Goal: Contribute content

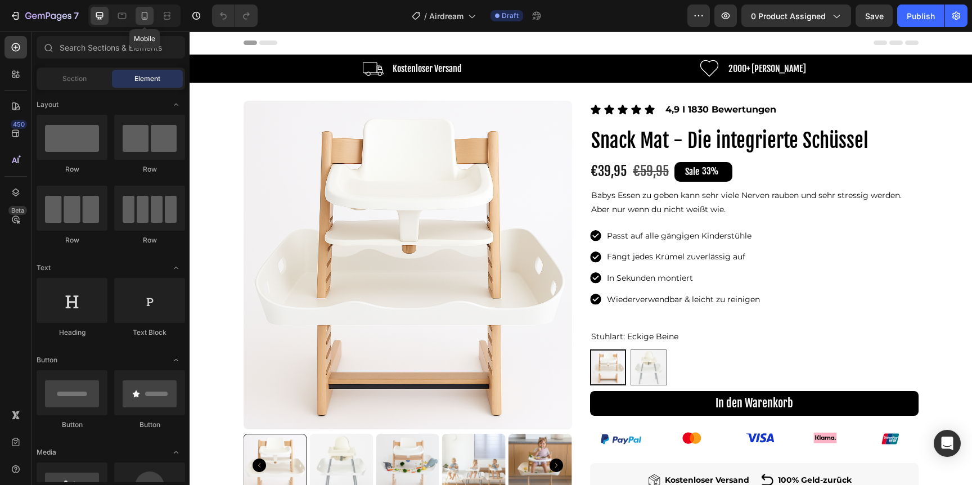
click at [152, 10] on div at bounding box center [145, 16] width 18 height 18
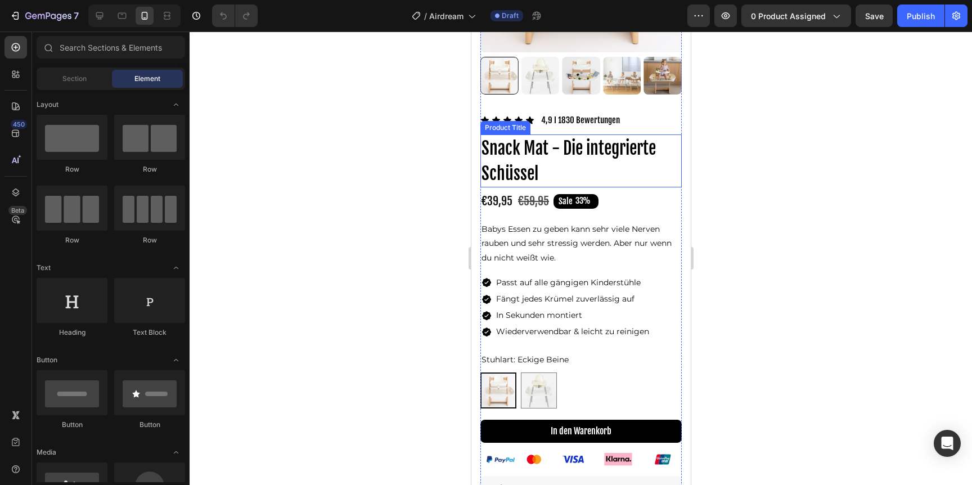
scroll to position [255, 0]
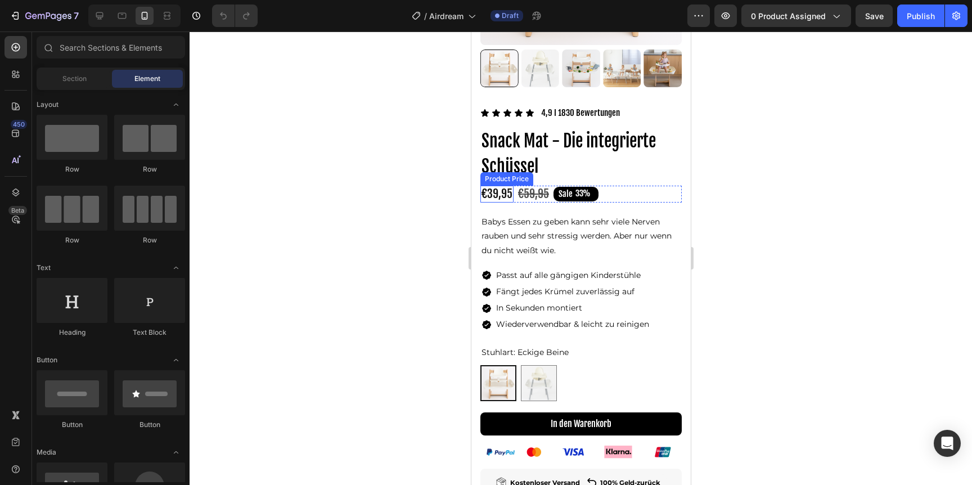
click at [497, 229] on p "Babys Essen zu geben kann sehr viele Nerven rauben und sehr stressig werden. Ab…" at bounding box center [580, 236] width 199 height 43
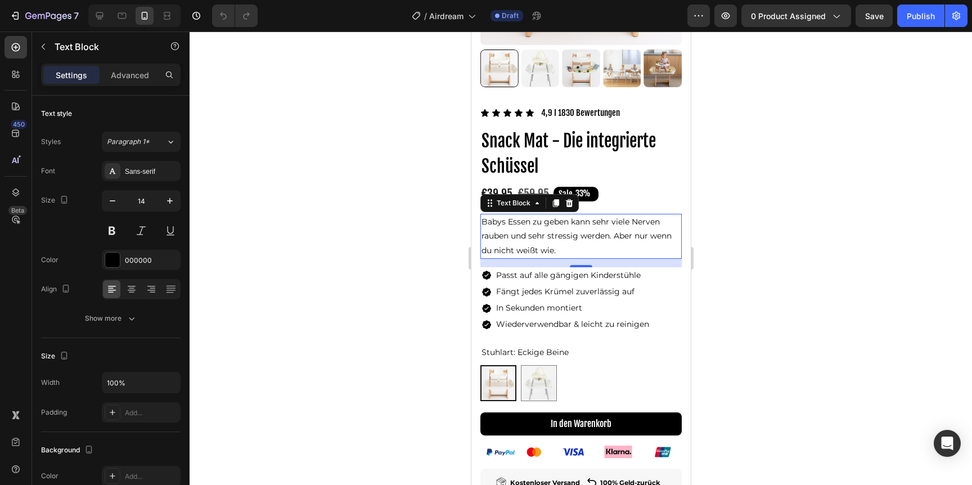
click at [497, 229] on p "Babys Essen zu geben kann sehr viele Nerven rauben und sehr stressig werden. Ab…" at bounding box center [580, 236] width 199 height 43
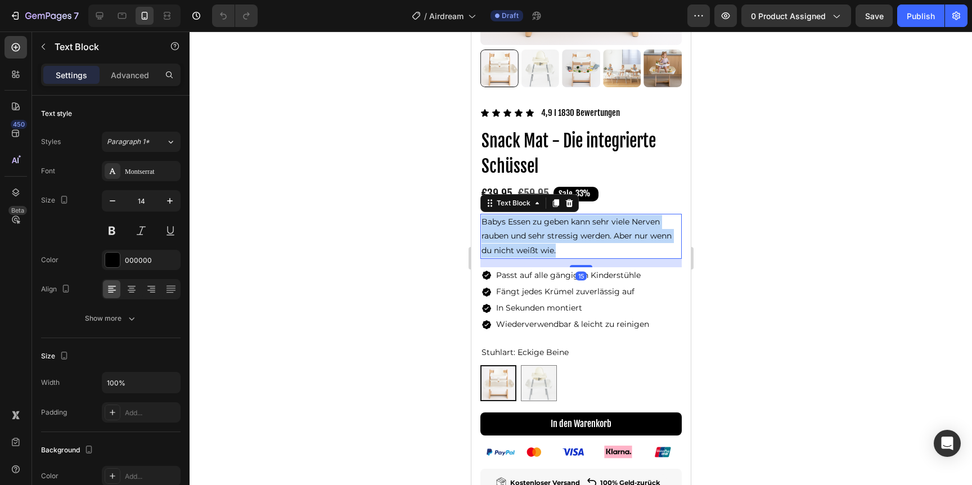
click at [497, 229] on p "Babys Essen zu geben kann sehr viele Nerven rauben und sehr stressig werden. Ab…" at bounding box center [580, 236] width 199 height 43
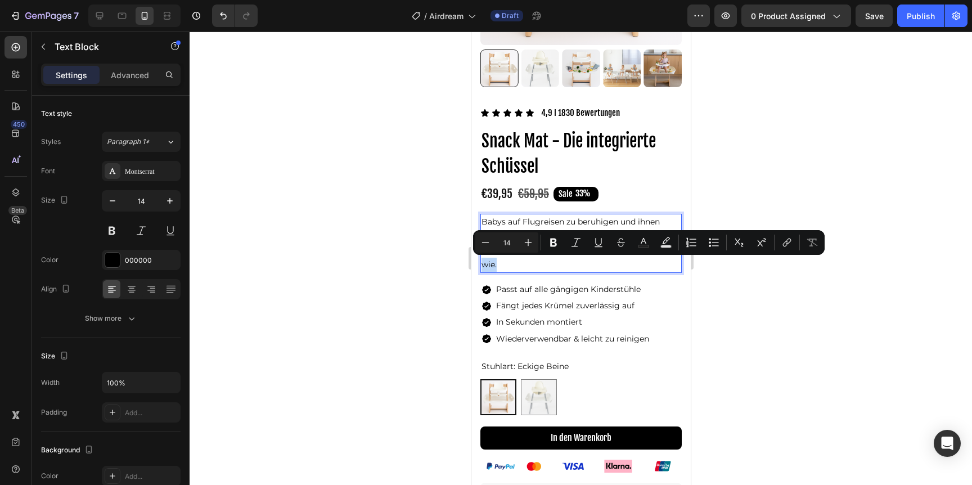
drag, startPoint x: 503, startPoint y: 266, endPoint x: 483, endPoint y: 266, distance: 20.3
click at [483, 266] on p "Babys auf Flugreisen zu beruhigen und ihnen einen sicheren Schlafplatz zu biete…" at bounding box center [580, 243] width 199 height 57
click at [515, 266] on p "Babys auf Flugreisen zu beruhigen und ihnen einen sicheren Schlafplatz zu biete…" at bounding box center [580, 243] width 199 height 57
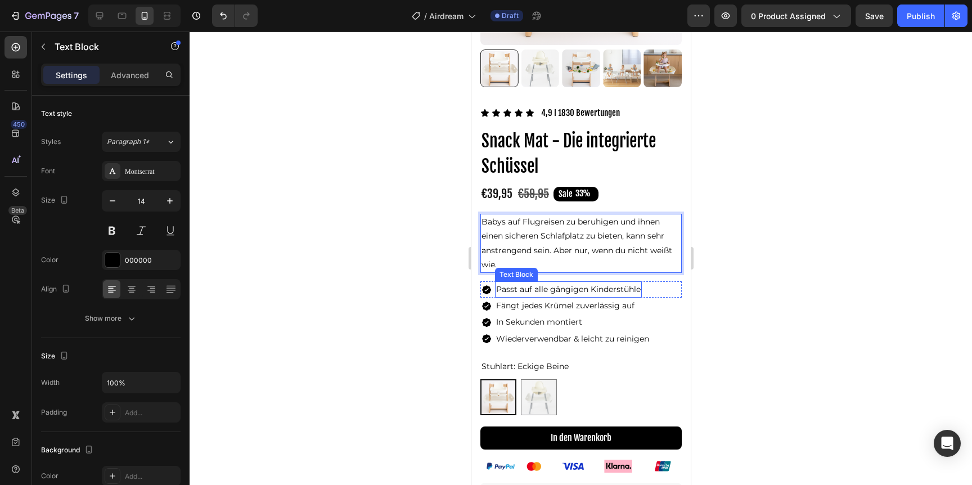
click at [534, 282] on p "Passt auf alle gängigen Kinderstühle" at bounding box center [568, 289] width 145 height 14
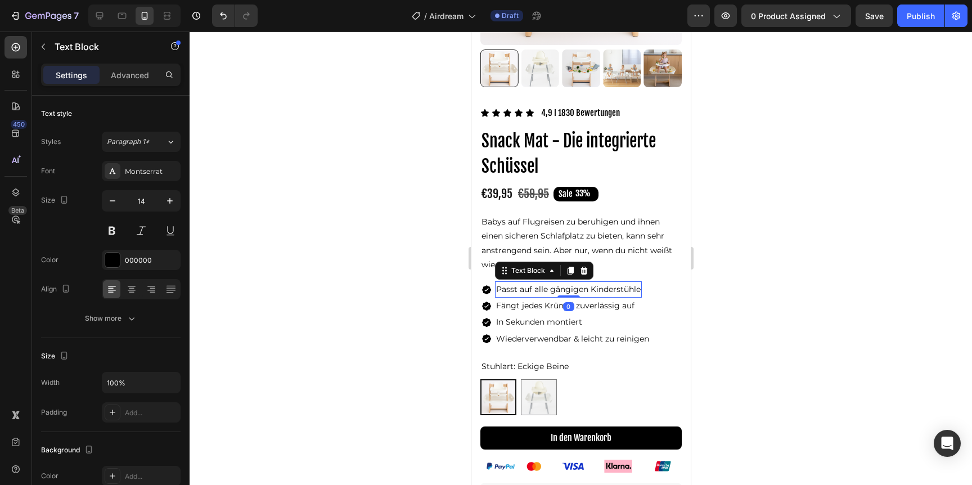
click at [534, 282] on p "Passt auf alle gängigen Kinderstühle" at bounding box center [568, 289] width 145 height 14
click at [556, 306] on span "Fängt jedes Krümel zuverlässig auf" at bounding box center [565, 305] width 138 height 10
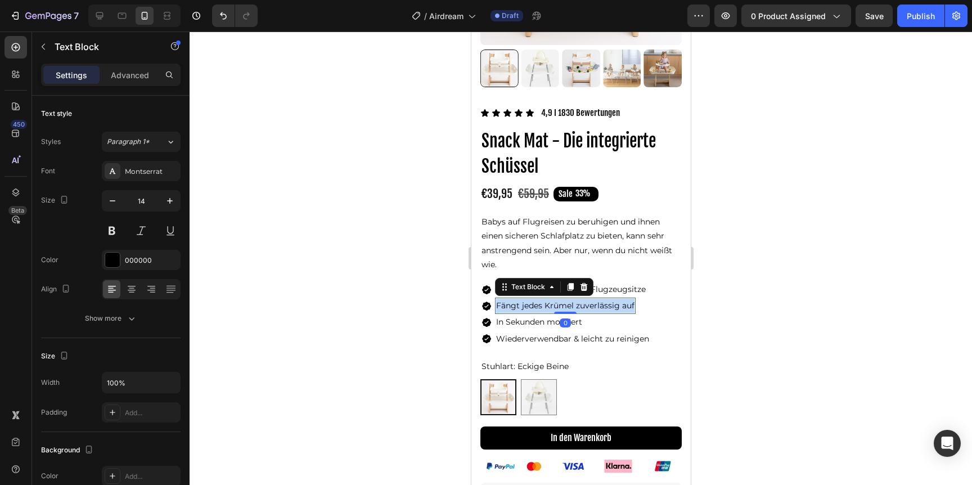
click at [556, 306] on span "Fängt jedes Krümel zuverlässig auf" at bounding box center [565, 305] width 138 height 10
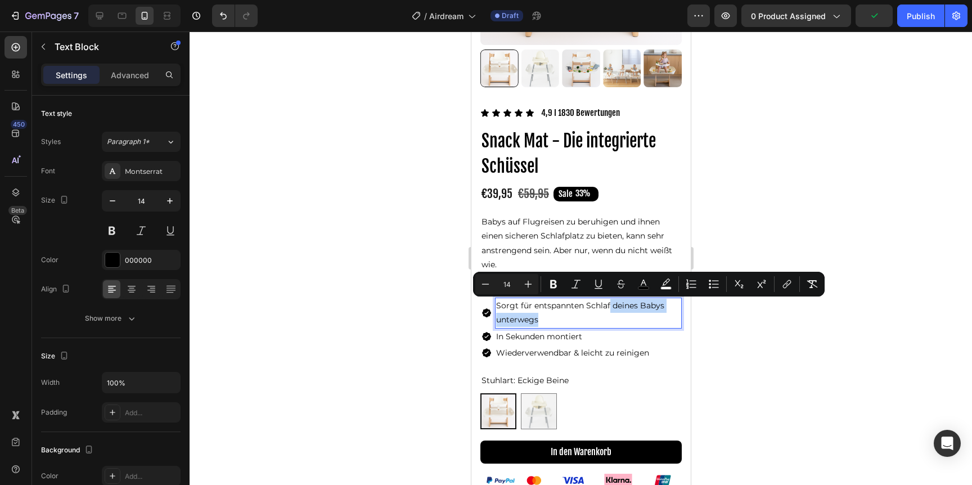
drag, startPoint x: 610, startPoint y: 308, endPoint x: 659, endPoint y: 323, distance: 51.8
click at [659, 323] on p "Sorgt für entspannten Schlaf deines Babys unterwegs" at bounding box center [588, 313] width 185 height 28
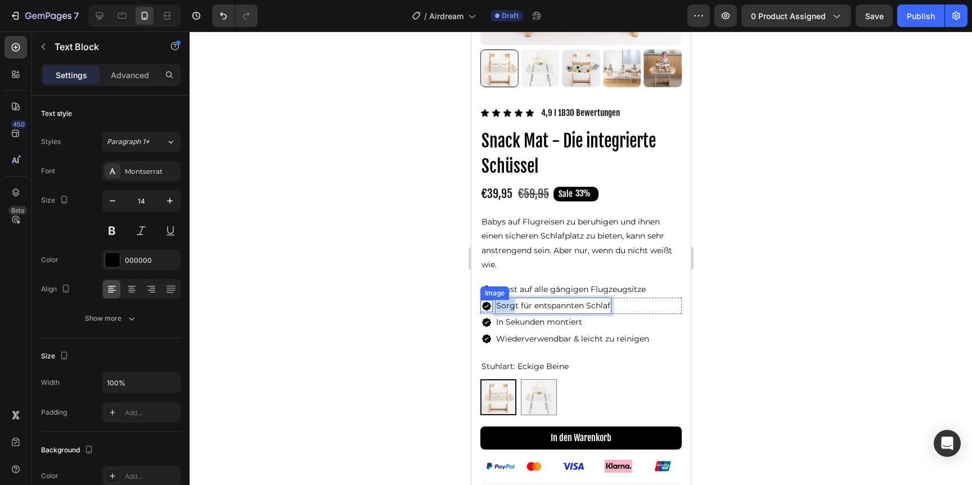
drag, startPoint x: 515, startPoint y: 305, endPoint x: 488, endPoint y: 305, distance: 26.4
click at [488, 305] on div "Image Sorgt für entspannten Schlaf Text Block 0 Row" at bounding box center [580, 306] width 201 height 16
click at [532, 321] on span "In Sekunden montiert" at bounding box center [539, 322] width 86 height 10
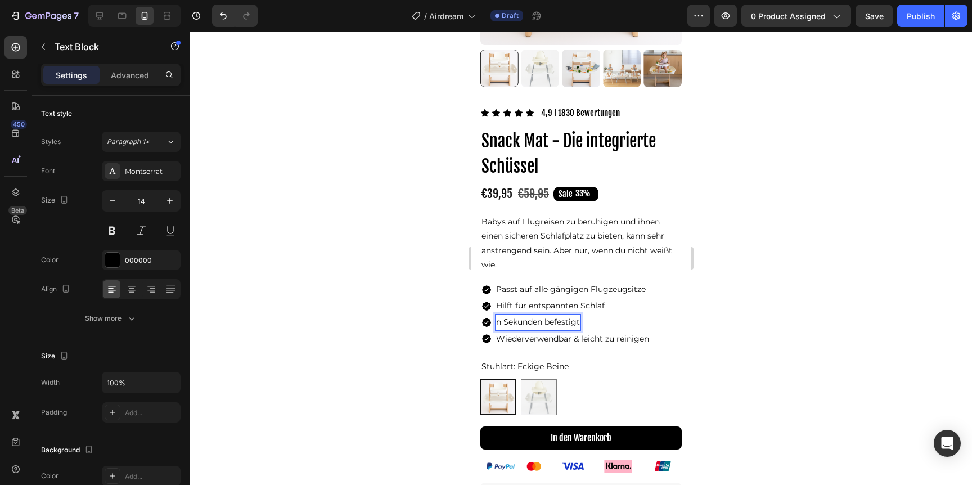
click at [531, 336] on span "Wiederverwendbar & leicht zu reinigen" at bounding box center [572, 339] width 153 height 10
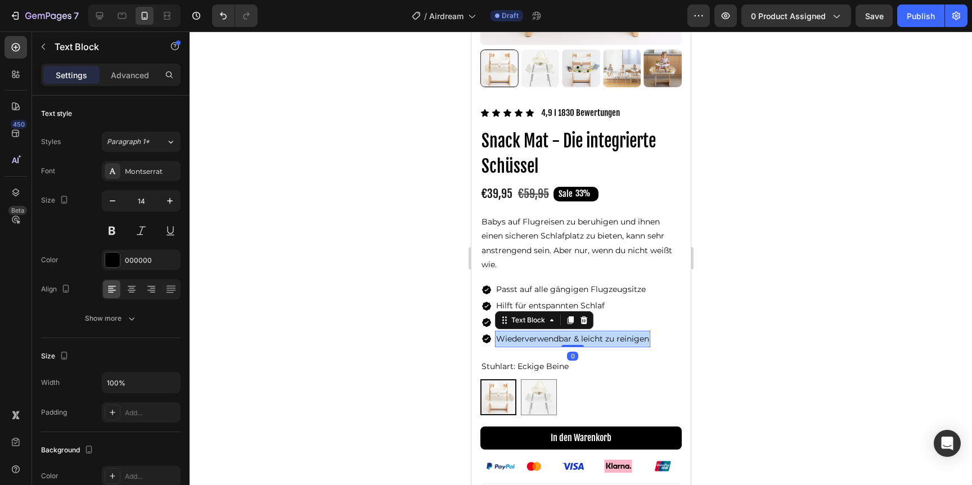
click at [531, 336] on span "Wiederverwendbar & leicht zu reinigen" at bounding box center [572, 339] width 153 height 10
click at [498, 339] on span "leicht & kompakt zu verstauen" at bounding box center [555, 339] width 119 height 10
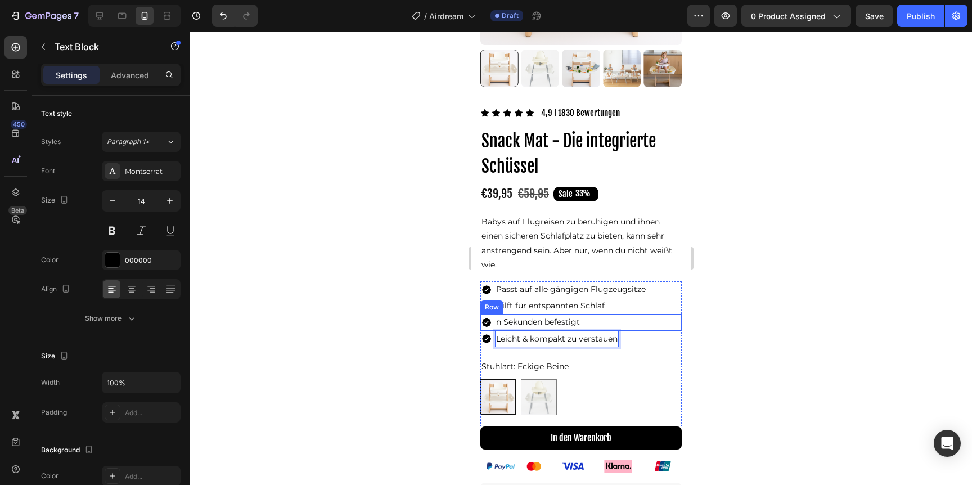
click at [800, 315] on div at bounding box center [581, 258] width 783 height 453
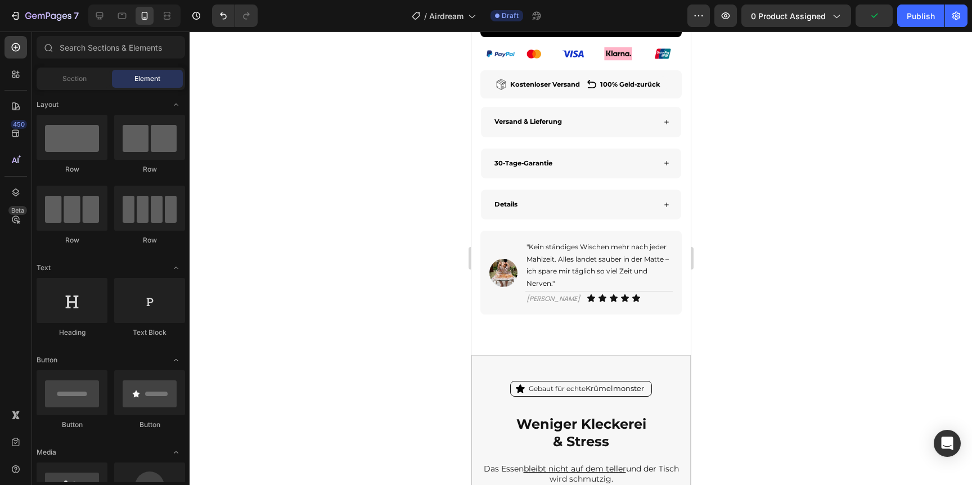
scroll to position [668, 0]
click at [564, 261] on span ""Kein ständiges Wischen mehr nach jeder Mahlzeit. Alles landet sauber in der Ma…" at bounding box center [597, 263] width 142 height 45
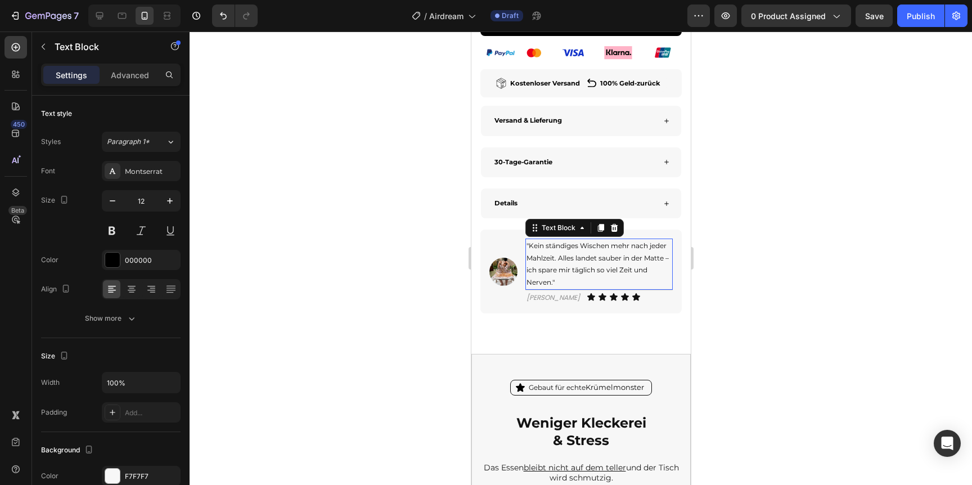
click at [564, 261] on span ""Kein ständiges Wischen mehr nach jeder Mahlzeit. Alles landet sauber in der Ma…" at bounding box center [597, 263] width 142 height 45
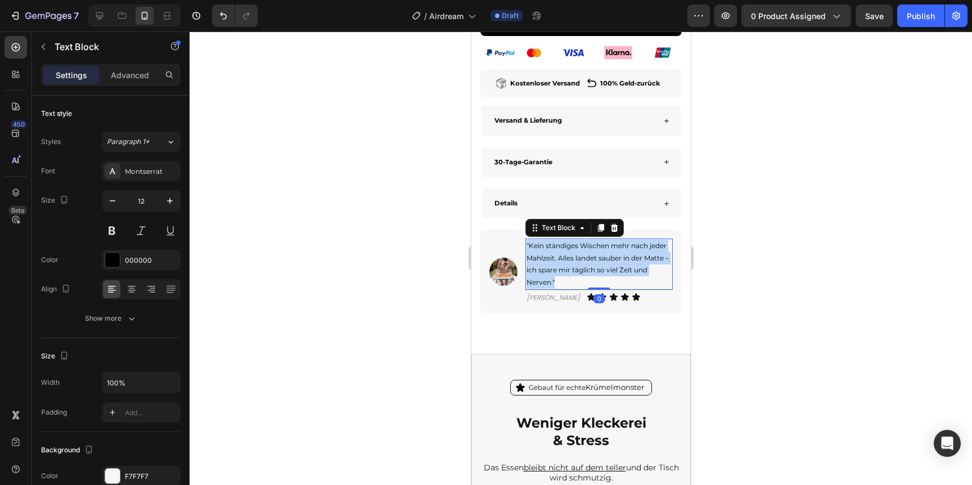
click at [564, 261] on span ""Kein ständiges Wischen mehr nach jeder Mahlzeit. Alles landet sauber in der Ma…" at bounding box center [597, 263] width 142 height 45
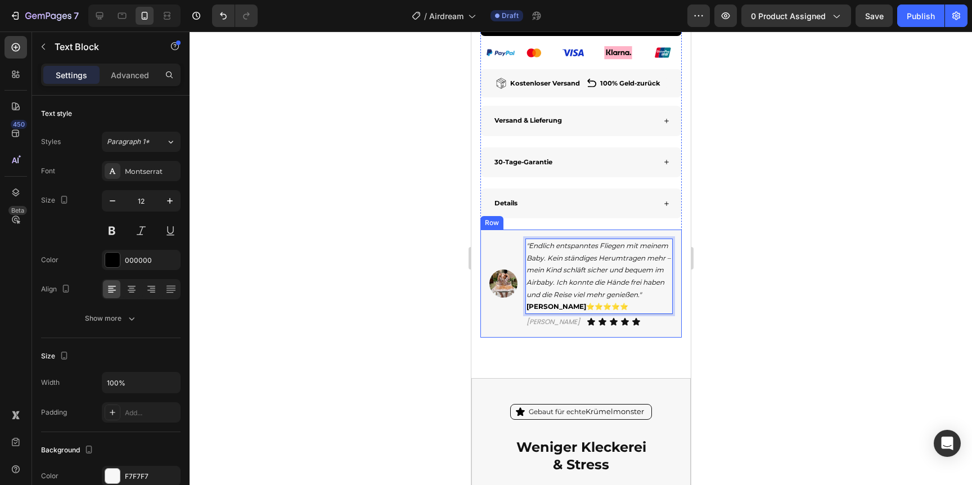
drag, startPoint x: 596, startPoint y: 307, endPoint x: 504, endPoint y: 304, distance: 92.3
click at [504, 304] on div "Image "Endlich entspanntes Fliegen mit meinem Baby. Kein ständiges Herumtragen …" at bounding box center [580, 284] width 201 height 108
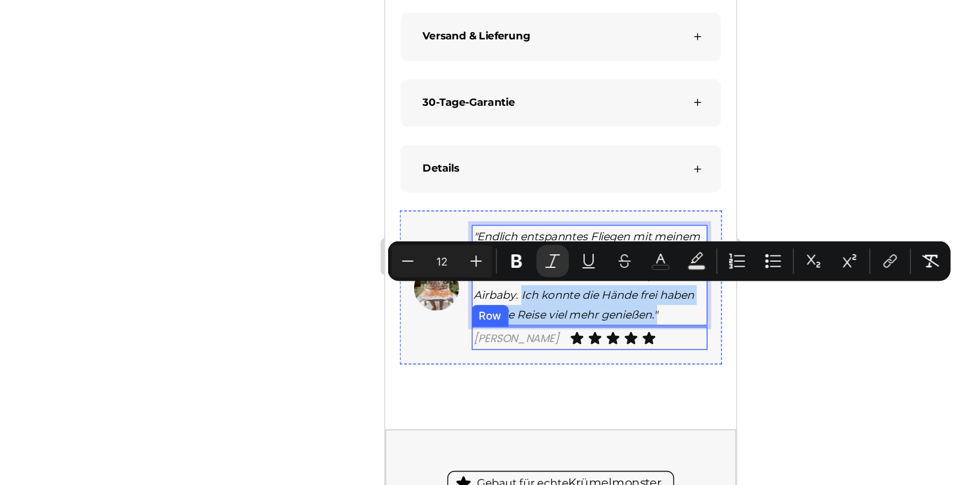
drag, startPoint x: 468, startPoint y: 145, endPoint x: 565, endPoint y: 167, distance: 99.1
click at [565, 167] on div ""Endlich entspanntes Fliegen mit meinem Baby. Kein ständiges Herumtragen mehr –…" at bounding box center [512, 140] width 147 height 78
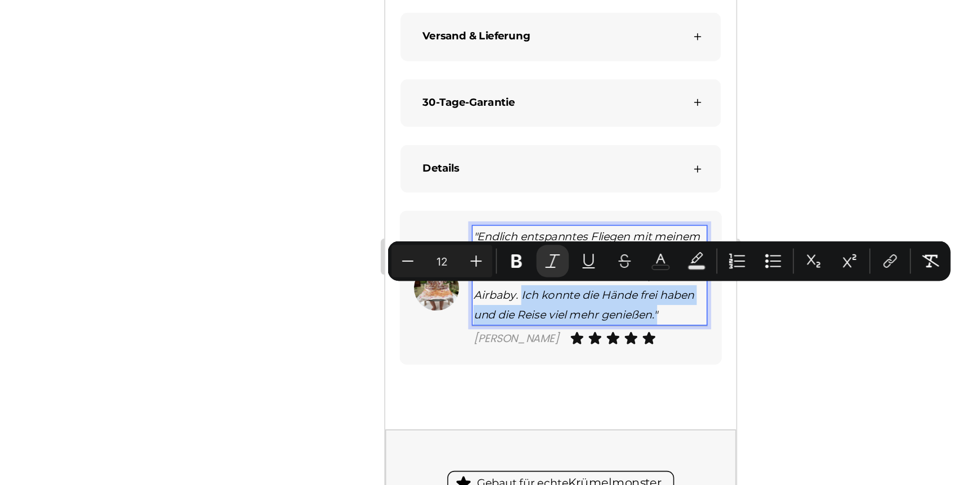
click at [554, 159] on icon ""Endlich entspanntes Fliegen mit meinem Baby. Kein ständiges Herumtragen mehr –…" at bounding box center [512, 132] width 144 height 57
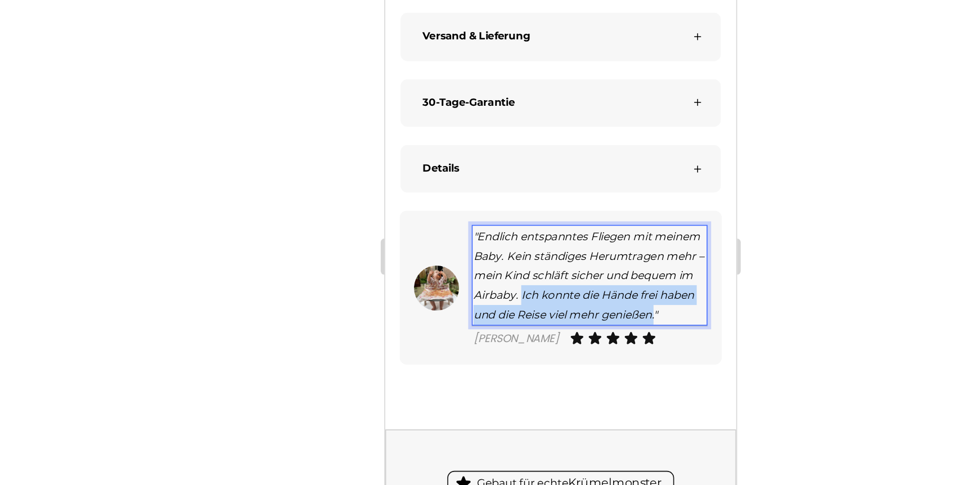
drag, startPoint x: 555, startPoint y: 159, endPoint x: 469, endPoint y: 144, distance: 87.3
click at [469, 144] on icon ""Endlich entspanntes Fliegen mit meinem Baby. Kein ständiges Herumtragen mehr –…" at bounding box center [512, 132] width 144 height 57
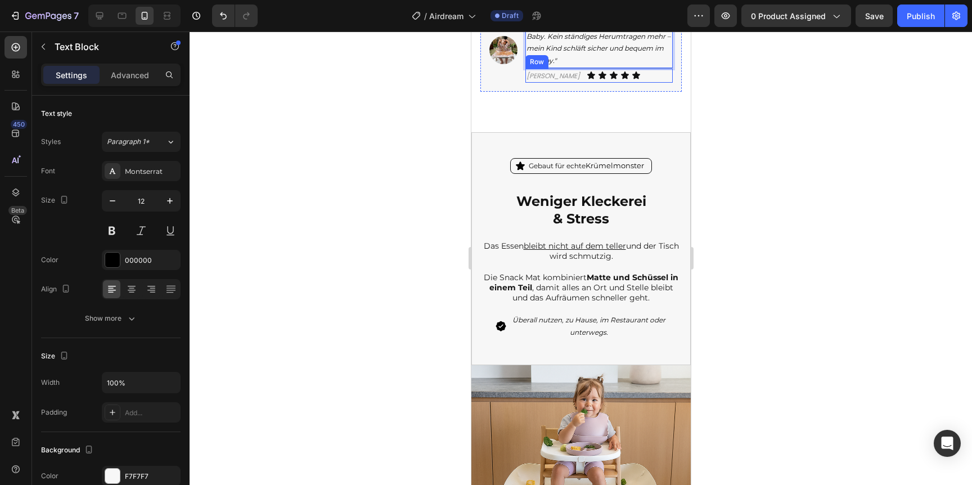
scroll to position [897, 0]
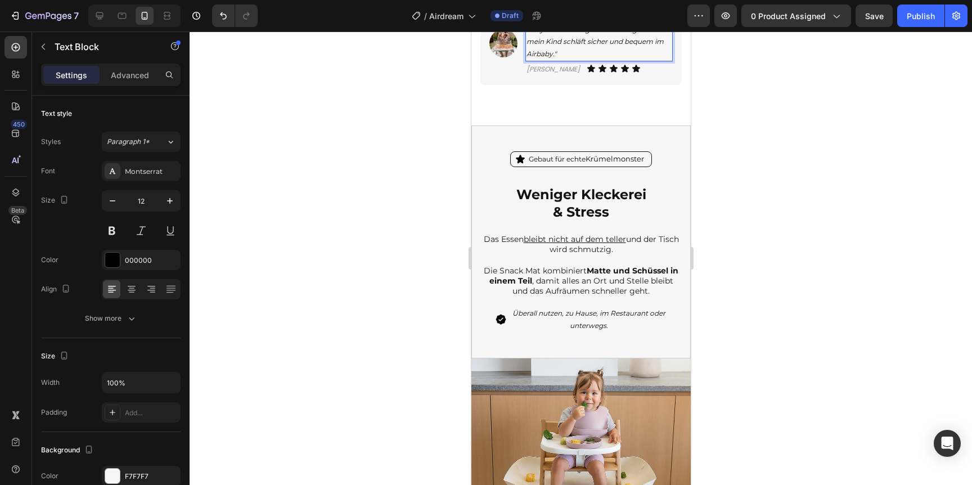
click at [729, 289] on div at bounding box center [581, 258] width 783 height 453
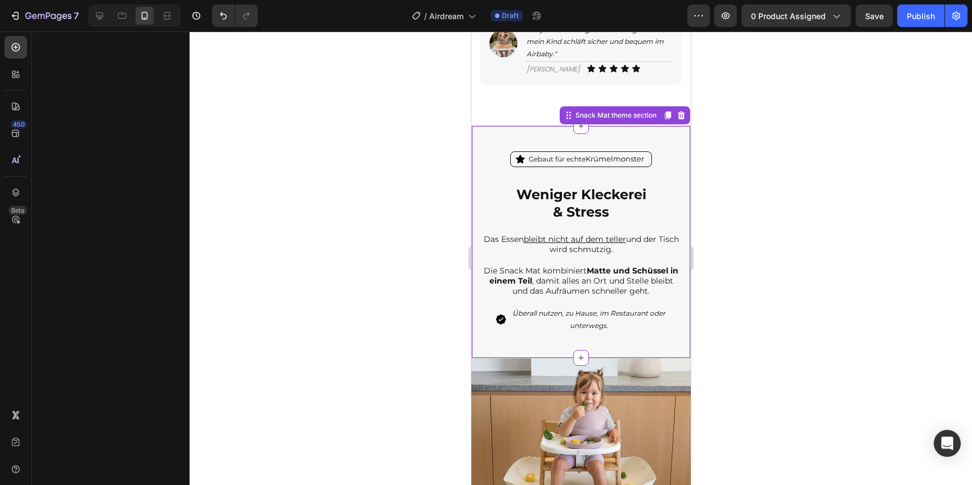
click at [538, 159] on p "Gebaut für echte Krümelmonster" at bounding box center [585, 159] width 115 height 12
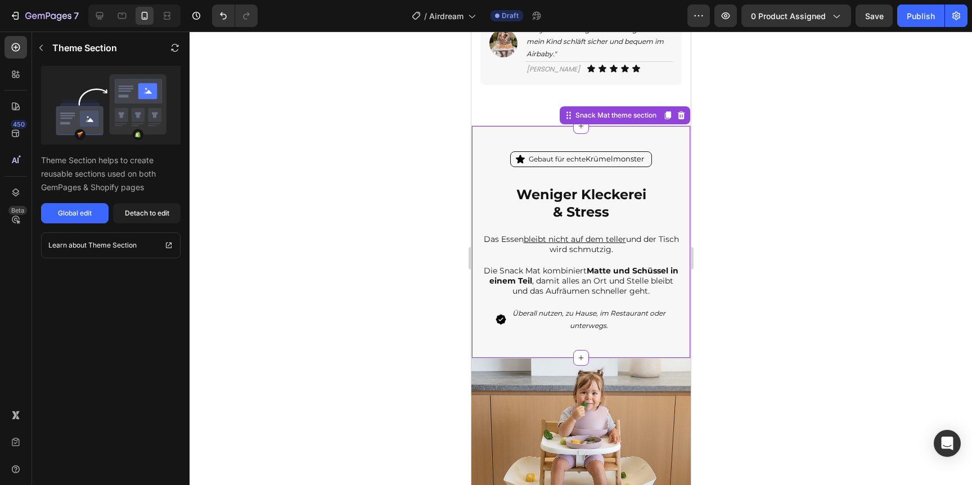
click at [538, 159] on p "Gebaut für echte Krümelmonster" at bounding box center [585, 159] width 115 height 12
click at [534, 160] on p "Gebaut für echte Krümelmonster" at bounding box center [585, 159] width 115 height 12
click at [145, 221] on button "Detach to edit" at bounding box center [147, 213] width 68 height 20
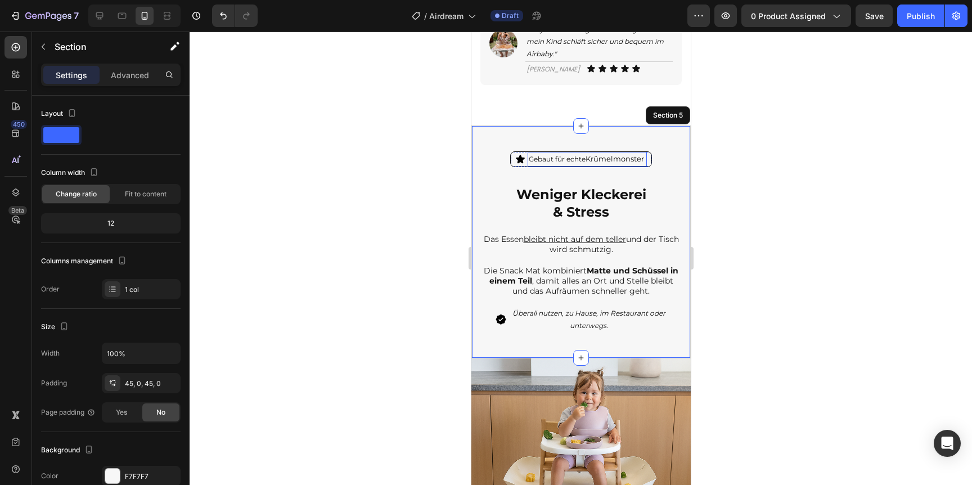
click at [560, 159] on p "Gebaut für echte Krümelmonster" at bounding box center [585, 159] width 115 height 12
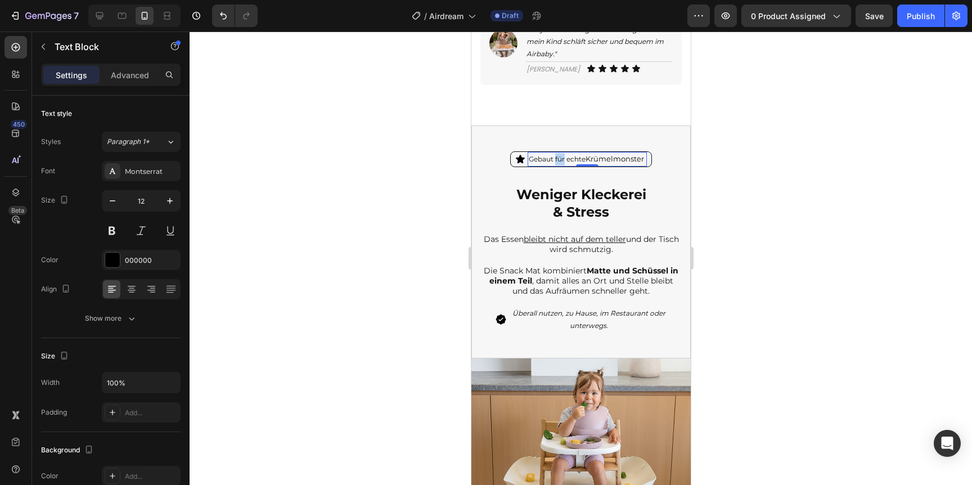
click at [560, 159] on p "Gebaut für echte Krümelmonster" at bounding box center [585, 159] width 115 height 12
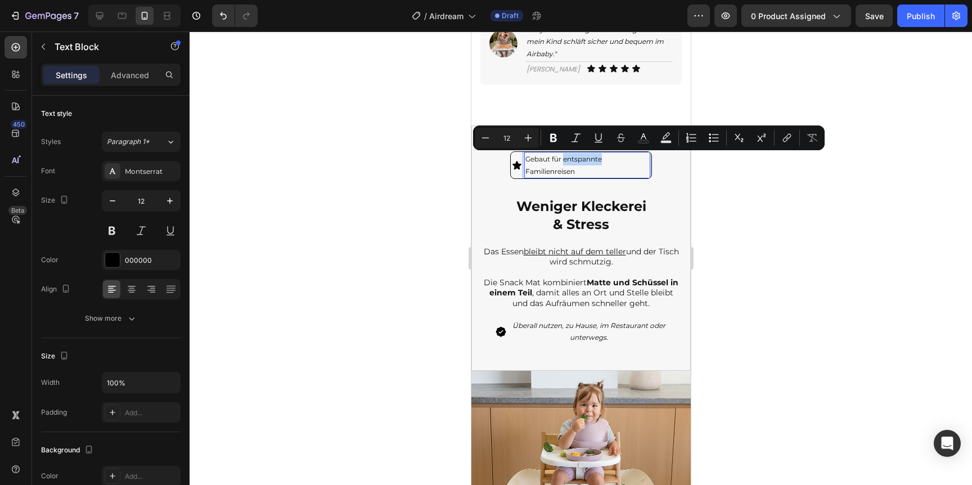
drag, startPoint x: 564, startPoint y: 160, endPoint x: 604, endPoint y: 160, distance: 39.9
click at [604, 160] on p "Gebaut für entspannte Familienreisen" at bounding box center [586, 165] width 122 height 24
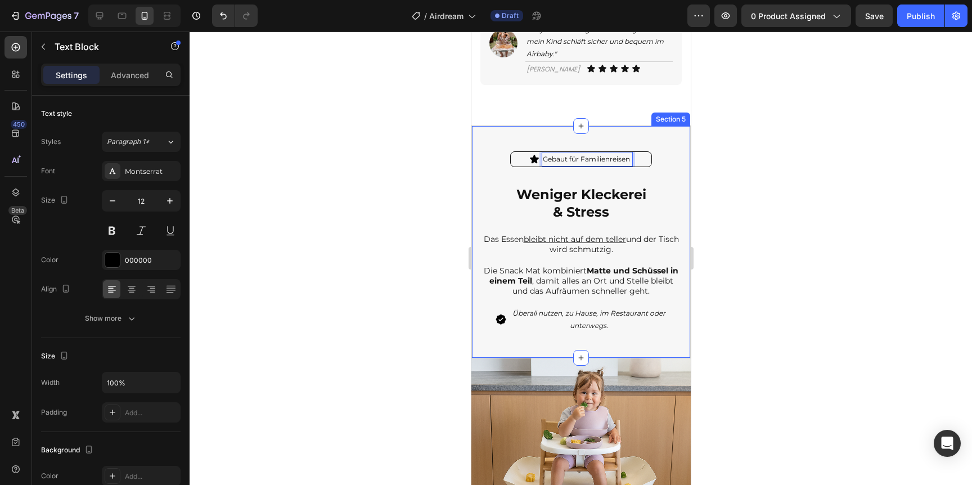
click at [747, 146] on div at bounding box center [581, 258] width 783 height 453
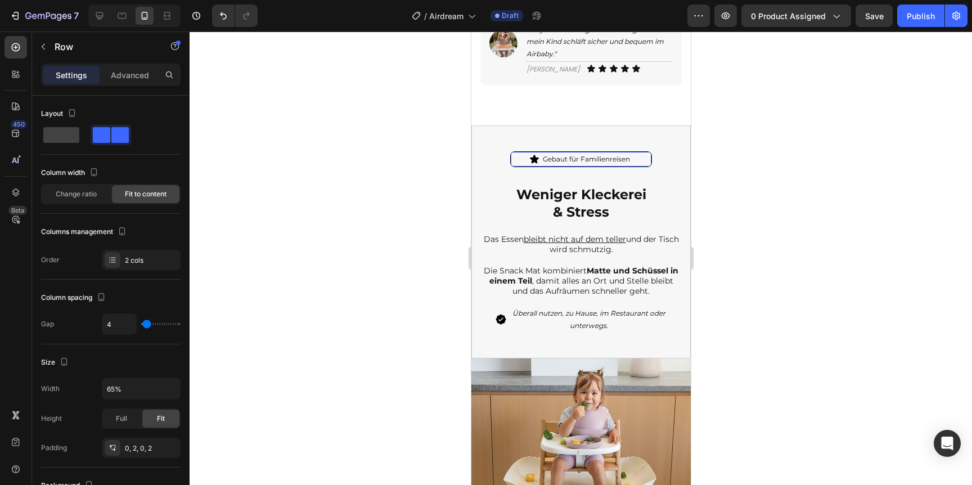
click at [639, 158] on div "Icon Gebaut für Familienreisen Text Block Row 0" at bounding box center [581, 159] width 142 height 16
click at [115, 389] on input "65%" at bounding box center [141, 389] width 78 height 20
type input "50%"
click at [268, 289] on div at bounding box center [581, 258] width 783 height 453
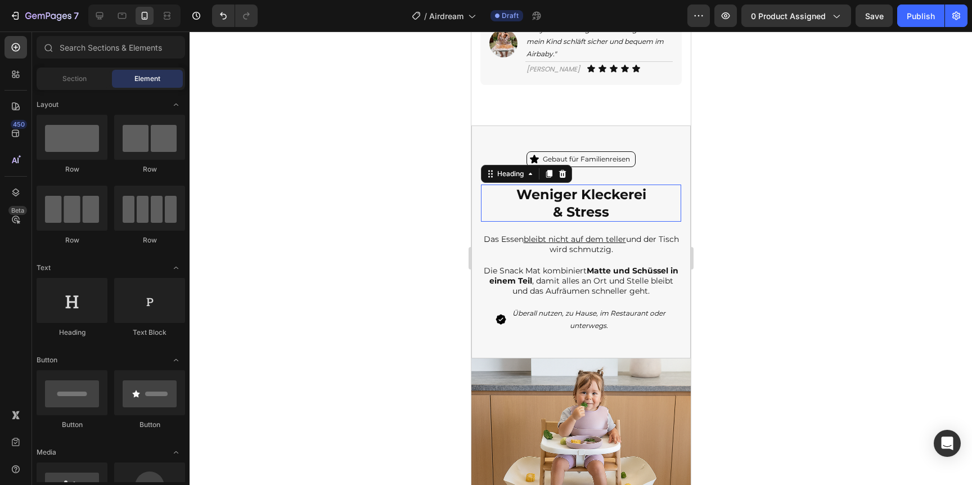
click at [566, 206] on h2 "Weniger Kleckerei & Stress" at bounding box center [580, 203] width 200 height 37
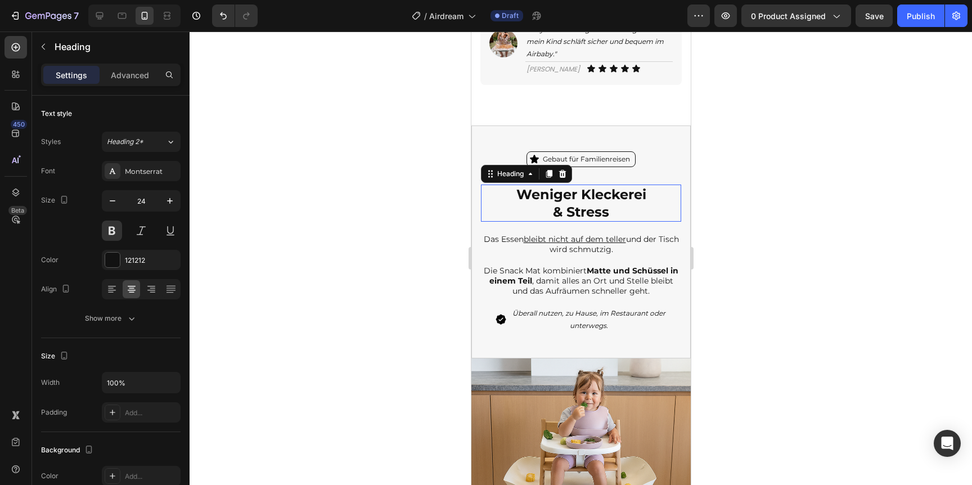
click at [566, 206] on h2 "Weniger Kleckerei & Stress" at bounding box center [580, 203] width 200 height 37
click at [566, 206] on p "Weniger Kleckerei & Stress" at bounding box center [581, 203] width 198 height 35
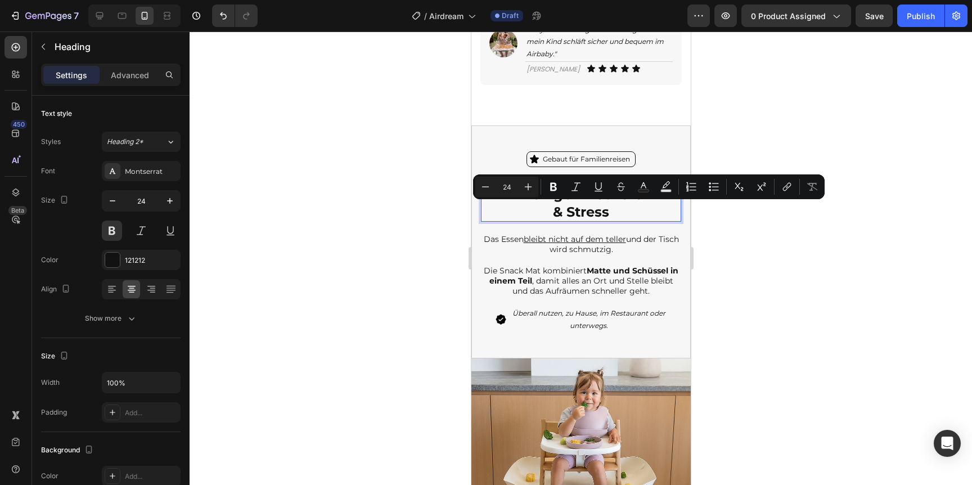
click at [572, 208] on p "Weniger Kleckerei & Stress" at bounding box center [581, 203] width 198 height 35
click at [608, 211] on p "Weniger Kleckerei & Stress" at bounding box center [581, 203] width 198 height 35
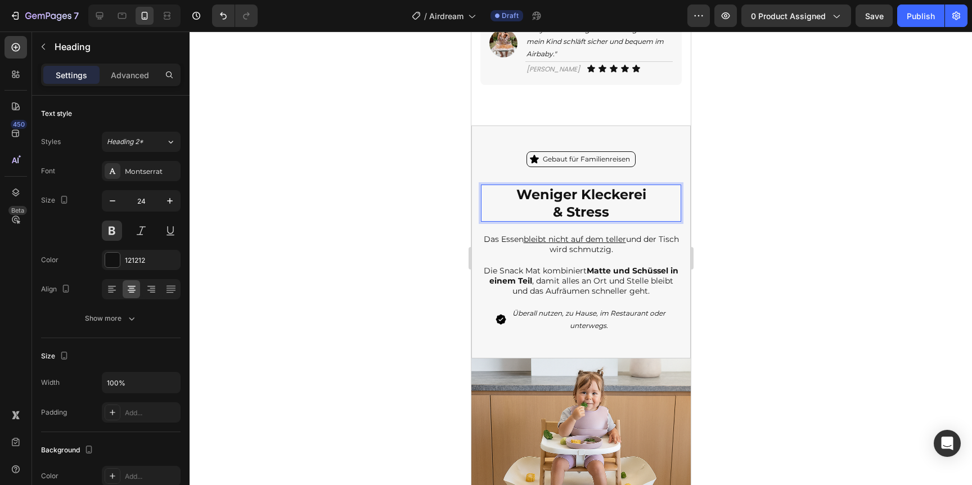
drag, startPoint x: 618, startPoint y: 211, endPoint x: 511, endPoint y: 192, distance: 108.6
click at [513, 192] on p "Weniger Kleckerei & Stress" at bounding box center [581, 203] width 198 height 35
click at [572, 252] on h2 "Das Essen bleibt nicht auf dem teller und der Tisch wird schmutzig." at bounding box center [580, 244] width 200 height 23
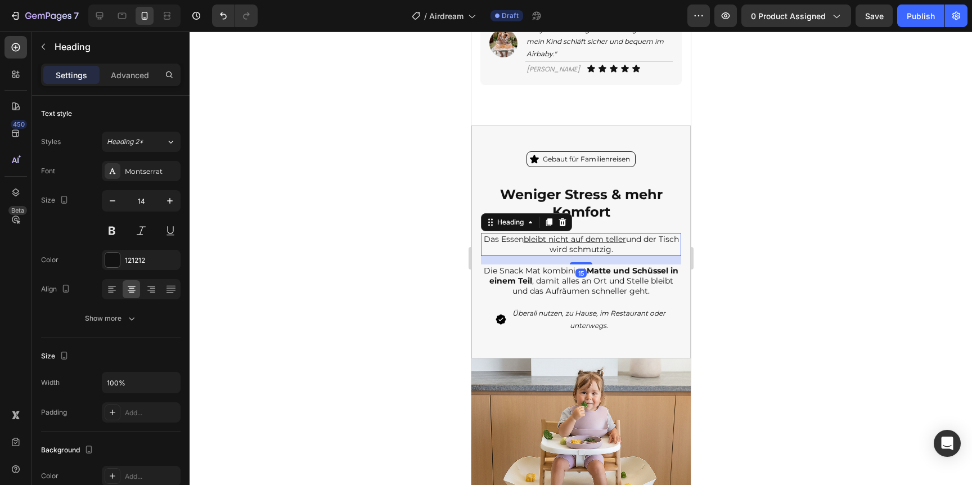
click at [572, 252] on h2 "Das Essen bleibt nicht auf dem teller und der Tisch wird schmutzig." at bounding box center [580, 244] width 200 height 23
click at [572, 252] on p "Das Essen bleibt nicht auf dem teller und der Tisch wird schmutzig." at bounding box center [581, 244] width 198 height 20
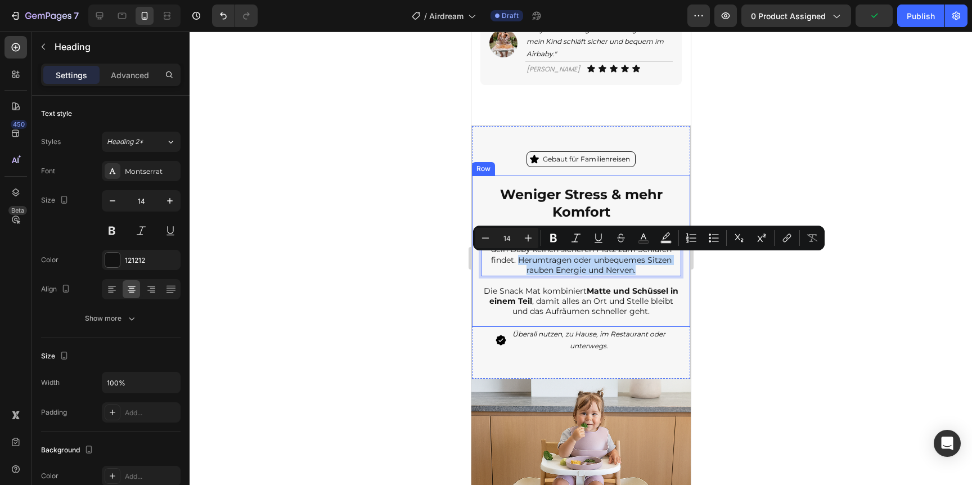
drag, startPoint x: 516, startPoint y: 260, endPoint x: 647, endPoint y: 276, distance: 131.5
click at [648, 277] on div "Weniger Stress & mehr Komfort Heading Auf Flugreisen wird es schnell anstrengen…" at bounding box center [580, 251] width 200 height 133
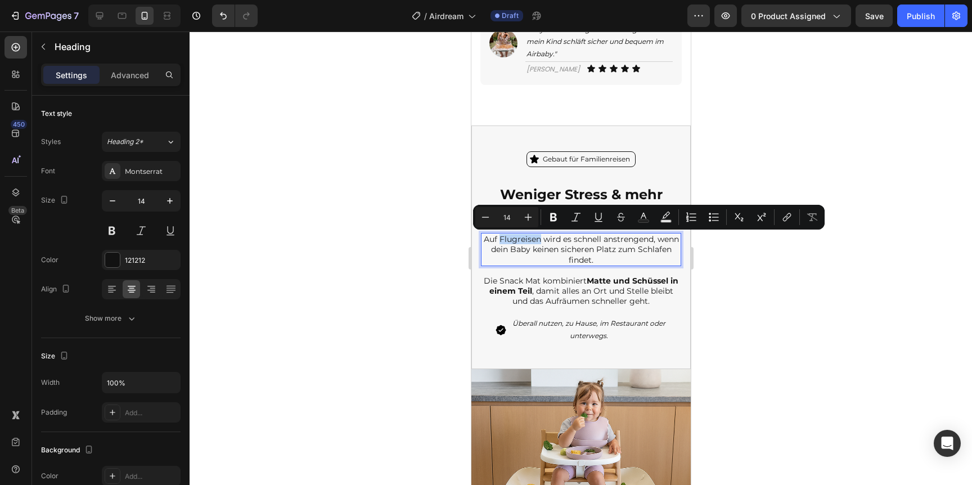
drag, startPoint x: 538, startPoint y: 240, endPoint x: 498, endPoint y: 239, distance: 40.5
click at [498, 239] on p "Auf Flugreisen wird es schnell anstrengend, wenn dein Baby keinen sicheren Plat…" at bounding box center [581, 249] width 198 height 31
drag, startPoint x: 555, startPoint y: 239, endPoint x: 644, endPoint y: 244, distance: 89.0
click at [644, 244] on p "Auf Reisen wird es schnell anstrengend, wenn dein Baby keinen sicheren Platz zu…" at bounding box center [581, 249] width 198 height 31
click at [600, 221] on icon "Editor contextual toolbar" at bounding box center [599, 221] width 8 height 1
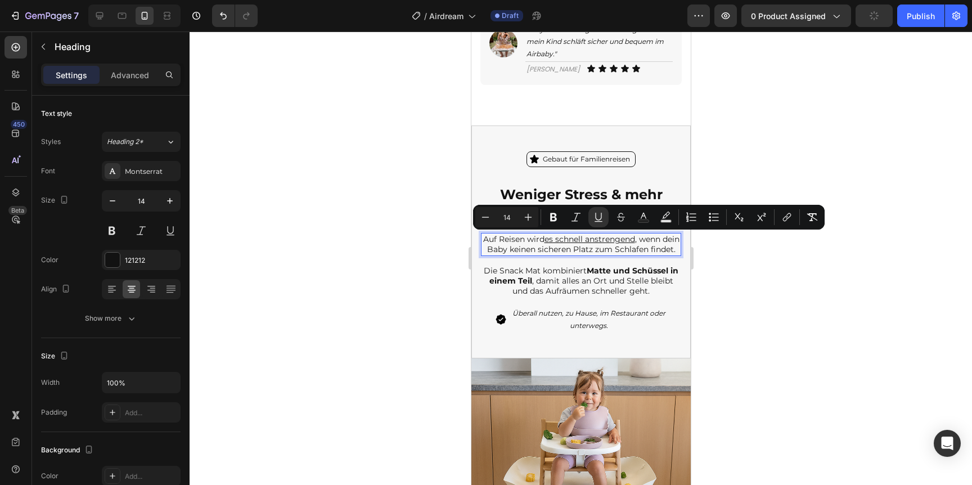
click at [780, 270] on div at bounding box center [581, 258] width 783 height 453
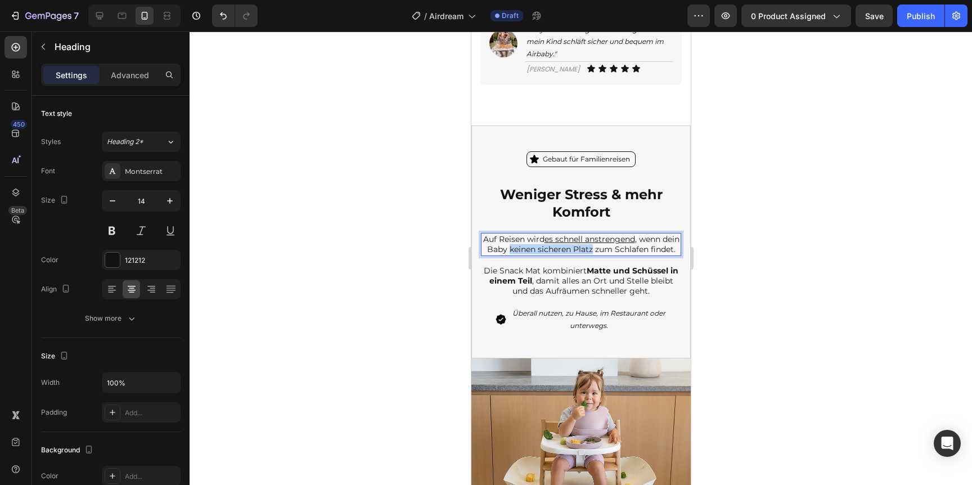
drag, startPoint x: 531, startPoint y: 249, endPoint x: 614, endPoint y: 252, distance: 83.9
click at [615, 253] on p "Auf Reisen wird es schnell anstrengend , wenn dein Baby keinen sicheren Platz z…" at bounding box center [581, 244] width 198 height 20
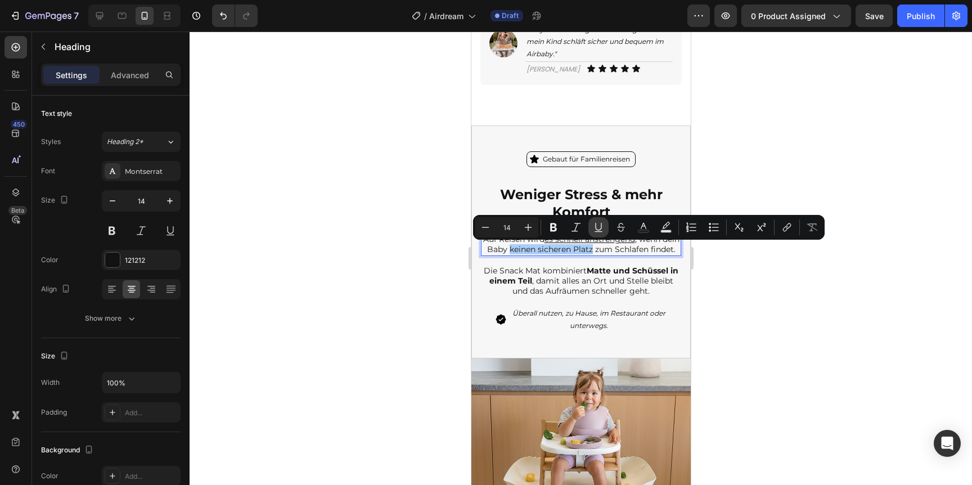
click at [600, 230] on icon "Editor contextual toolbar" at bounding box center [598, 227] width 11 height 11
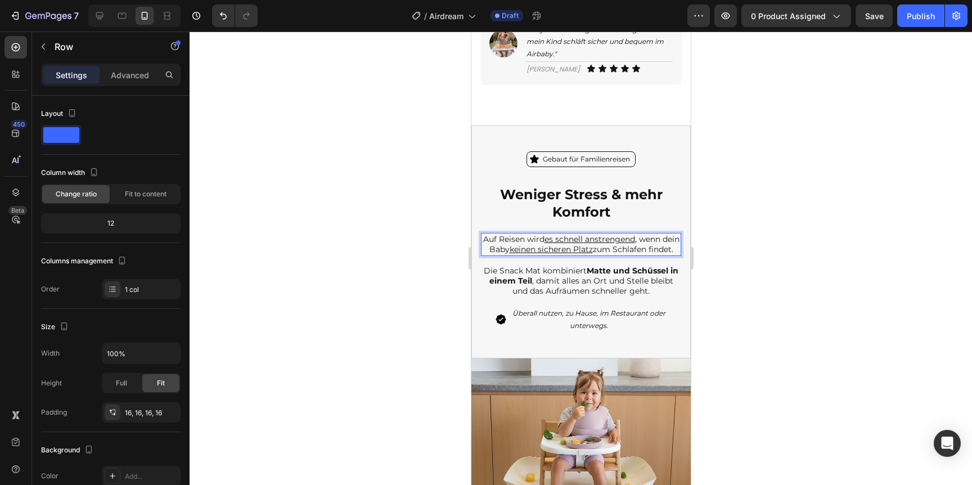
click at [689, 270] on div "Weniger Stress & mehr Komfort Heading Auf Reisen wird es schnell anstrengend , …" at bounding box center [580, 241] width 218 height 131
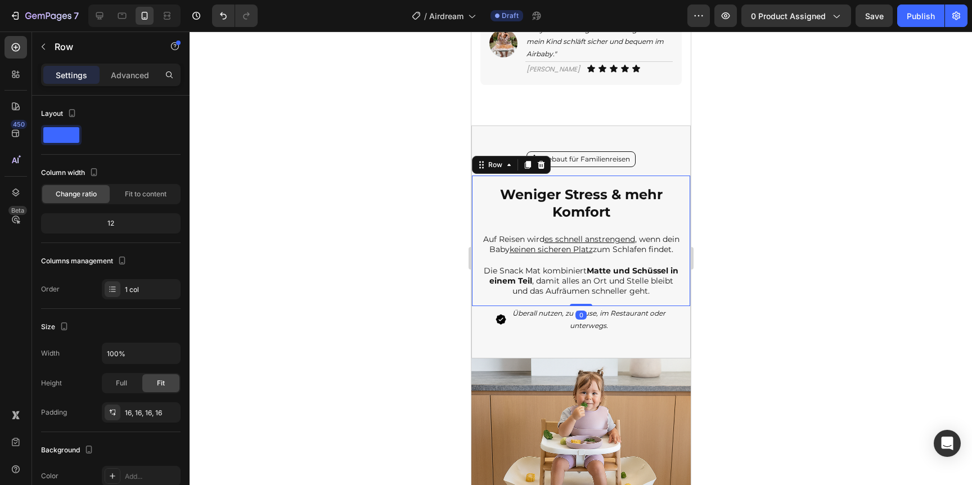
click at [713, 269] on div at bounding box center [581, 258] width 783 height 453
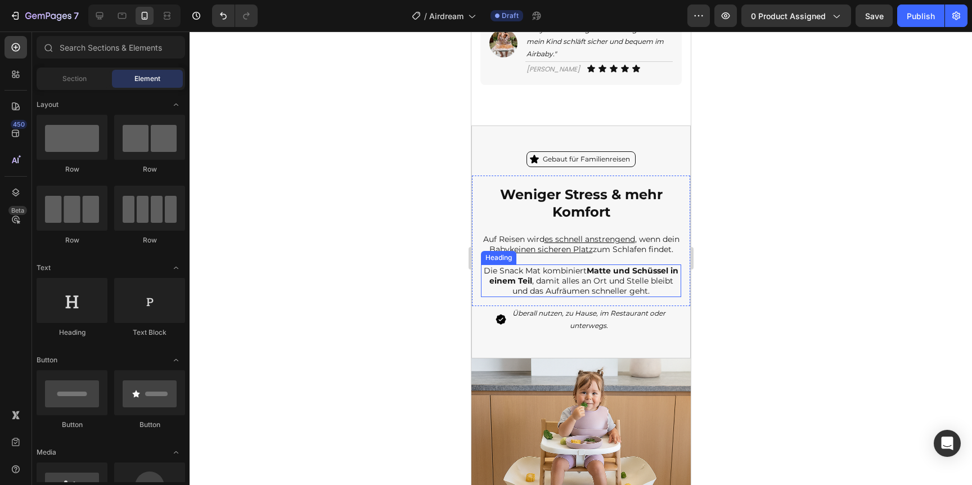
click at [569, 295] on h2 "Die Snack Mat kombiniert Matte und Schüssel in einem Teil , damit alles an Ort …" at bounding box center [580, 280] width 200 height 33
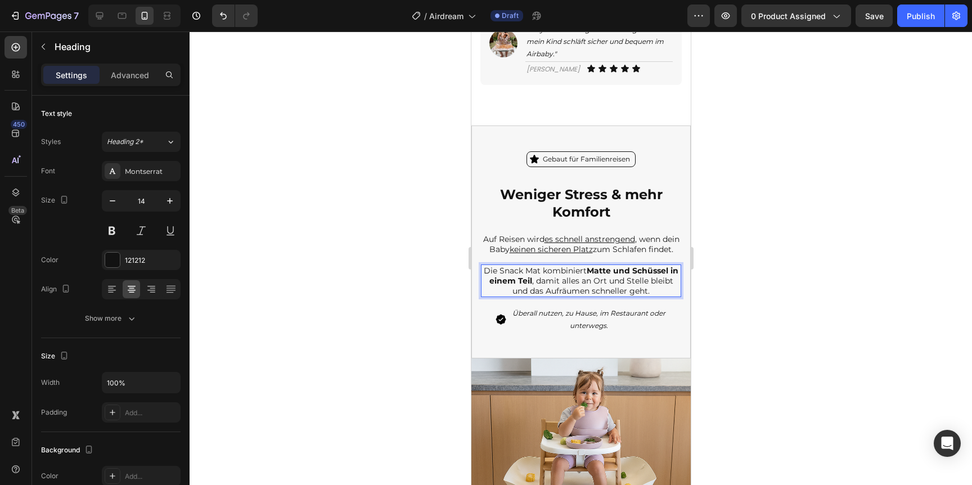
click at [569, 295] on h2 "Die Snack Mat kombiniert Matte und Schüssel in einem Teil , damit alles an Ort …" at bounding box center [580, 280] width 200 height 33
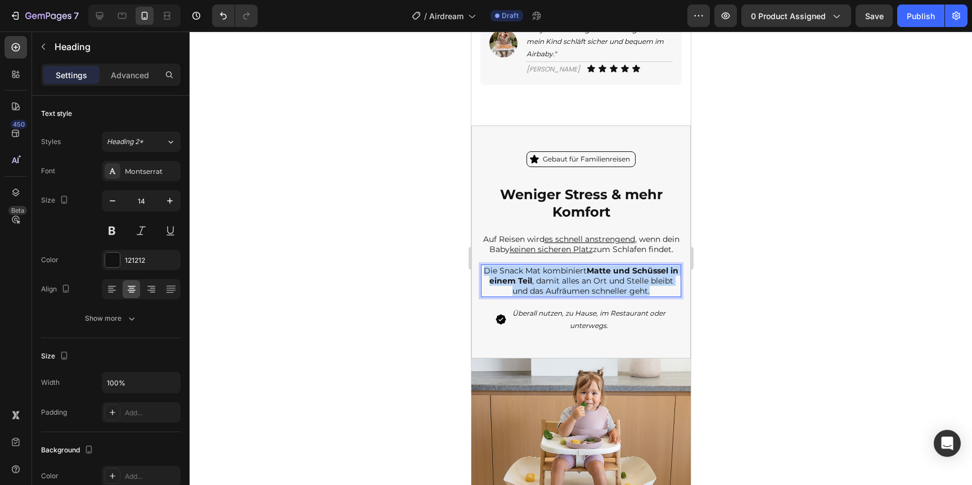
click at [569, 295] on p "Die Snack Mat kombiniert Matte und Schüssel in einem Teil , damit alles an Ort …" at bounding box center [581, 281] width 198 height 31
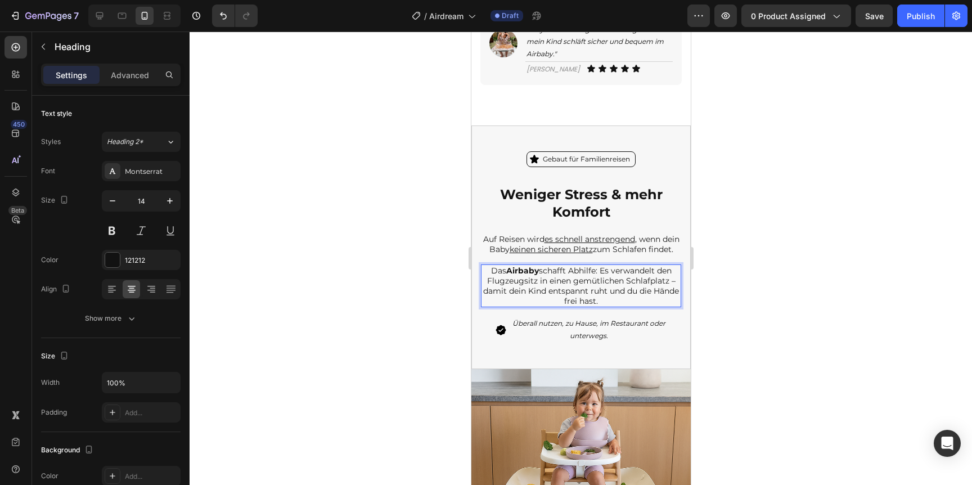
click at [603, 291] on p "Das Airbaby schafft Abhilfe: Es verwandelt den Flugzeugsitz in einen gemütliche…" at bounding box center [581, 286] width 198 height 41
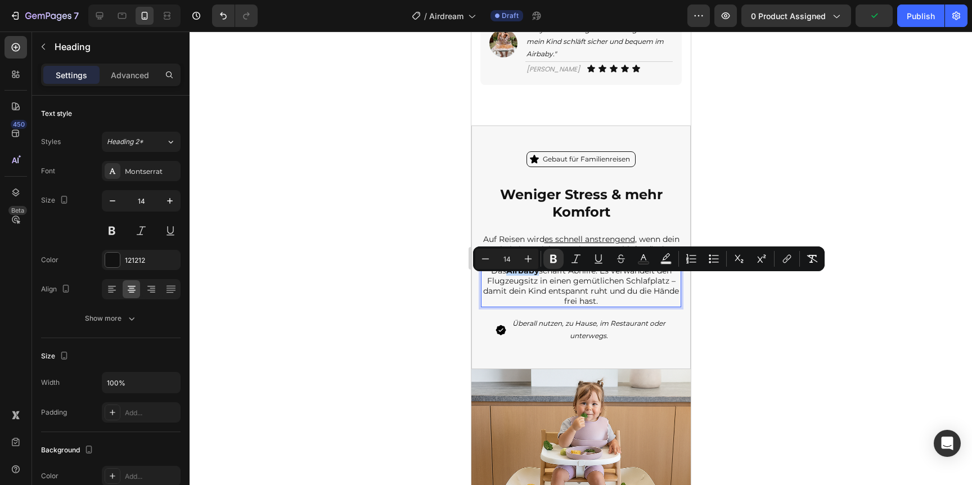
drag, startPoint x: 506, startPoint y: 279, endPoint x: 536, endPoint y: 280, distance: 29.3
click at [536, 276] on strong "Airbaby" at bounding box center [522, 271] width 33 height 10
click at [552, 259] on icon "Editor contextual toolbar" at bounding box center [553, 258] width 11 height 11
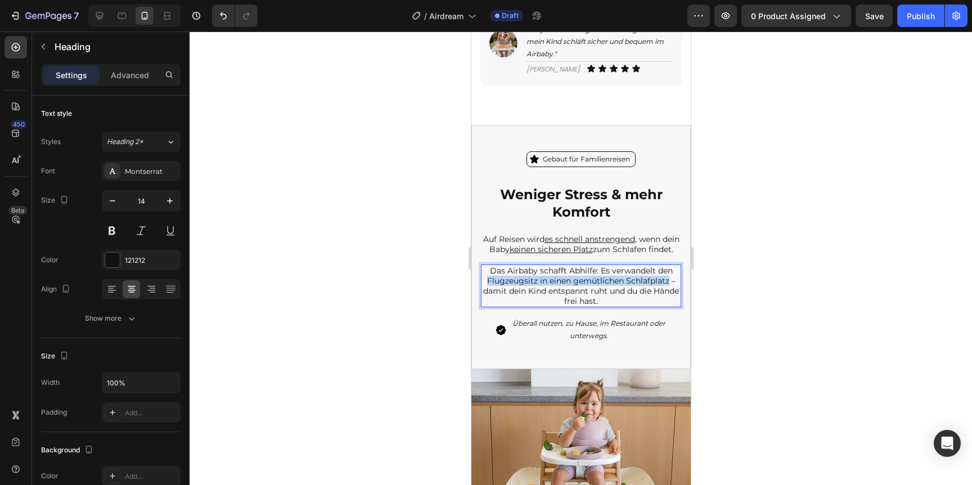
drag, startPoint x: 487, startPoint y: 290, endPoint x: 667, endPoint y: 292, distance: 180.0
click at [667, 292] on p "Das Airbaby schafft Abhilfe: Es verwandelt den Flugzeugsitz in einen gemütliche…" at bounding box center [581, 286] width 198 height 41
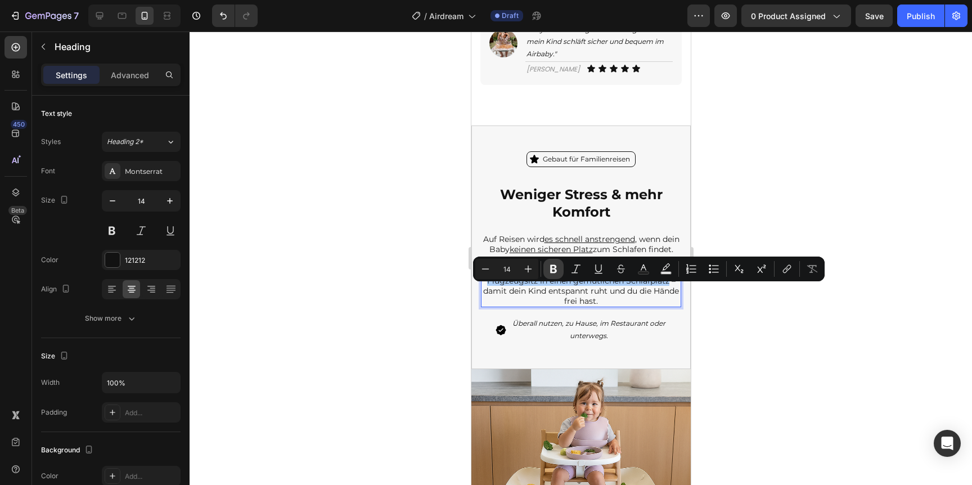
click at [553, 262] on button "Bold" at bounding box center [553, 269] width 20 height 20
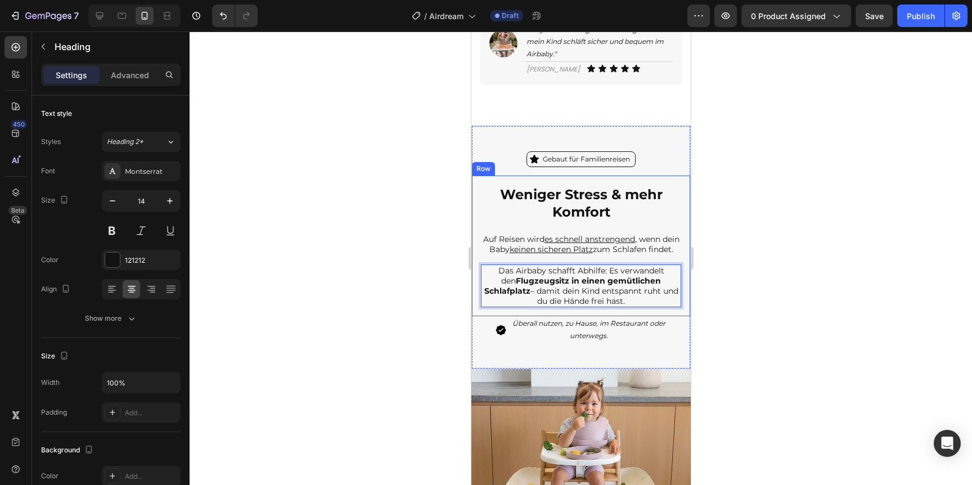
click at [789, 296] on div at bounding box center [581, 258] width 783 height 453
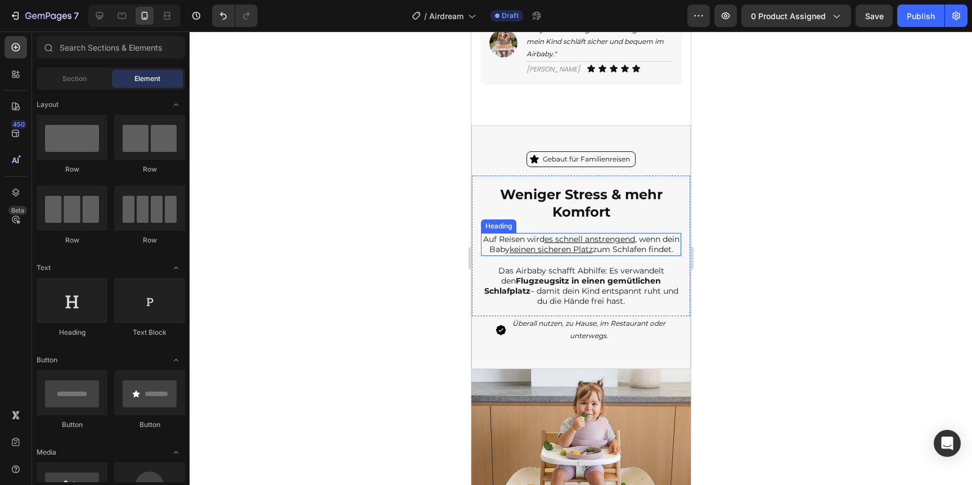
click at [628, 252] on p "Auf Reisen wird es schnell anstrengend , wenn dein Baby keinen sicheren Platz z…" at bounding box center [581, 244] width 198 height 20
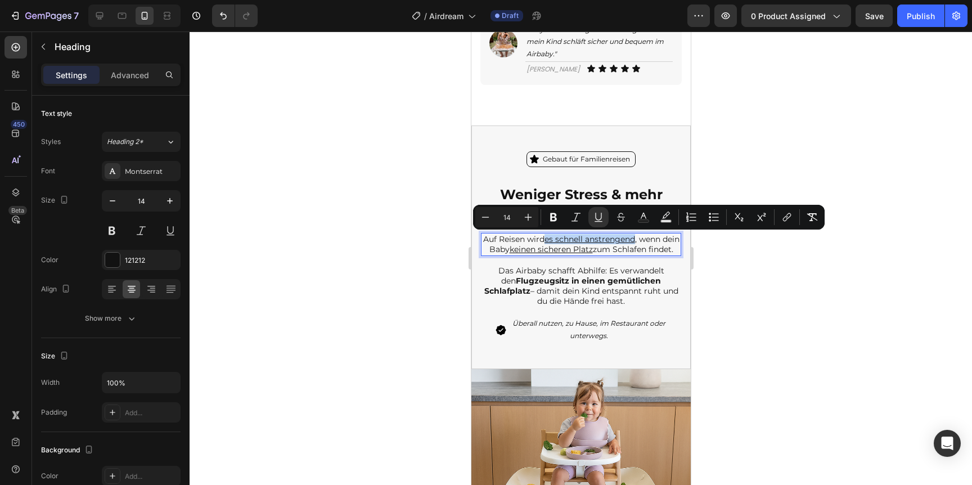
drag, startPoint x: 644, startPoint y: 241, endPoint x: 555, endPoint y: 240, distance: 88.9
click at [555, 240] on u "es schnell anstrengend" at bounding box center [589, 239] width 91 height 10
click at [599, 213] on icon "Editor contextual toolbar" at bounding box center [598, 217] width 11 height 11
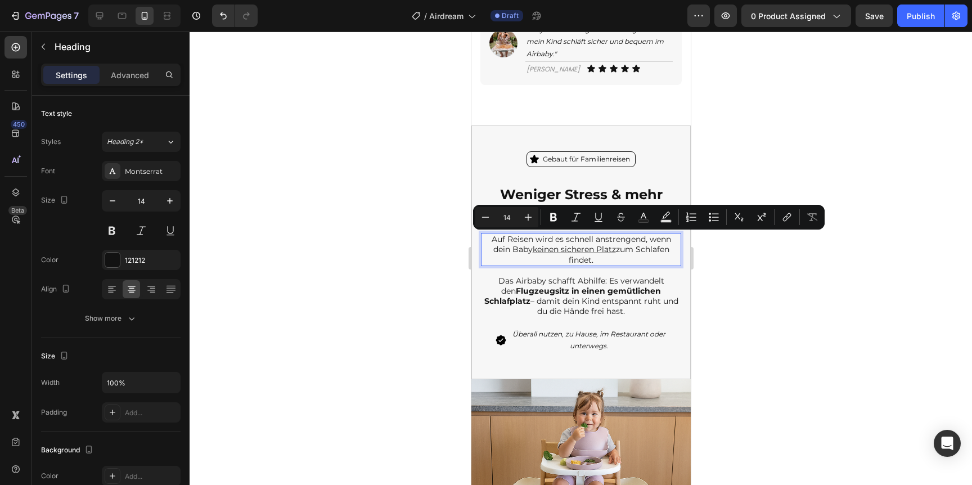
click at [758, 171] on div at bounding box center [581, 258] width 783 height 453
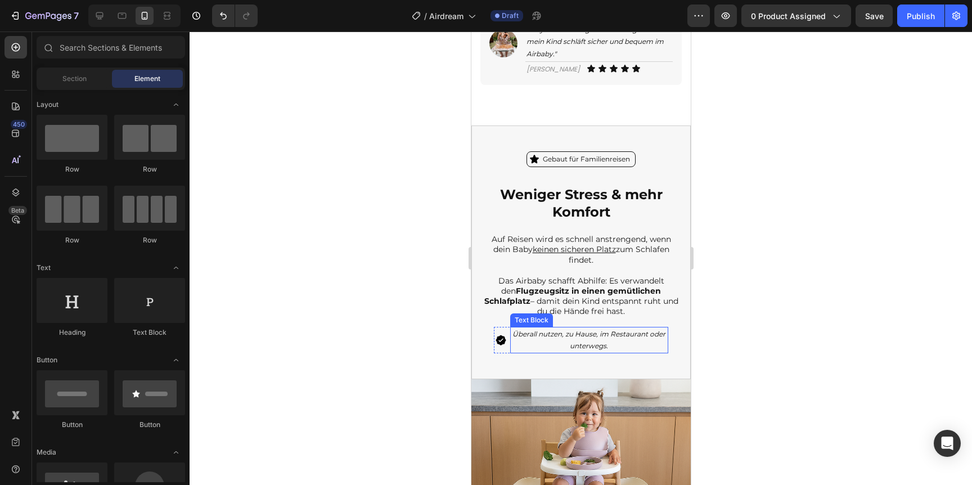
click at [591, 340] on p "Überall nutzen, zu Hause, im Restaurant oder unterwegs." at bounding box center [589, 340] width 156 height 24
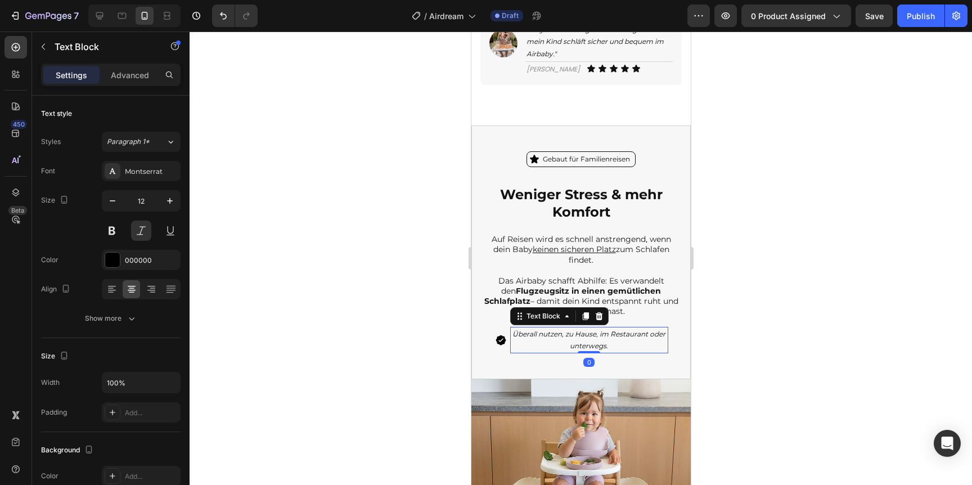
click at [591, 340] on p "Überall nutzen, zu Hause, im Restaurant oder unterwegs." at bounding box center [589, 340] width 156 height 24
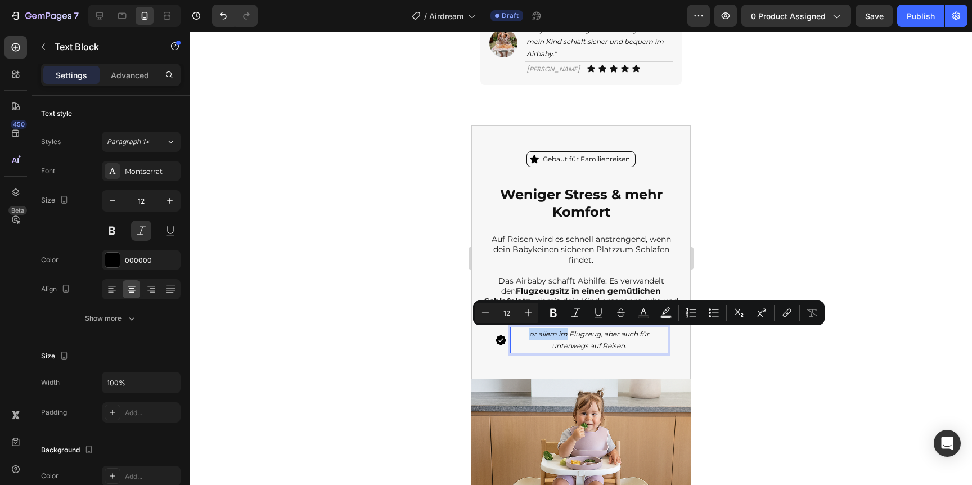
drag, startPoint x: 567, startPoint y: 334, endPoint x: 526, endPoint y: 335, distance: 40.5
click at [526, 335] on p "or allem im Flugzeug, aber auch für unterwegs auf Reisen." at bounding box center [589, 340] width 156 height 24
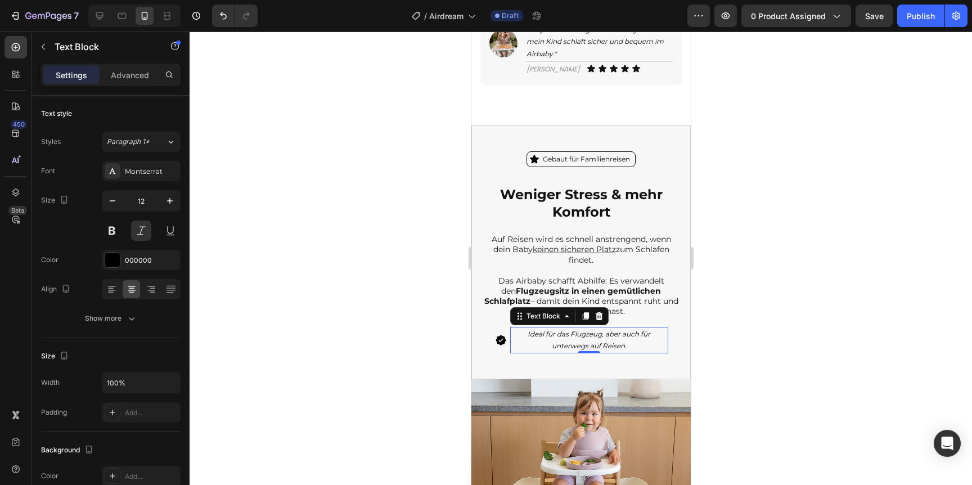
click at [749, 313] on div at bounding box center [581, 258] width 783 height 453
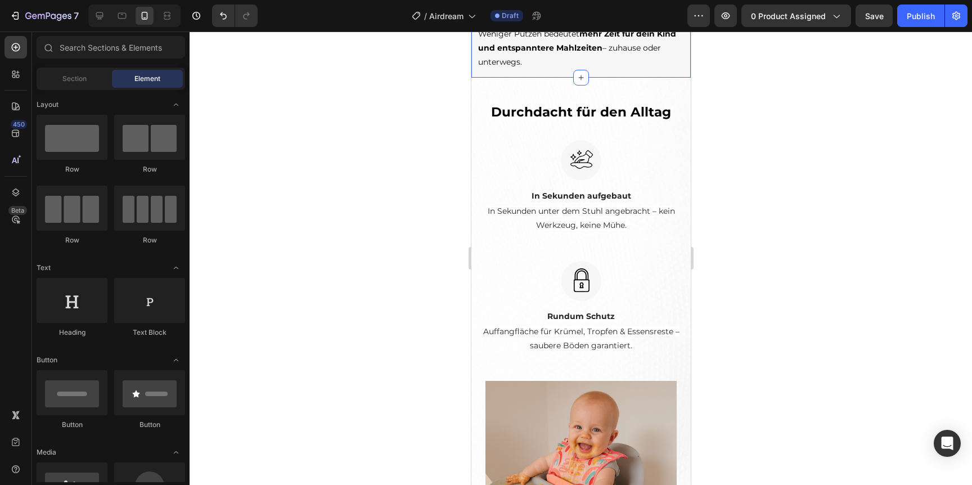
scroll to position [1401, 0]
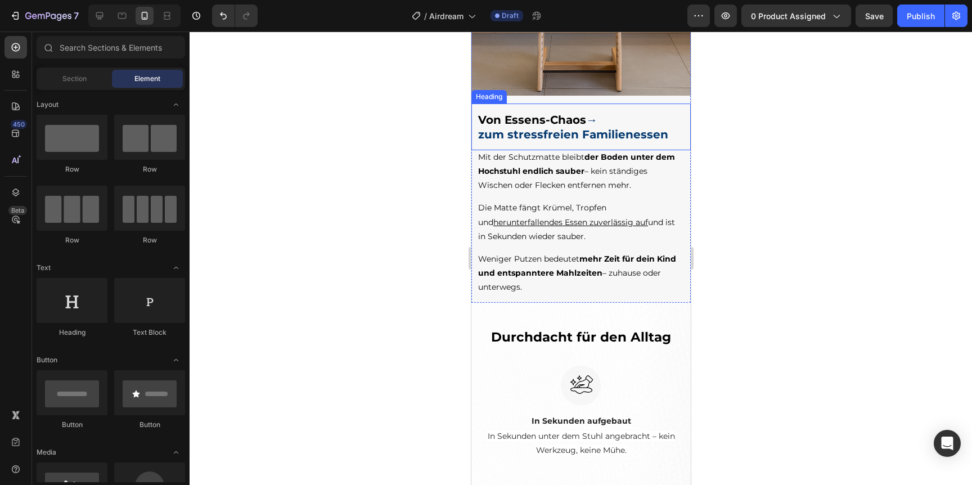
click at [489, 116] on span "Von Essens-Chaos" at bounding box center [532, 120] width 108 height 14
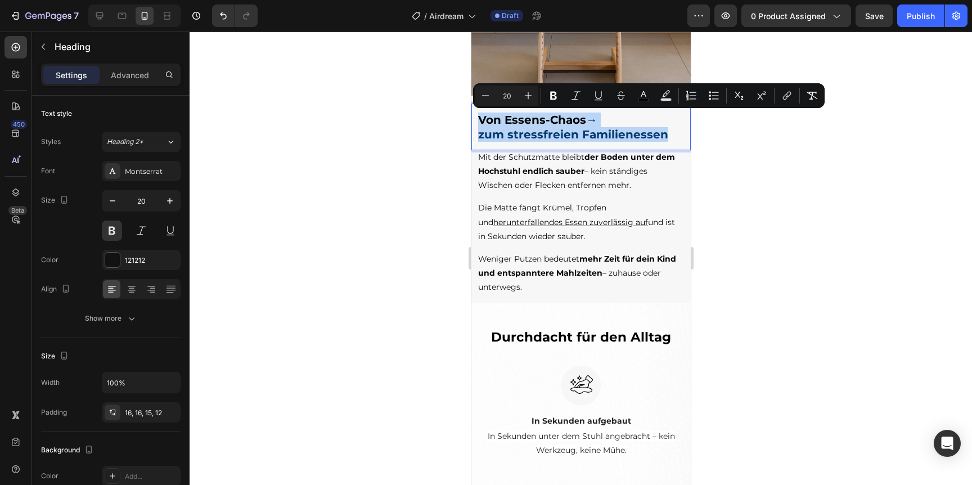
drag, startPoint x: 481, startPoint y: 117, endPoint x: 670, endPoint y: 134, distance: 189.8
click at [670, 134] on p "Von Essens-Chaos → zum stressfreien Familienessen" at bounding box center [580, 127] width 204 height 29
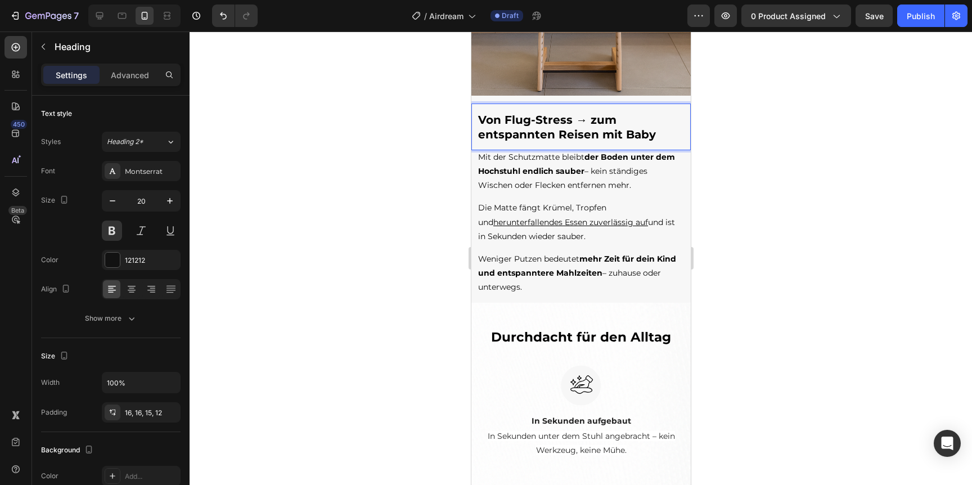
click at [583, 120] on span "Von Flug-Stress → zum entspannten Reisen mit Baby" at bounding box center [567, 127] width 178 height 28
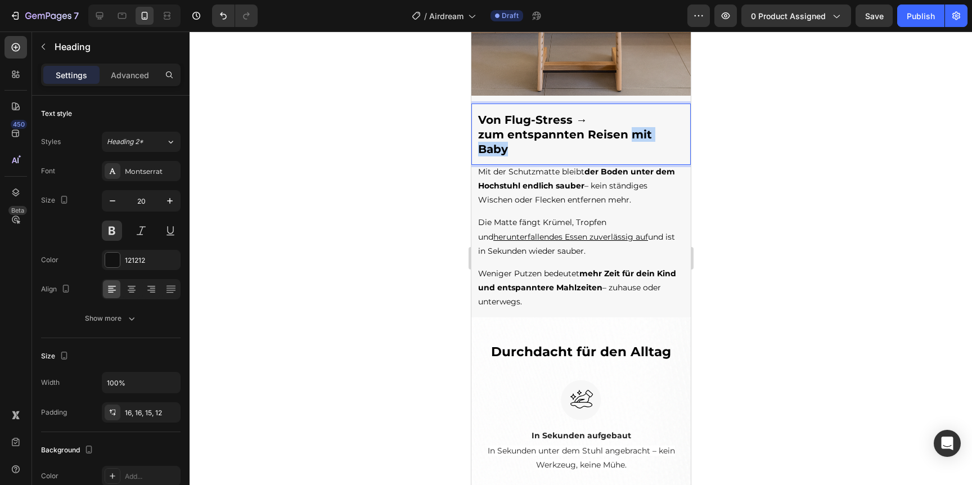
drag, startPoint x: 629, startPoint y: 136, endPoint x: 678, endPoint y: 137, distance: 49.0
click at [651, 137] on span "zum entspannten Reisen mit Baby" at bounding box center [565, 142] width 174 height 28
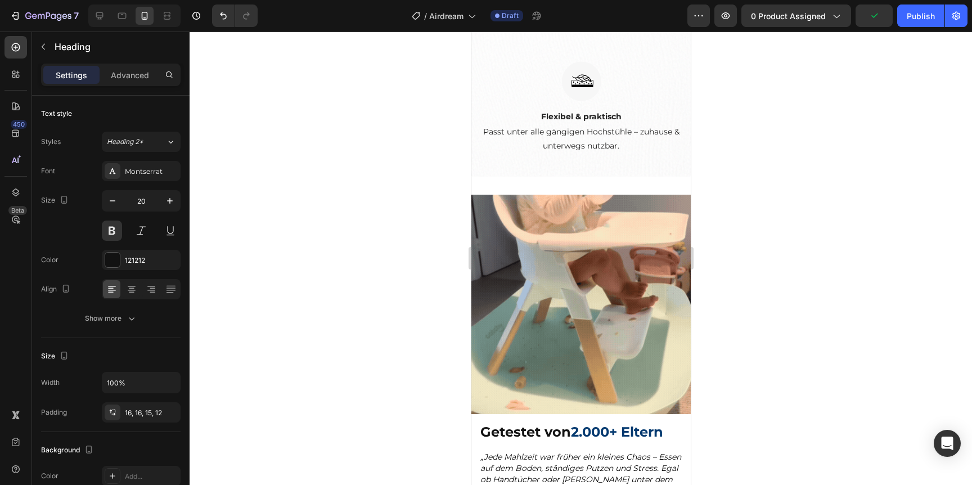
scroll to position [2497, 0]
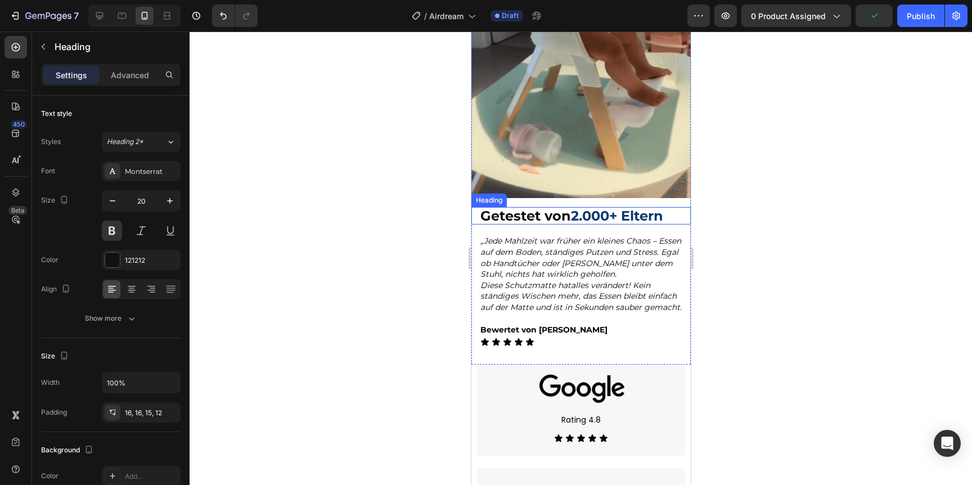
click at [600, 212] on span "2.000+ Eltern" at bounding box center [616, 216] width 92 height 16
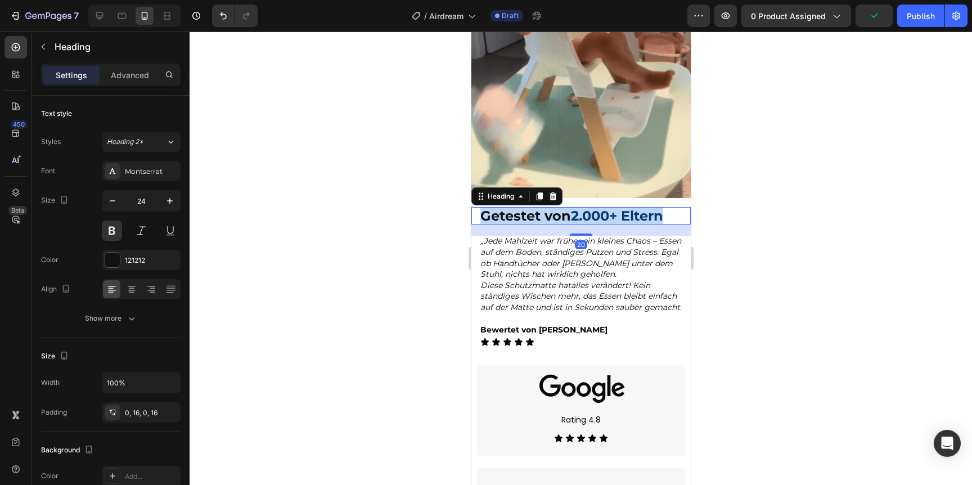
click at [600, 212] on span "2.000+ Eltern" at bounding box center [616, 216] width 92 height 16
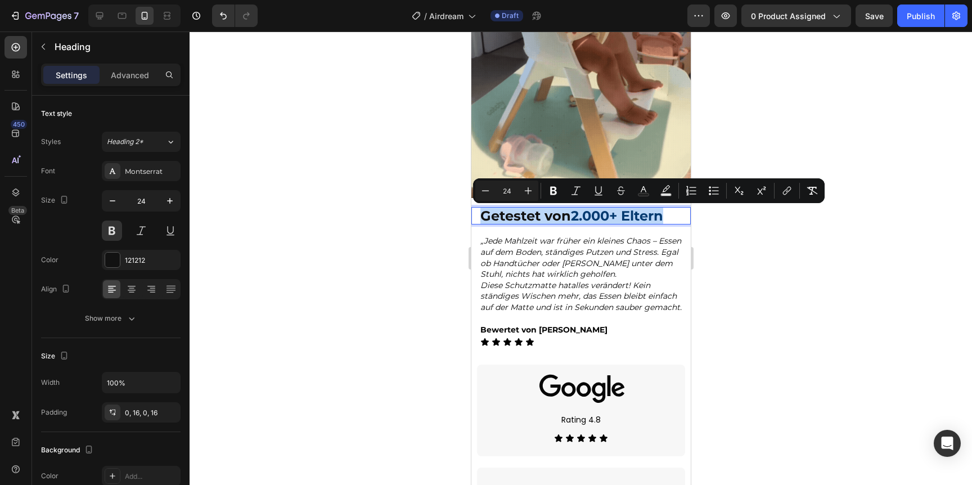
click at [600, 212] on span "2.000+ Eltern" at bounding box center [616, 216] width 92 height 16
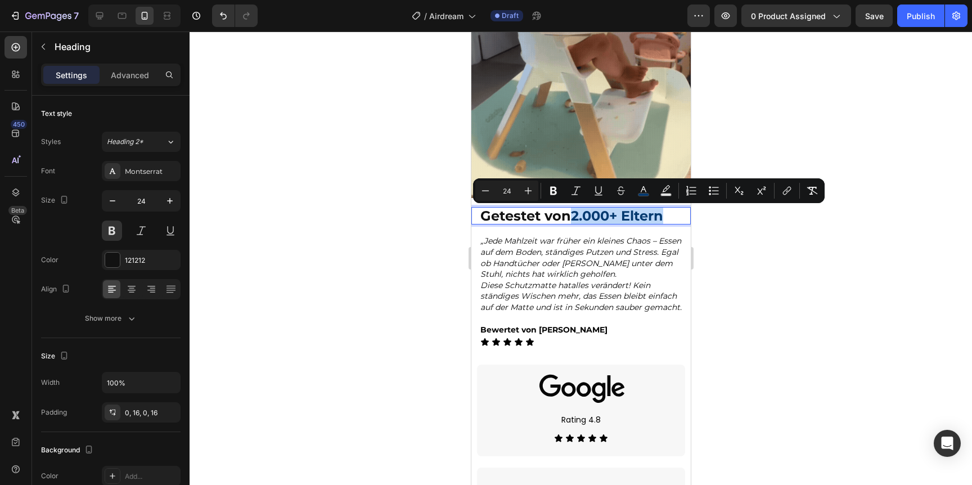
drag, startPoint x: 577, startPoint y: 215, endPoint x: 670, endPoint y: 216, distance: 92.8
click at [670, 216] on p "Getestet von 2.000+ Eltern" at bounding box center [580, 215] width 201 height 17
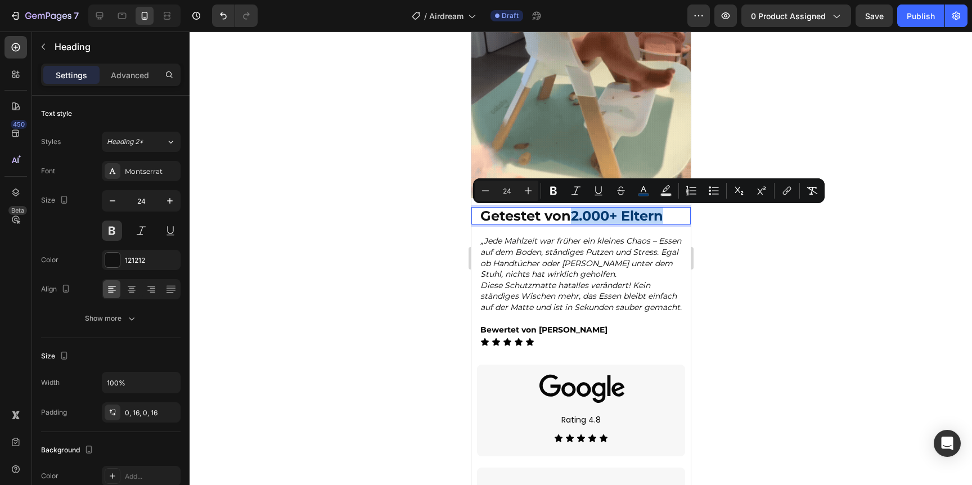
copy span "2.000+ Eltern"
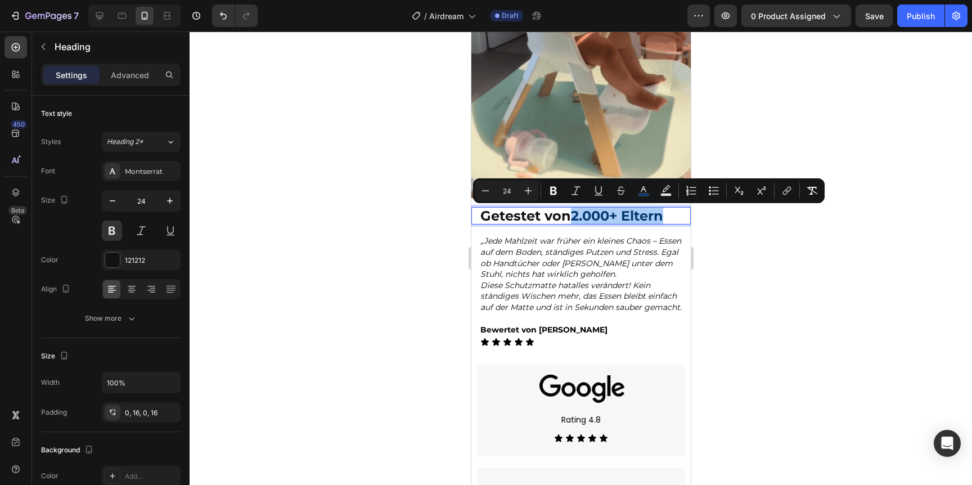
click at [700, 132] on div at bounding box center [581, 258] width 783 height 453
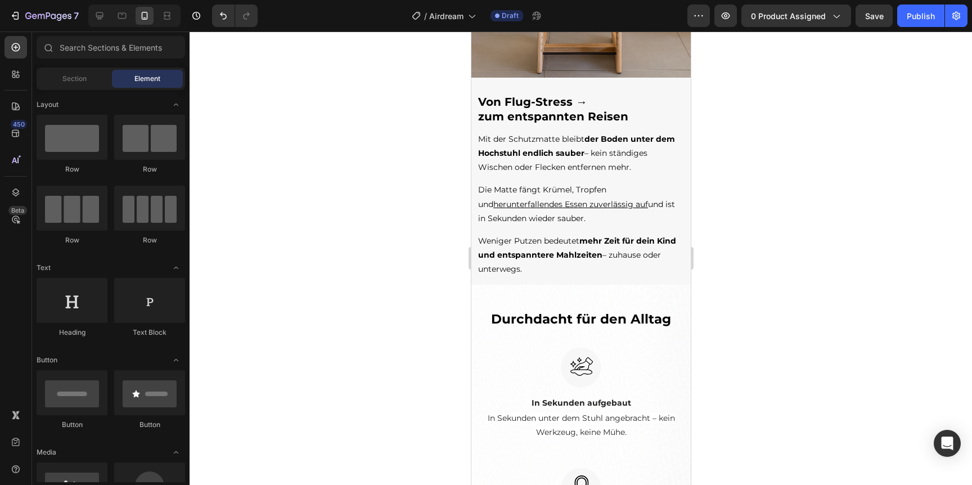
scroll to position [1414, 0]
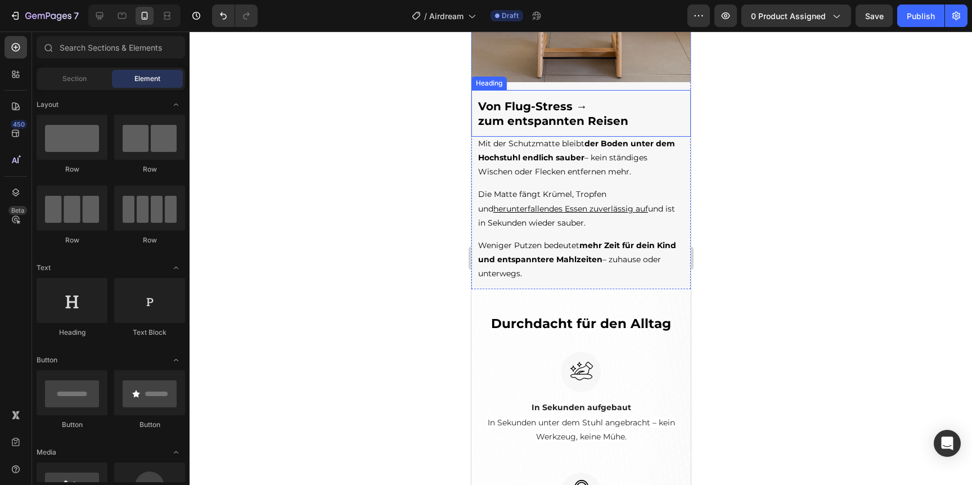
click at [597, 123] on span "zum entspannten Reisen" at bounding box center [553, 121] width 150 height 14
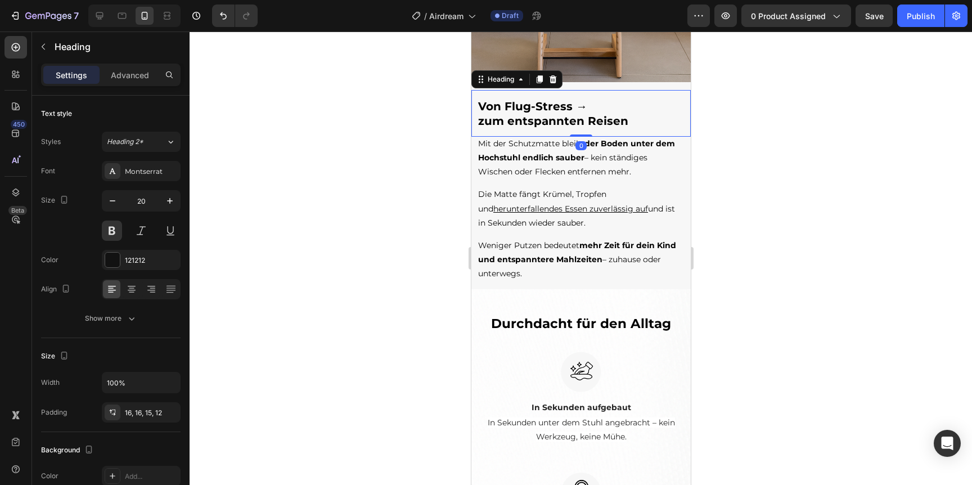
click at [597, 123] on span "zum entspannten Reisen" at bounding box center [553, 121] width 150 height 14
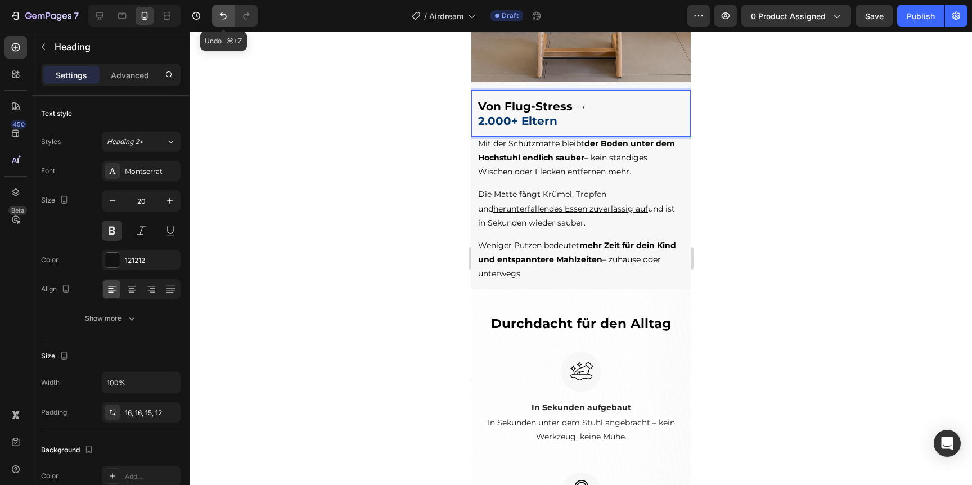
click at [223, 15] on icon "Undo/Redo" at bounding box center [223, 15] width 11 height 11
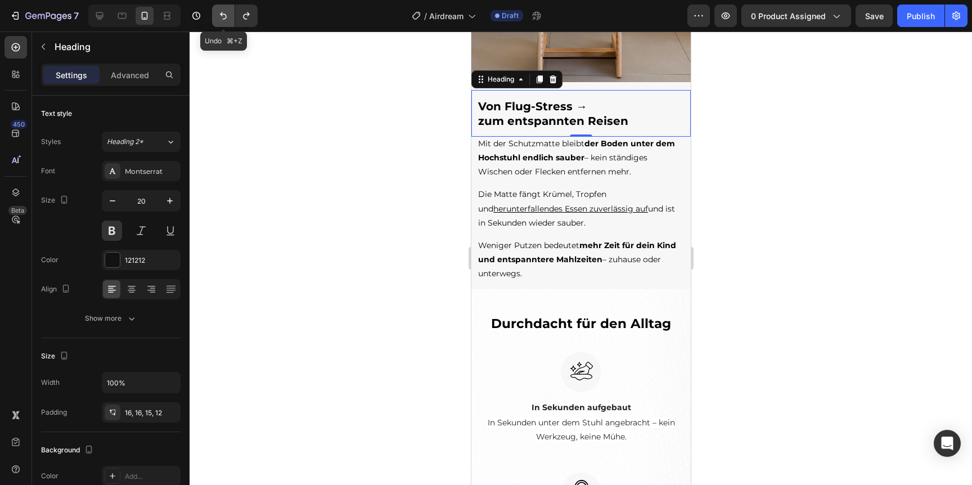
click at [223, 15] on icon "Undo/Redo" at bounding box center [223, 15] width 11 height 11
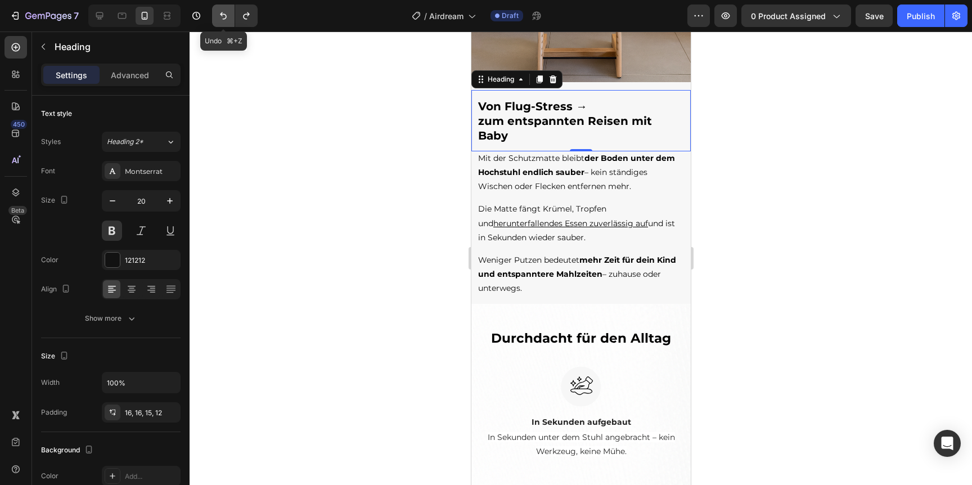
click at [223, 15] on icon "Undo/Redo" at bounding box center [223, 15] width 11 height 11
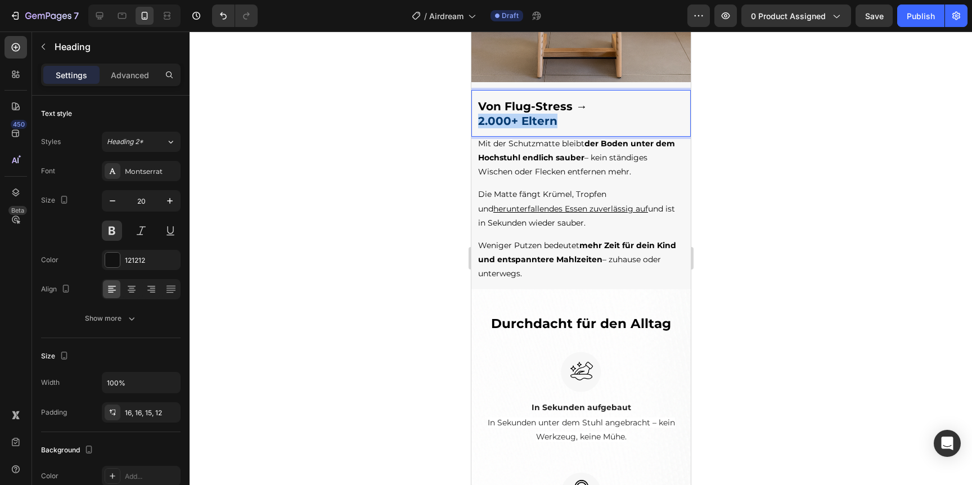
drag, startPoint x: 480, startPoint y: 120, endPoint x: 556, endPoint y: 124, distance: 76.1
click at [556, 124] on p "Von Flug-Stress → 2.000+ Eltern" at bounding box center [580, 113] width 204 height 29
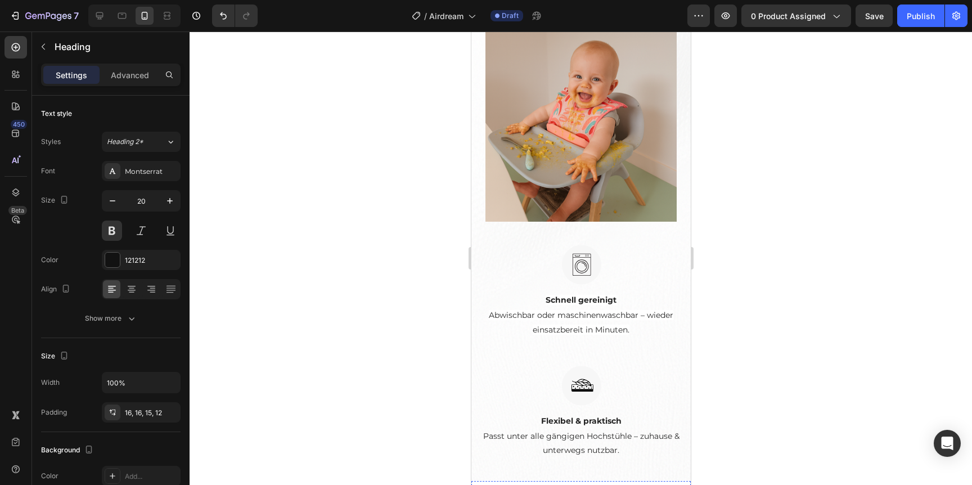
scroll to position [1533, 0]
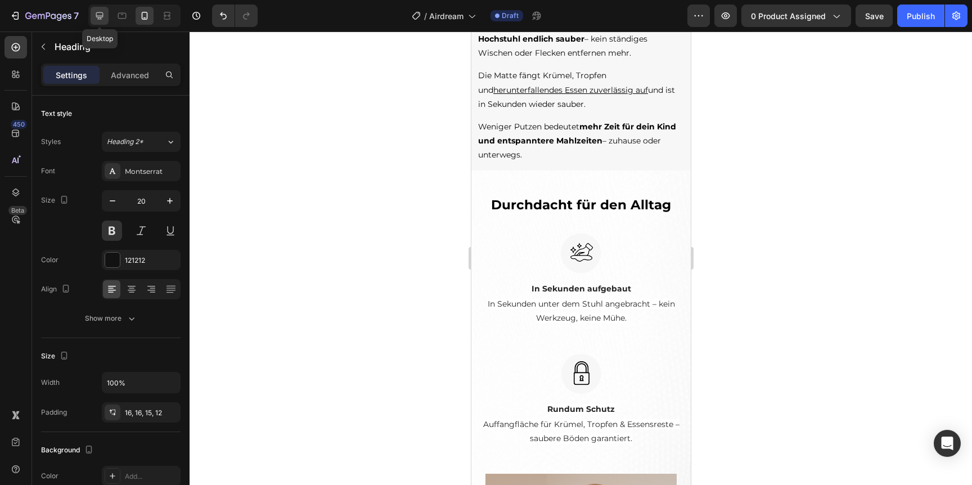
click at [92, 15] on div at bounding box center [100, 16] width 18 height 18
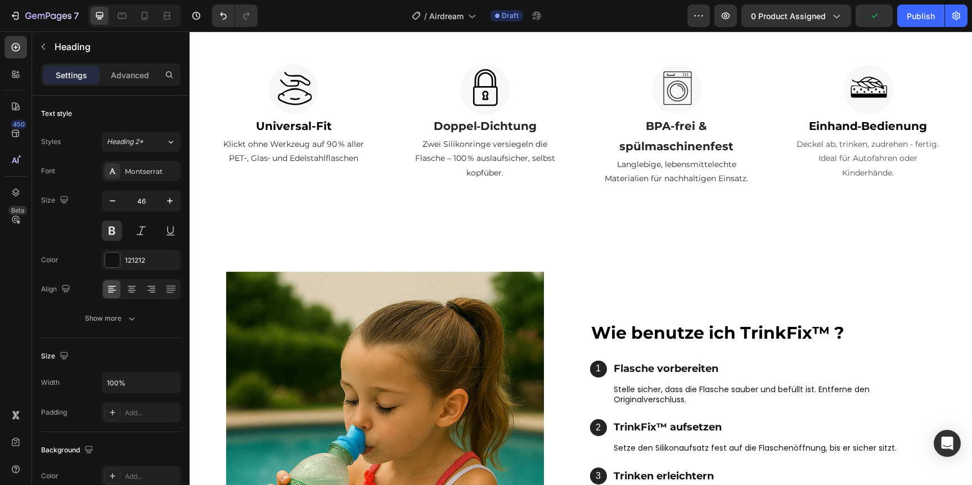
scroll to position [536, 0]
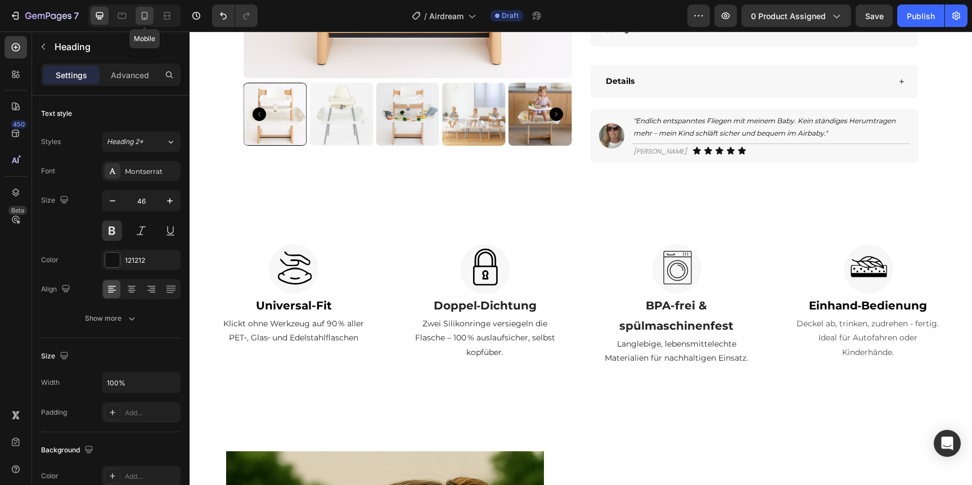
click at [151, 12] on div at bounding box center [145, 16] width 18 height 18
type input "20"
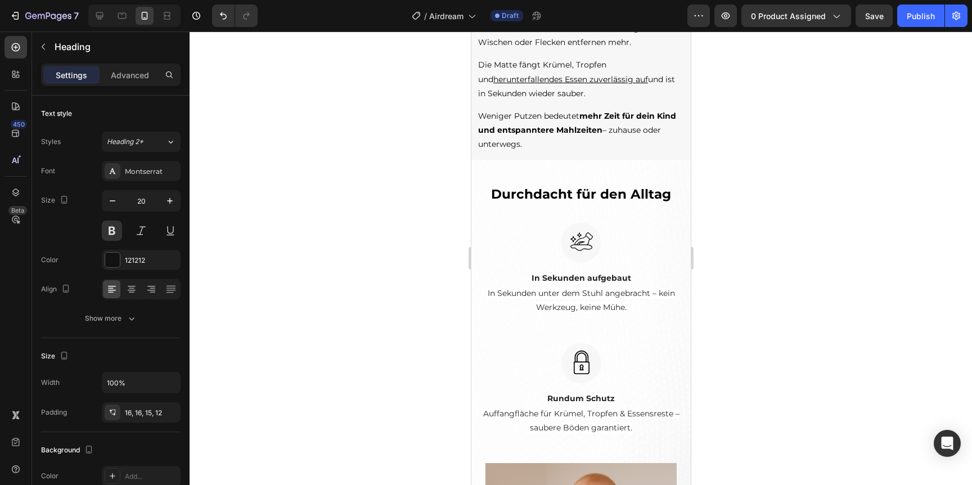
scroll to position [1550, 0]
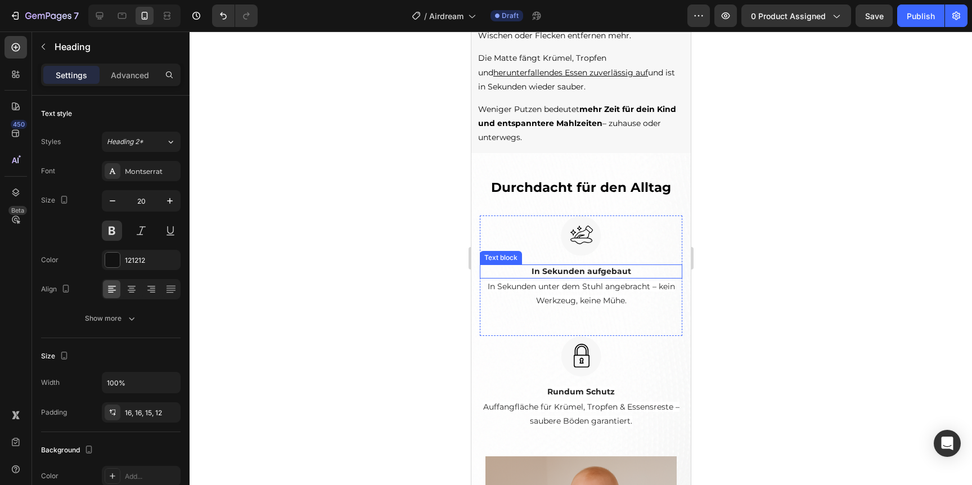
click at [564, 269] on p "In Sekunden aufgebaut" at bounding box center [580, 272] width 200 height 12
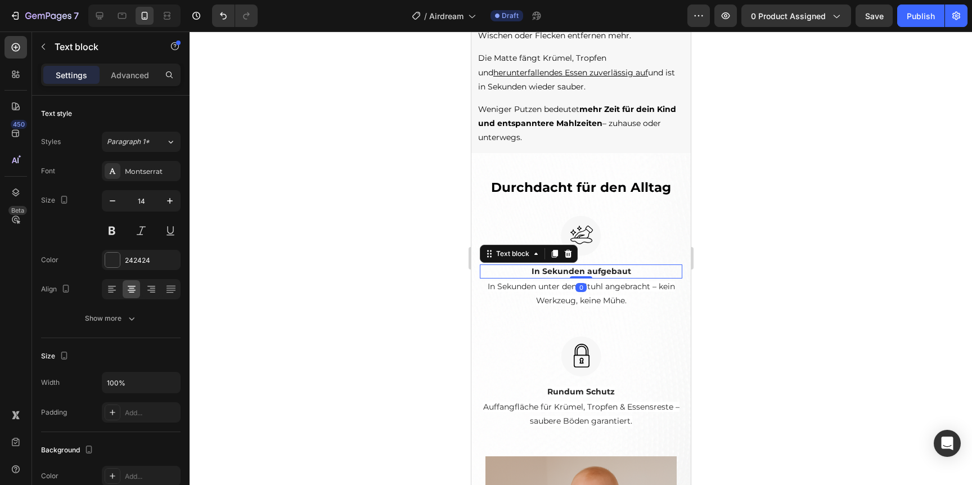
click at [564, 269] on p "In Sekunden aufgebaut" at bounding box center [580, 272] width 200 height 12
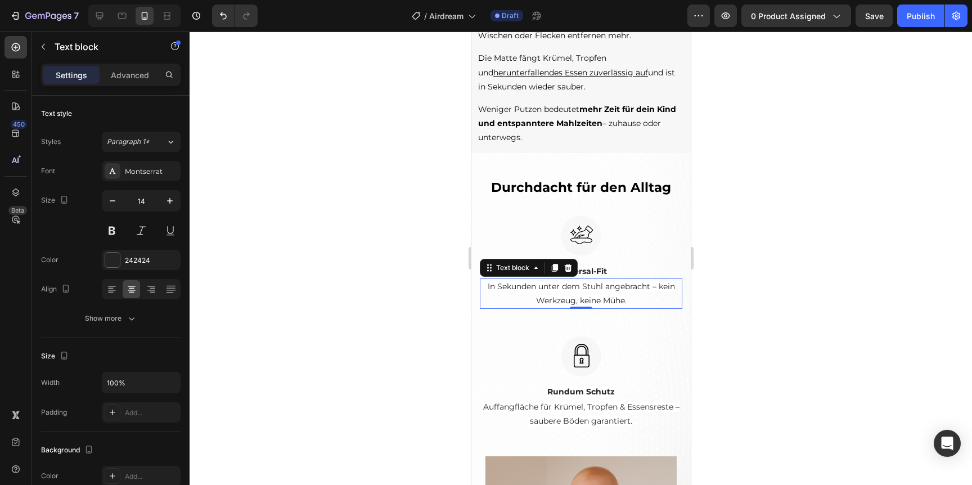
click at [531, 294] on p "In Sekunden unter dem Stuhl angebracht – kein Werkzeug, keine Mühe." at bounding box center [580, 294] width 200 height 28
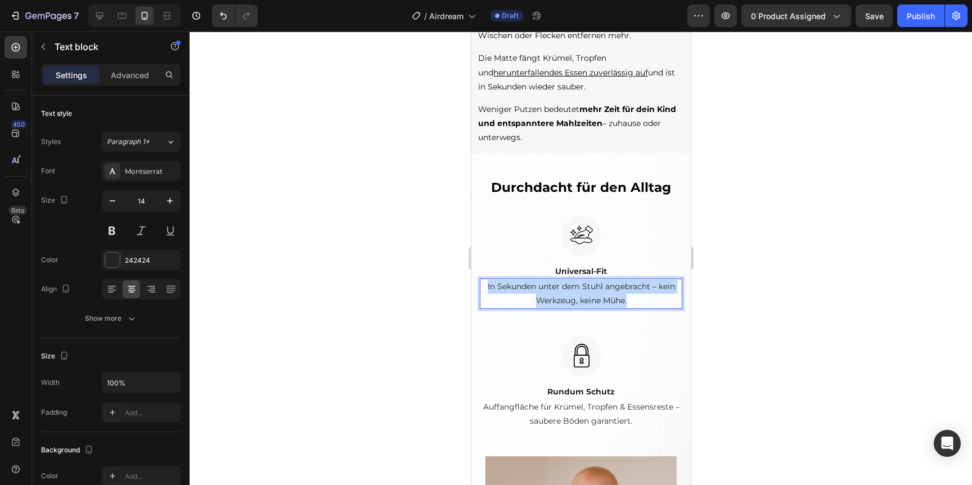
click at [531, 294] on p "In Sekunden unter dem Stuhl angebracht – kein Werkzeug, keine Mühe." at bounding box center [580, 294] width 200 height 28
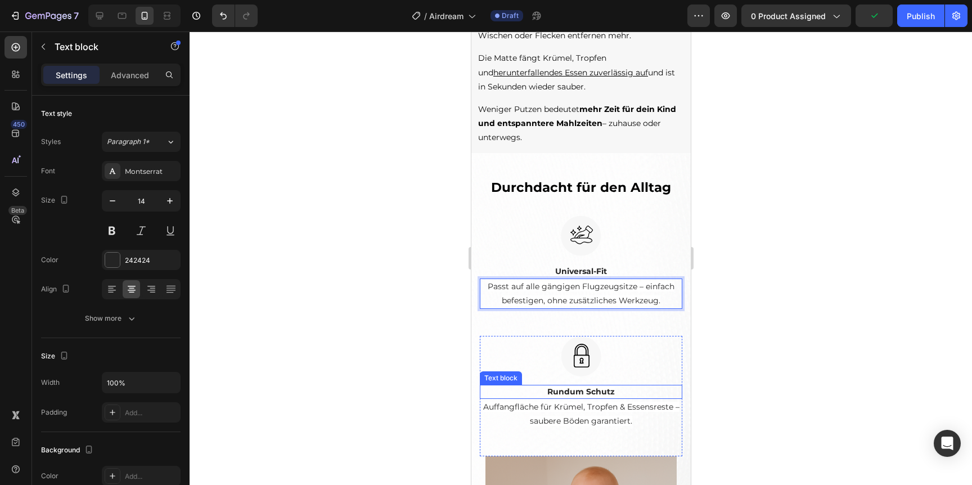
click at [558, 391] on strong "Rundum Schutz" at bounding box center [581, 391] width 68 height 10
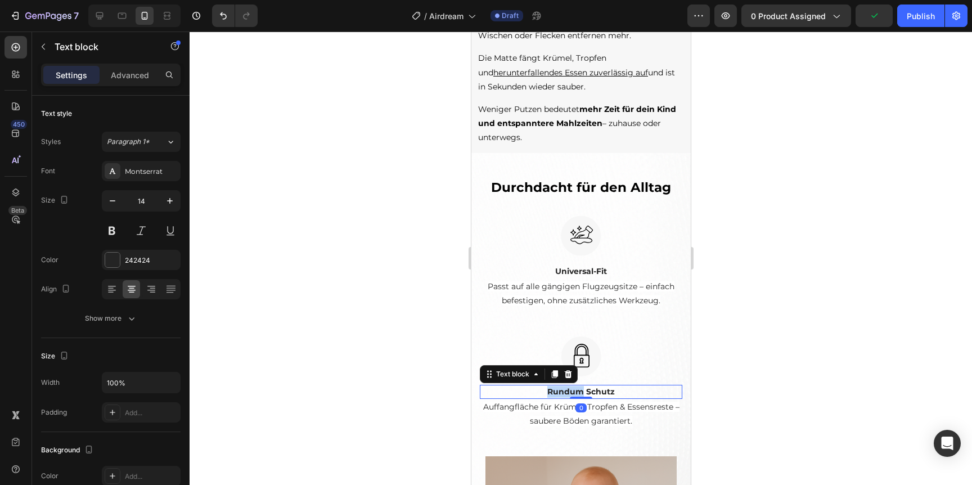
click at [558, 391] on strong "Rundum Schutz" at bounding box center [581, 391] width 68 height 10
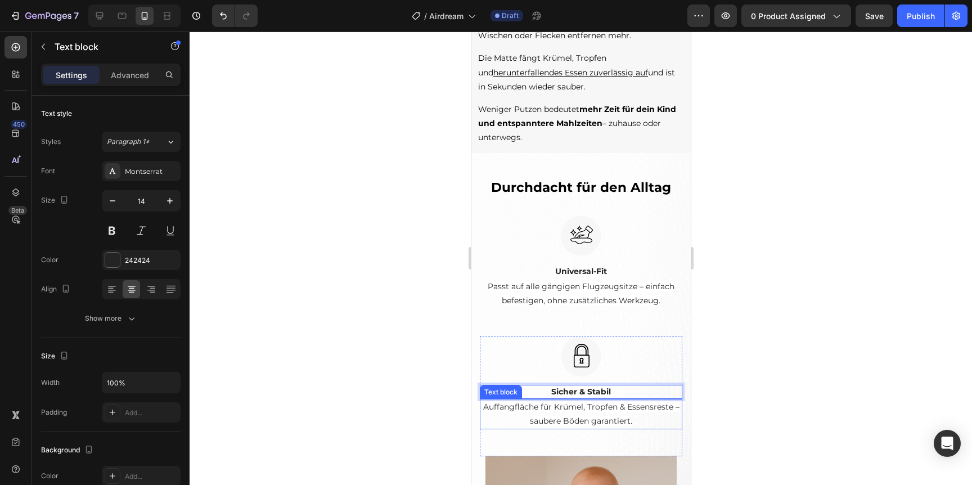
click at [559, 413] on p "Auffangfläche für Krümel, Tropfen & Essensreste – saubere Böden garantiert." at bounding box center [580, 414] width 200 height 28
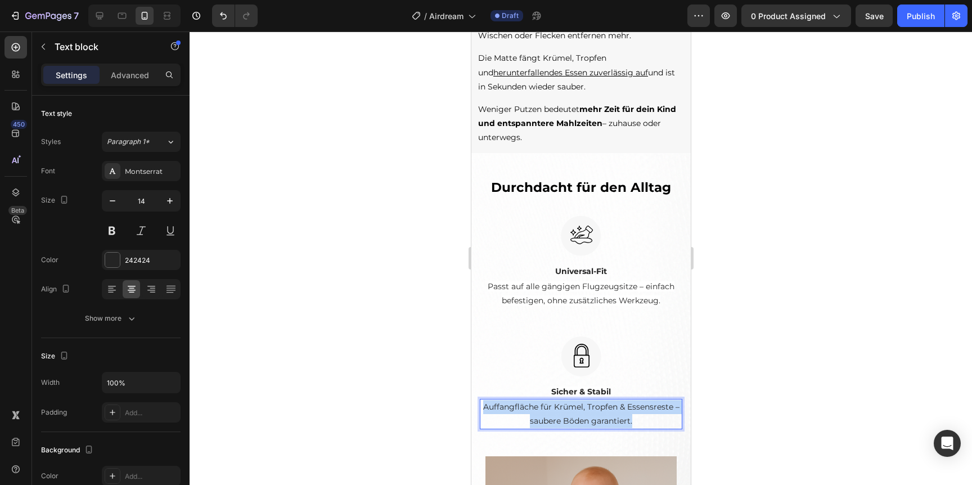
click at [559, 413] on p "Auffangfläche für Krümel, Tropfen & Essensreste – saubere Böden garantiert." at bounding box center [580, 414] width 200 height 28
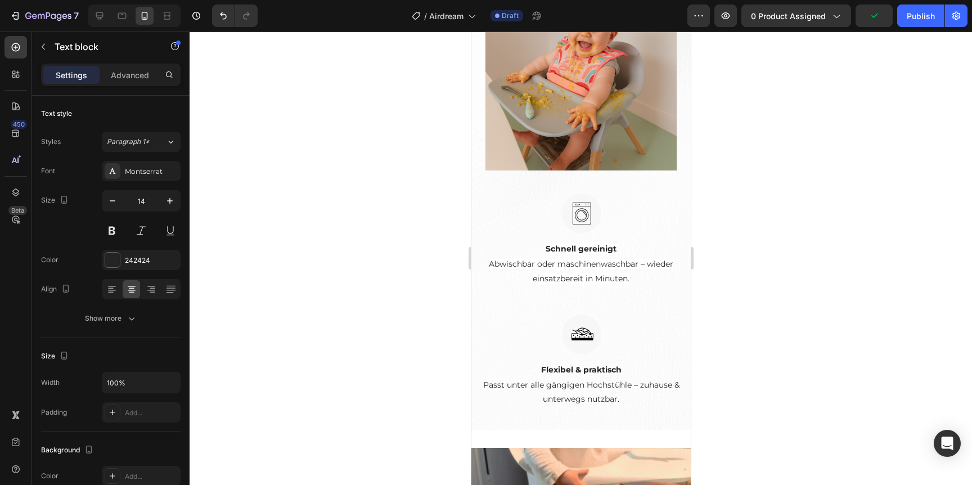
scroll to position [2032, 0]
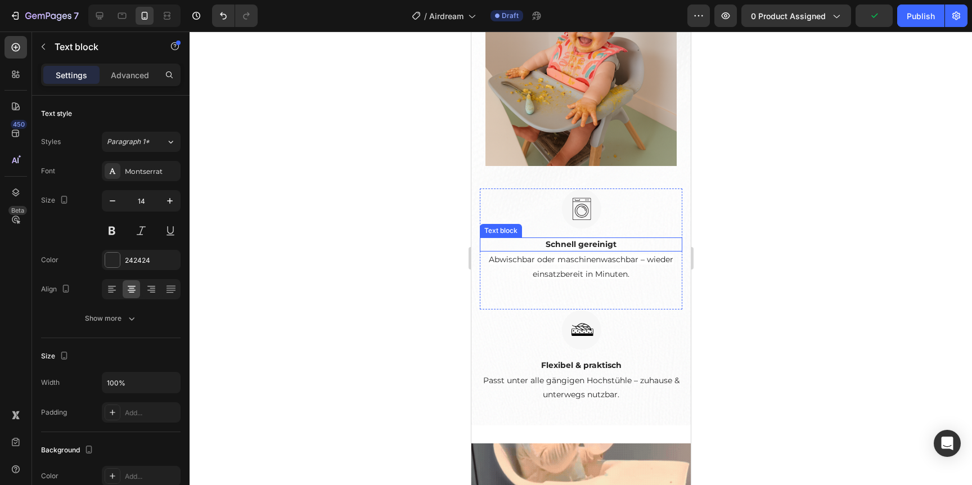
click at [567, 239] on p "Schnell gereinigt" at bounding box center [580, 245] width 200 height 12
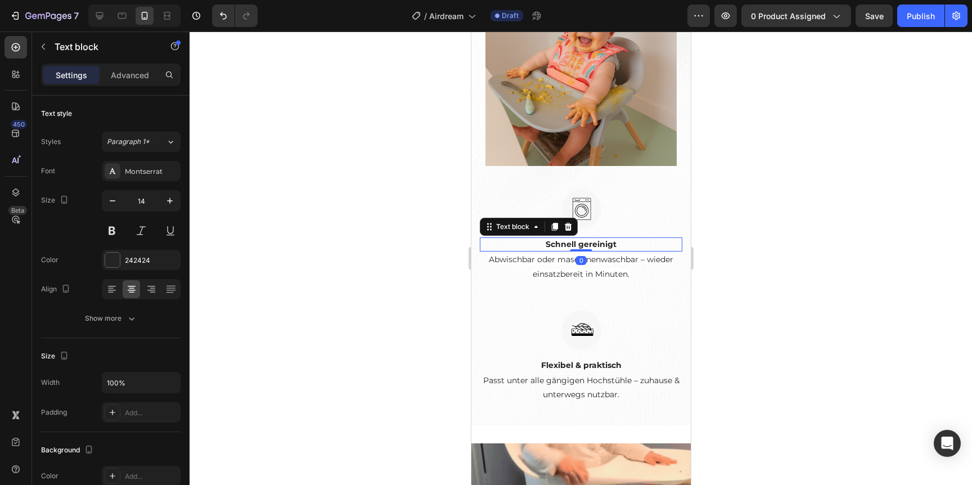
click at [567, 239] on p "Schnell gereinigt" at bounding box center [580, 245] width 200 height 12
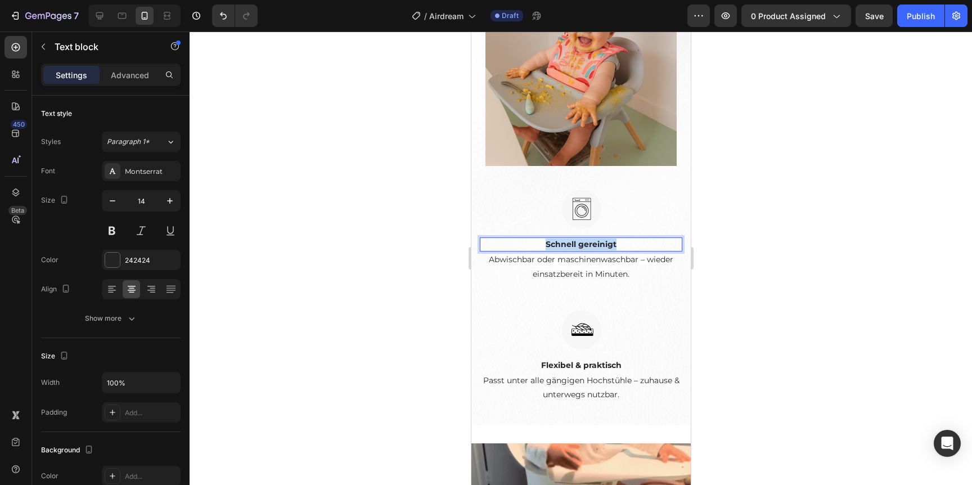
click at [567, 239] on p "Schnell gereinigt" at bounding box center [580, 245] width 200 height 12
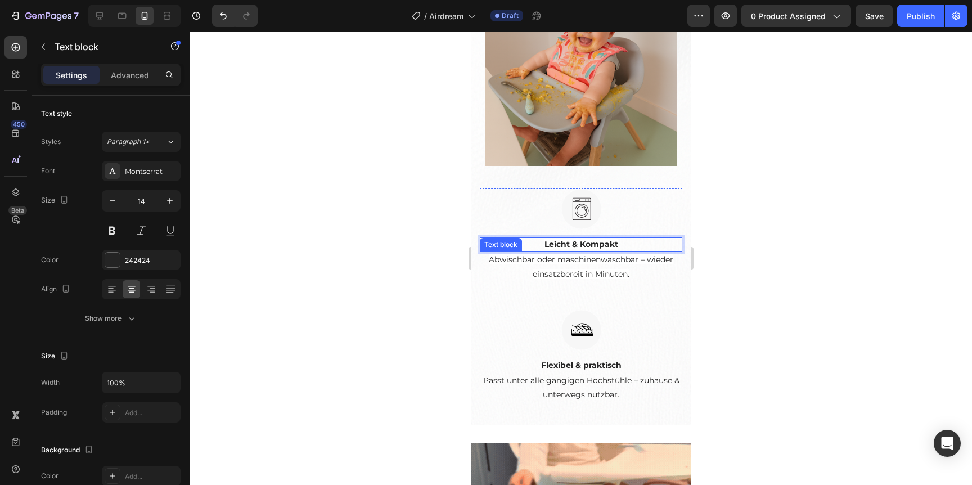
click at [563, 273] on span "Abwischbar oder maschinenwaschbar – wieder einsatzbereit in Minuten." at bounding box center [580, 266] width 185 height 24
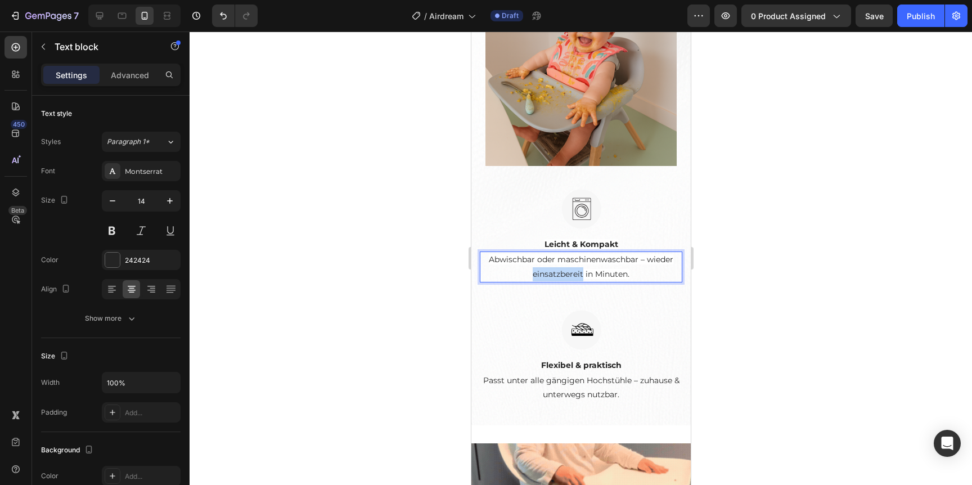
click at [563, 273] on span "Abwischbar oder maschinenwaschbar – wieder einsatzbereit in Minuten." at bounding box center [580, 266] width 185 height 24
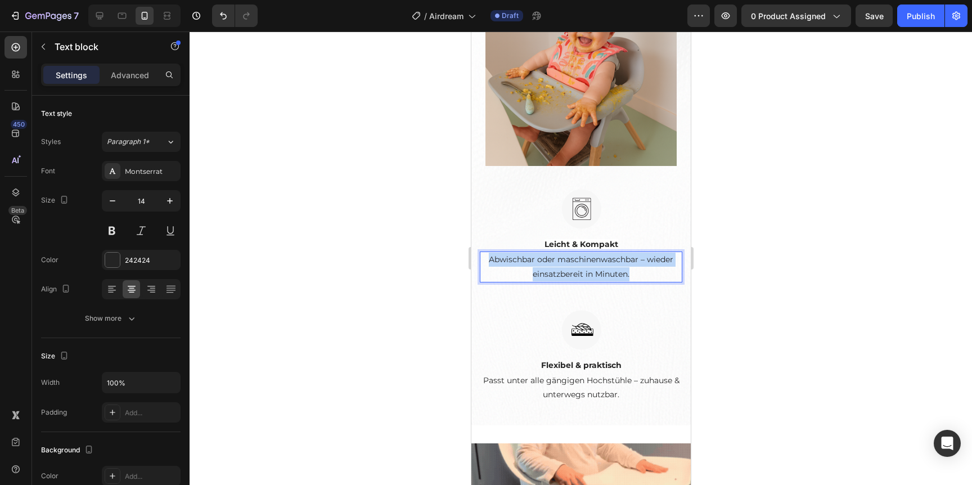
click at [563, 273] on span "Abwischbar oder maschinenwaschbar – wieder einsatzbereit in Minuten." at bounding box center [580, 266] width 185 height 24
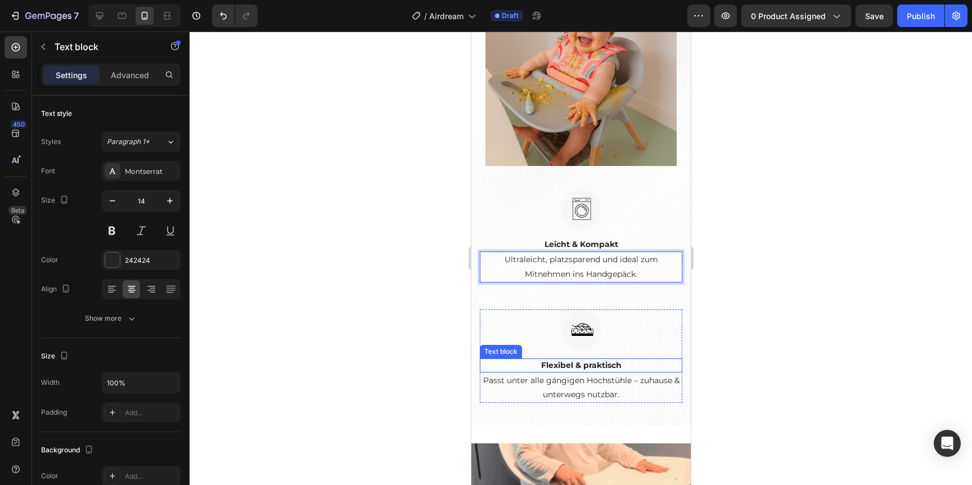
click at [561, 365] on strong "Flexibel & praktisch" at bounding box center [581, 365] width 80 height 10
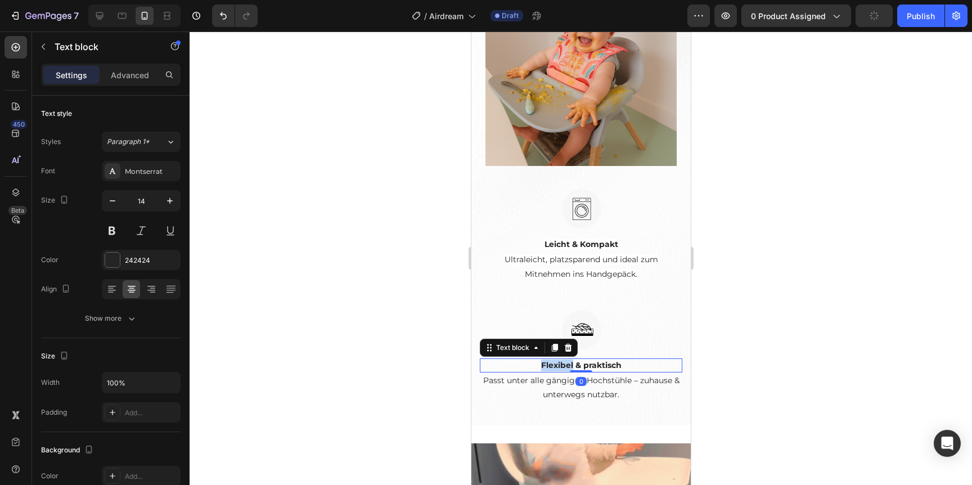
click at [561, 365] on strong "Flexibel & praktisch" at bounding box center [581, 365] width 80 height 10
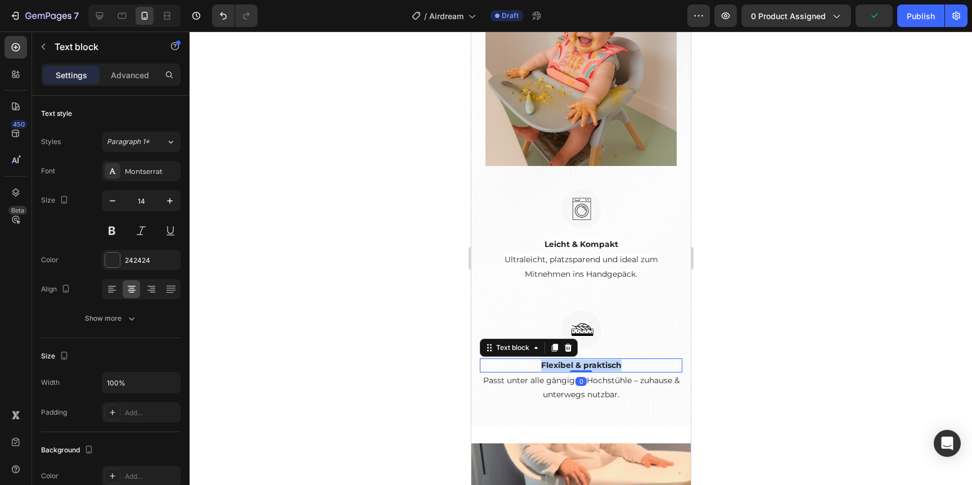
click at [561, 365] on strong "Flexibel & praktisch" at bounding box center [581, 365] width 80 height 10
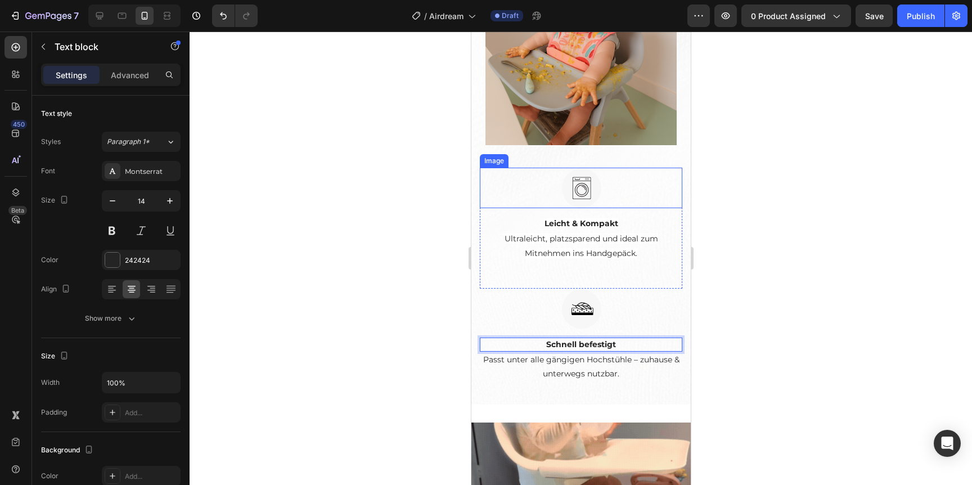
scroll to position [2066, 0]
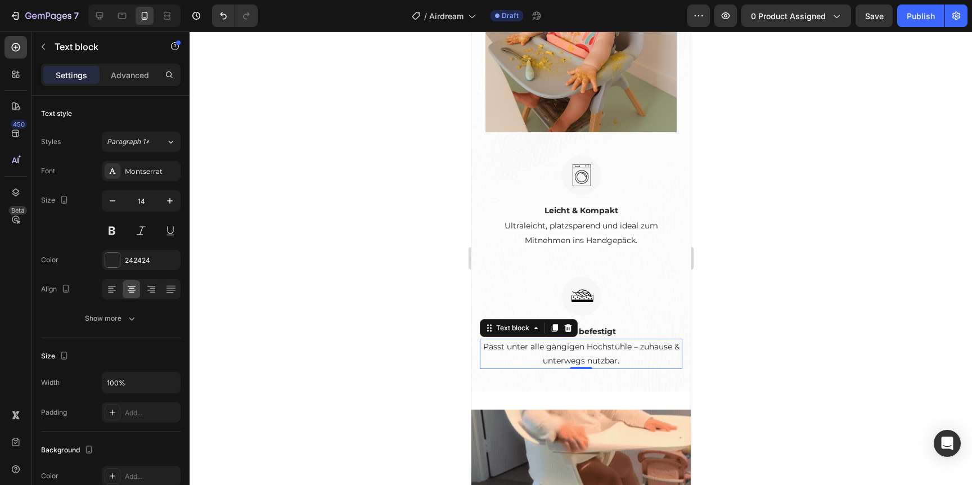
click at [577, 352] on p "Passt unter alle gängigen Hochstühle – zuhause & unterwegs nutzbar." at bounding box center [580, 354] width 200 height 28
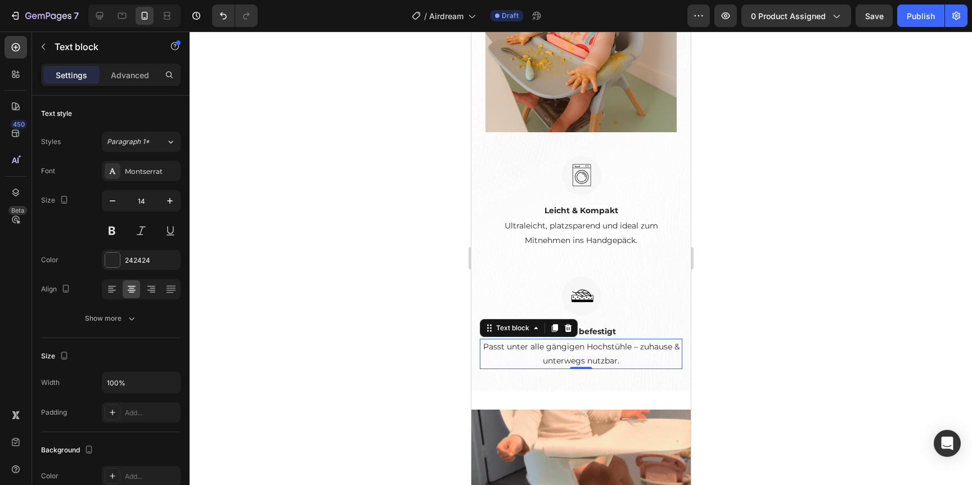
click at [577, 352] on p "Passt unter alle gängigen Hochstühle – zuhause & unterwegs nutzbar." at bounding box center [580, 354] width 200 height 28
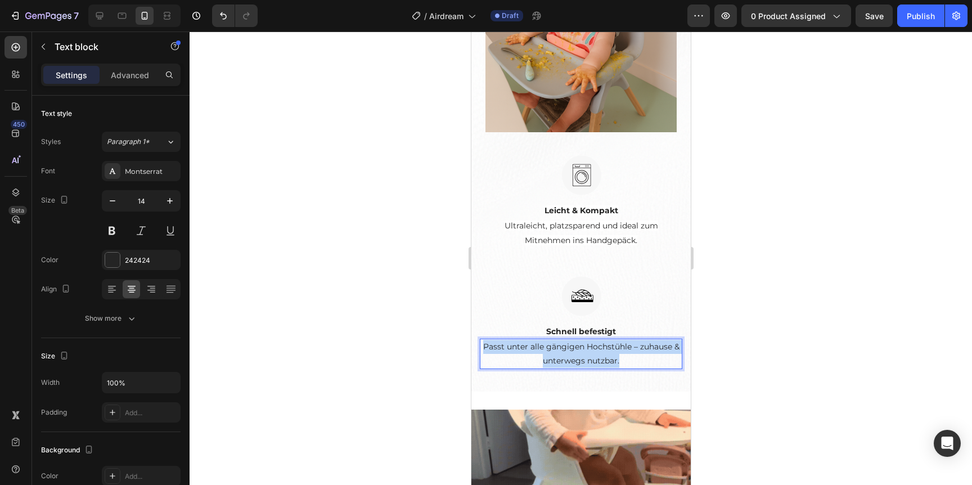
click at [577, 352] on p "Passt unter alle gängigen Hochstühle – zuhause & unterwegs nutzbar." at bounding box center [580, 354] width 200 height 28
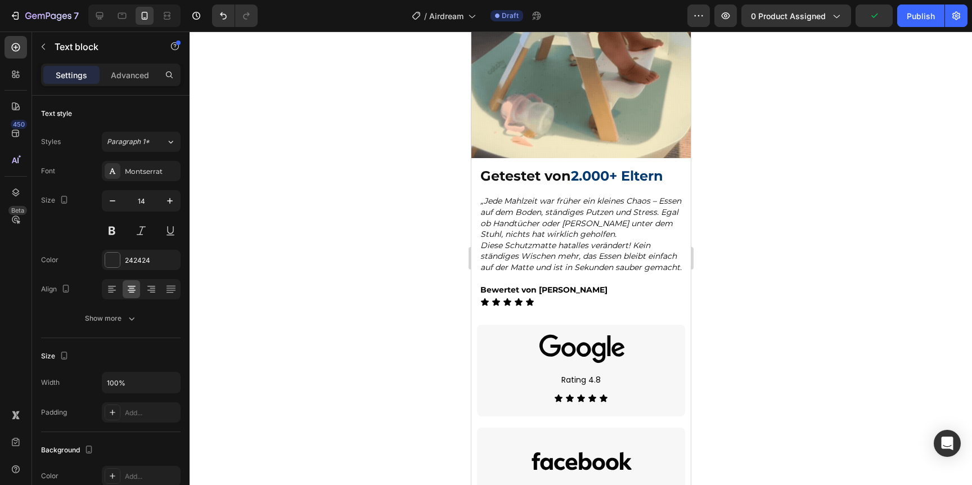
scroll to position [2522, 0]
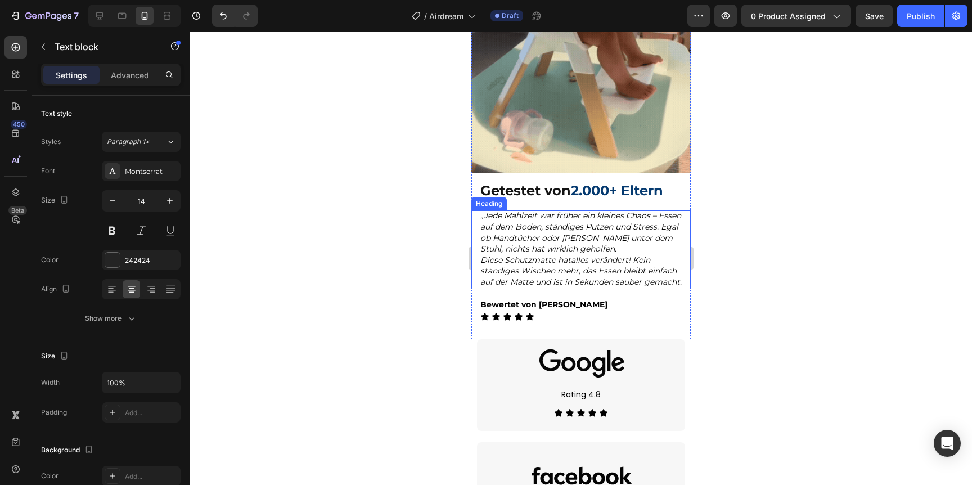
click at [713, 254] on div at bounding box center [581, 258] width 783 height 453
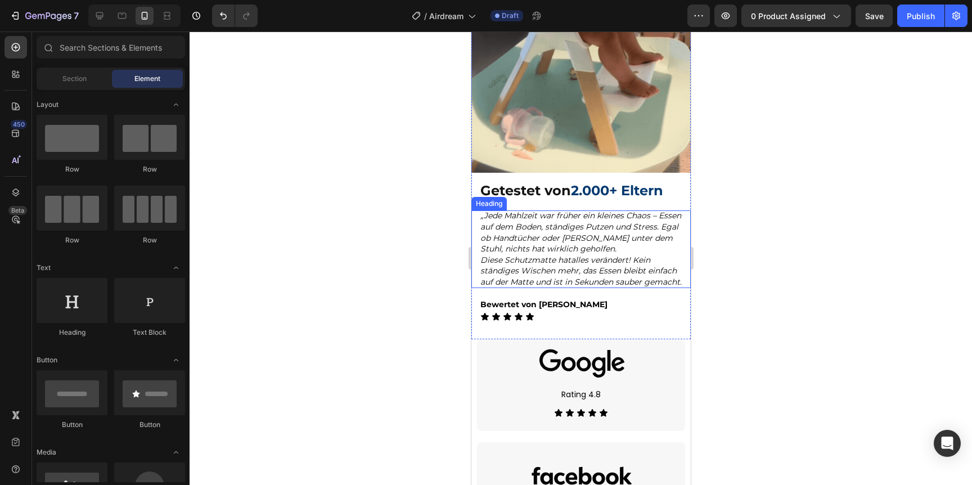
click at [721, 267] on div at bounding box center [581, 258] width 783 height 453
click at [652, 321] on div "Icon Icon Icon Icon Icon" at bounding box center [585, 316] width 210 height 9
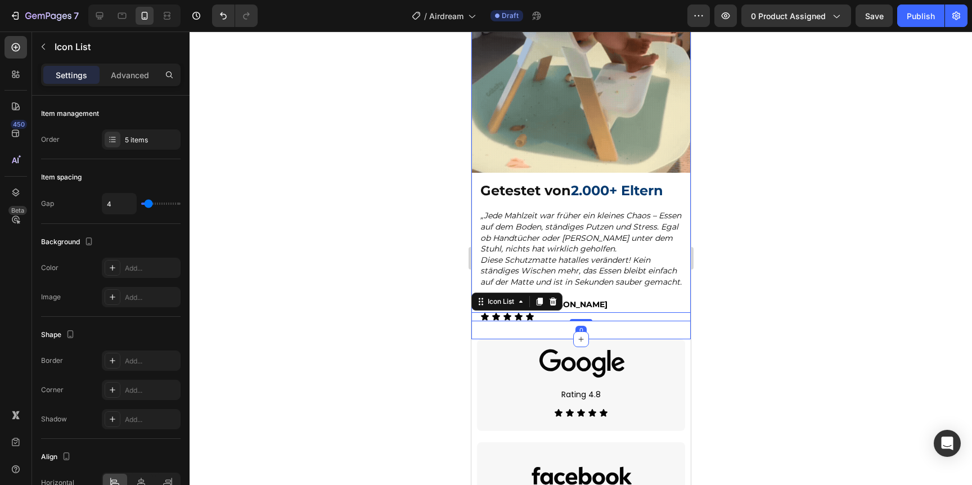
click at [712, 317] on div at bounding box center [581, 258] width 783 height 453
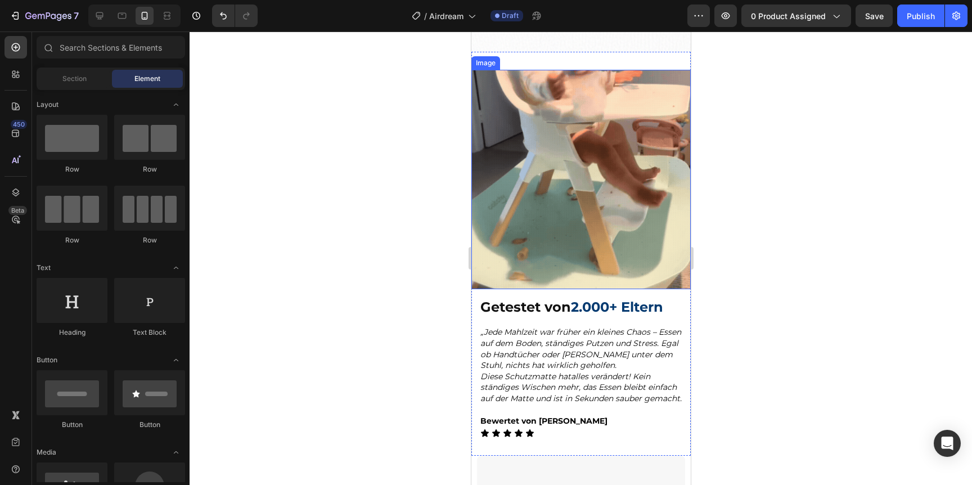
scroll to position [2531, 0]
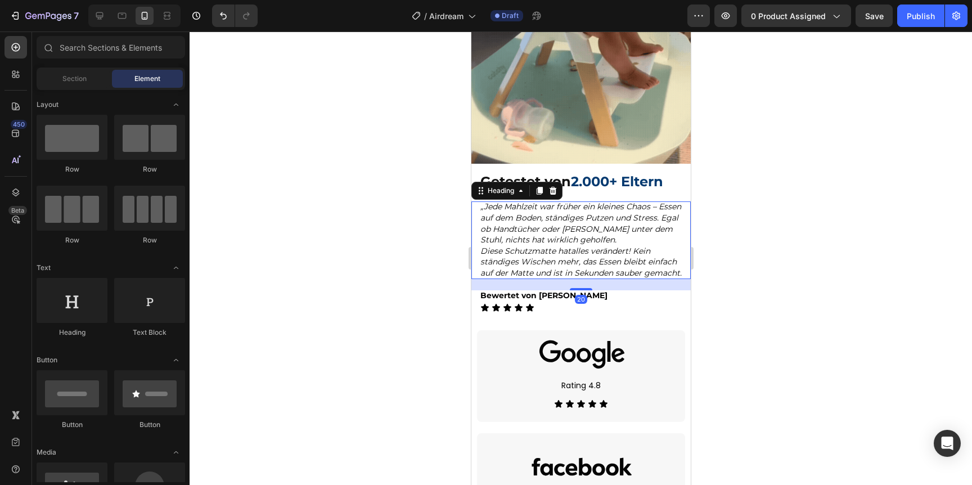
click at [520, 278] on h2 "„Jede Mahlzeit war früher ein kleines Chaos – Essen auf dem Boden, ständiges Pu…" at bounding box center [580, 239] width 219 height 77
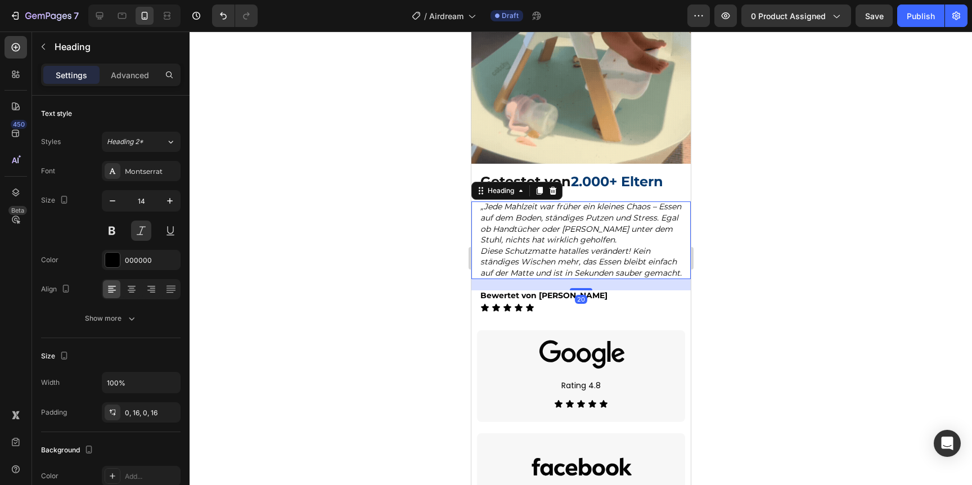
click at [520, 278] on h2 "„Jede Mahlzeit war früher ein kleines Chaos – Essen auf dem Boden, ständiges Pu…" at bounding box center [580, 239] width 219 height 77
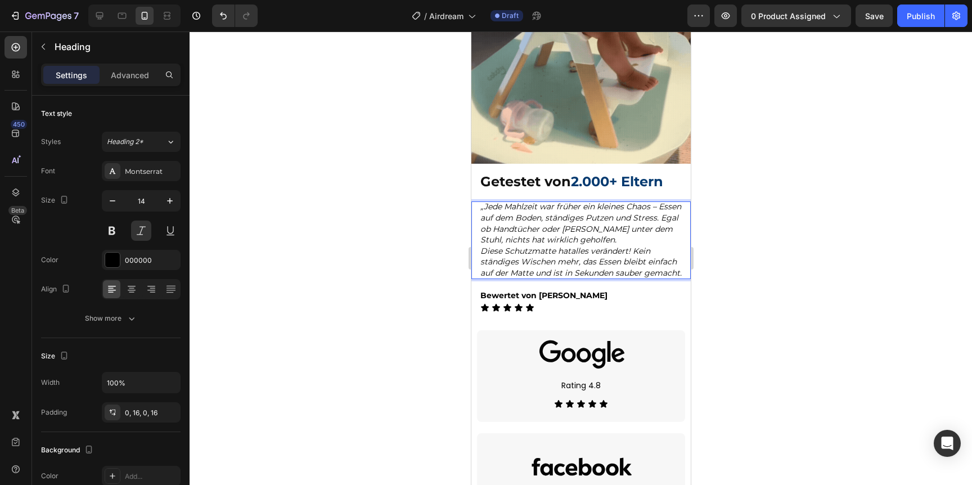
click at [520, 278] on p "„Jede Mahlzeit war früher ein kleines Chaos – Essen auf dem Boden, ständiges Pu…" at bounding box center [580, 239] width 201 height 77
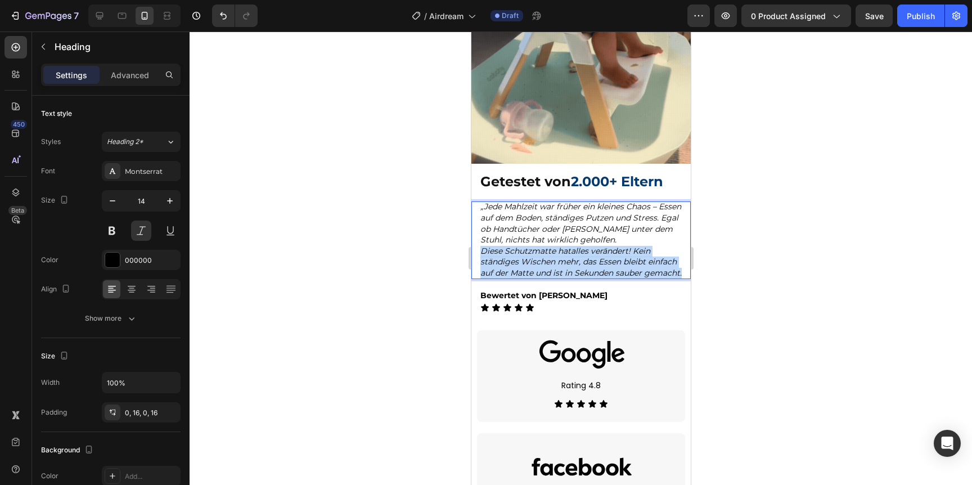
click at [520, 278] on p "„Jede Mahlzeit war früher ein kleines Chaos – Essen auf dem Boden, ständiges Pu…" at bounding box center [580, 239] width 201 height 77
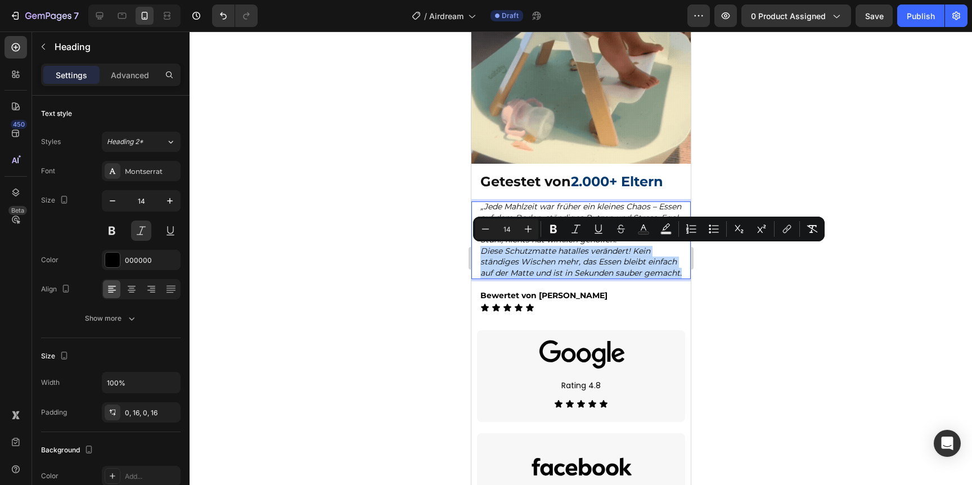
click at [520, 278] on p "„Jede Mahlzeit war früher ein kleines Chaos – Essen auf dem Boden, ständiges Pu…" at bounding box center [580, 239] width 201 height 77
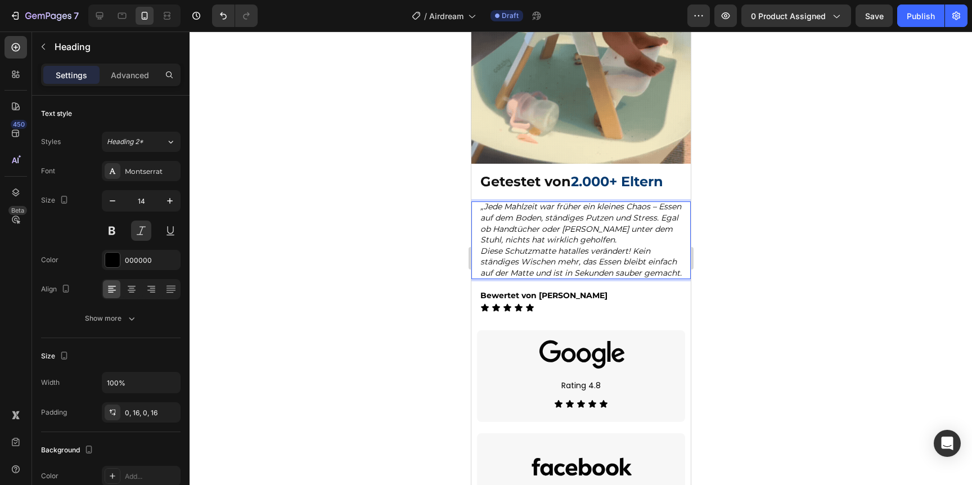
click at [520, 278] on p "„Jede Mahlzeit war früher ein kleines Chaos – Essen auf dem Boden, ständiges Pu…" at bounding box center [580, 239] width 201 height 77
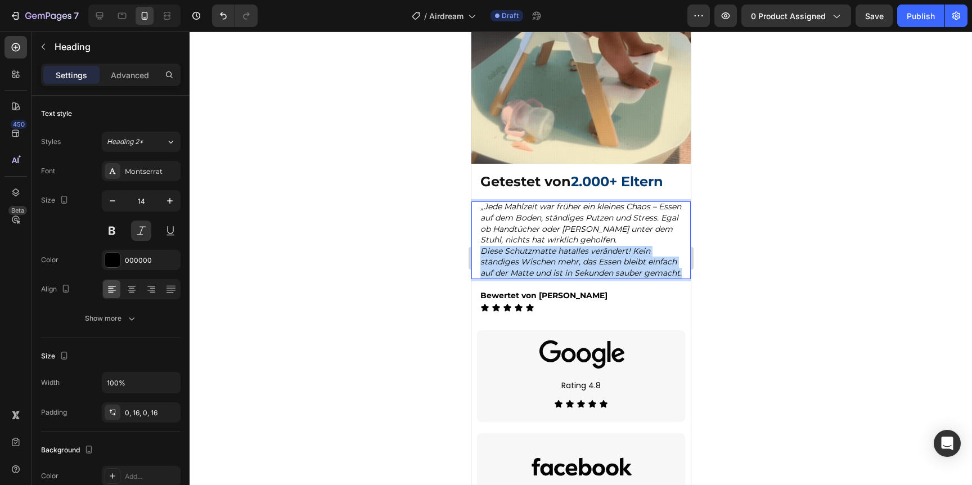
click at [520, 278] on p "„Jede Mahlzeit war früher ein kleines Chaos – Essen auf dem Boden, ständiges Pu…" at bounding box center [580, 239] width 201 height 77
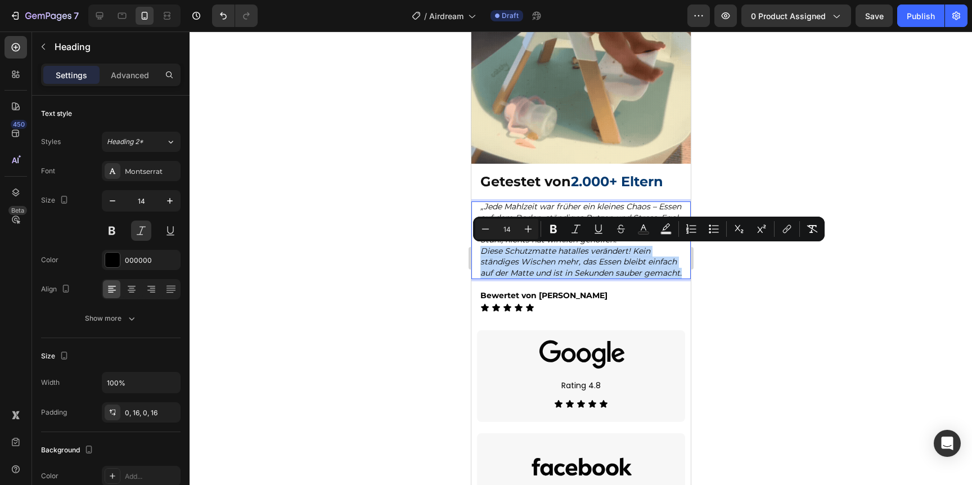
click at [525, 278] on p "„Jede Mahlzeit war früher ein kleines Chaos – Essen auf dem Boden, ständiges Pu…" at bounding box center [580, 239] width 201 height 77
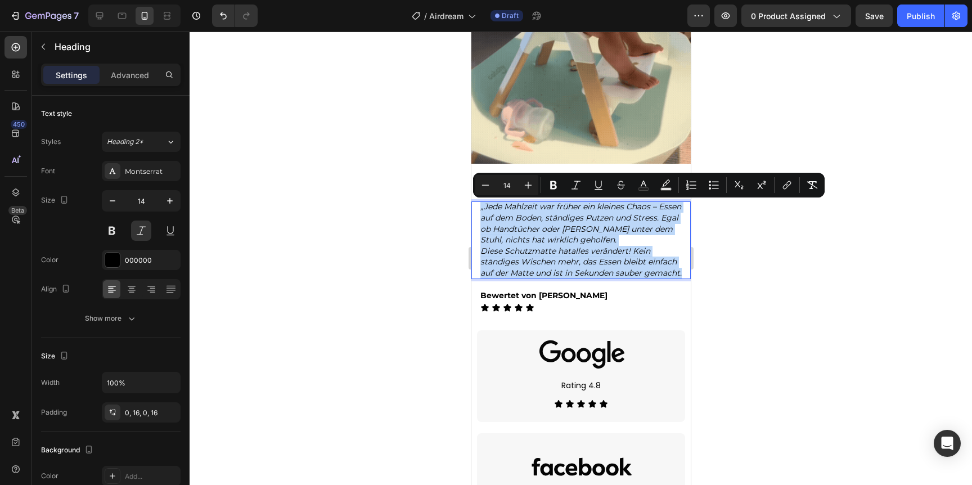
drag, startPoint x: 524, startPoint y: 284, endPoint x: 478, endPoint y: 209, distance: 87.6
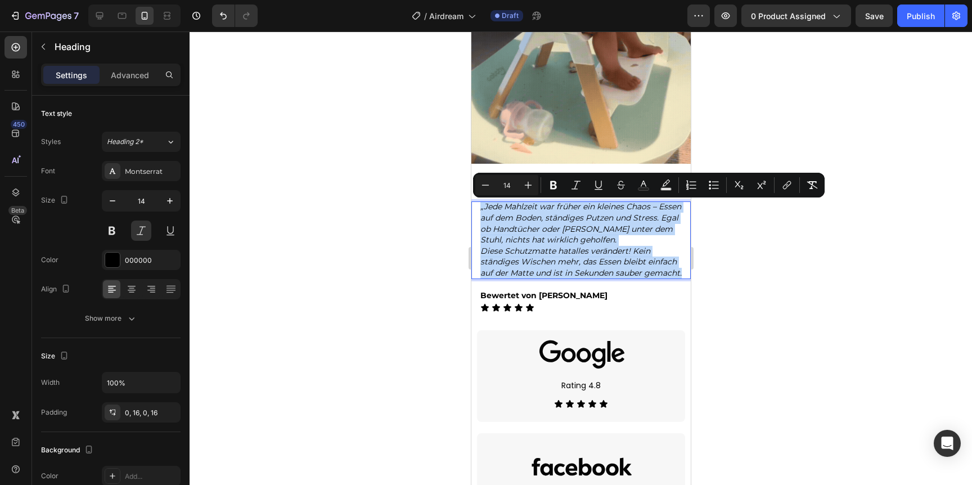
click at [478, 209] on h2 "„Jede Mahlzeit war früher ein kleines Chaos – Essen auf dem Boden, ständiges Pu…" at bounding box center [580, 239] width 219 height 77
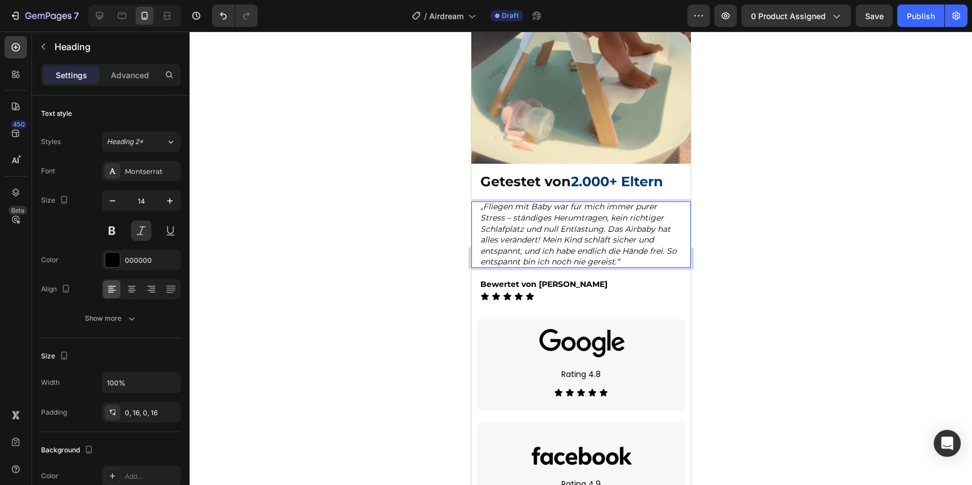
click at [486, 219] on p "„Fliegen mit Baby war für mich immer purer Stress – ständiges Herumtragen, kein…" at bounding box center [580, 234] width 201 height 66
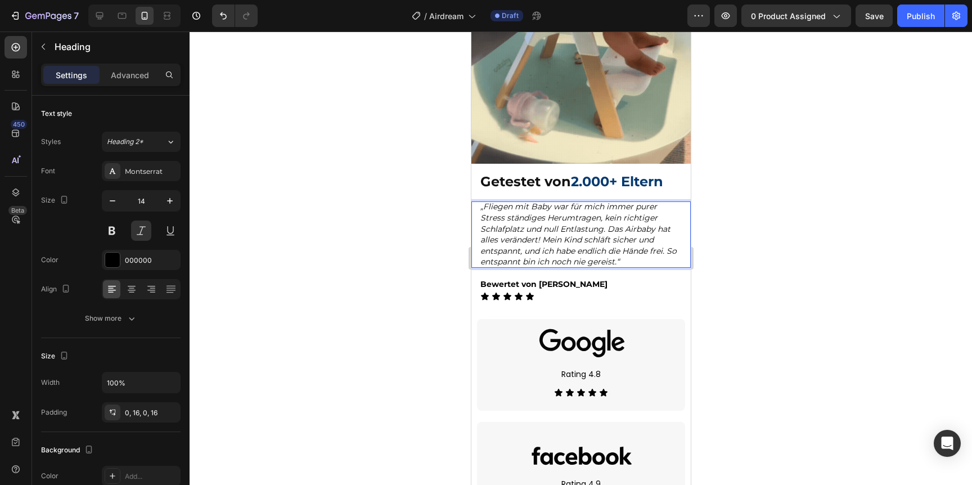
click at [644, 260] on p "„Fliegen mit Baby war für mich immer purer Stress ständiges Herumtragen, kein r…" at bounding box center [580, 234] width 201 height 66
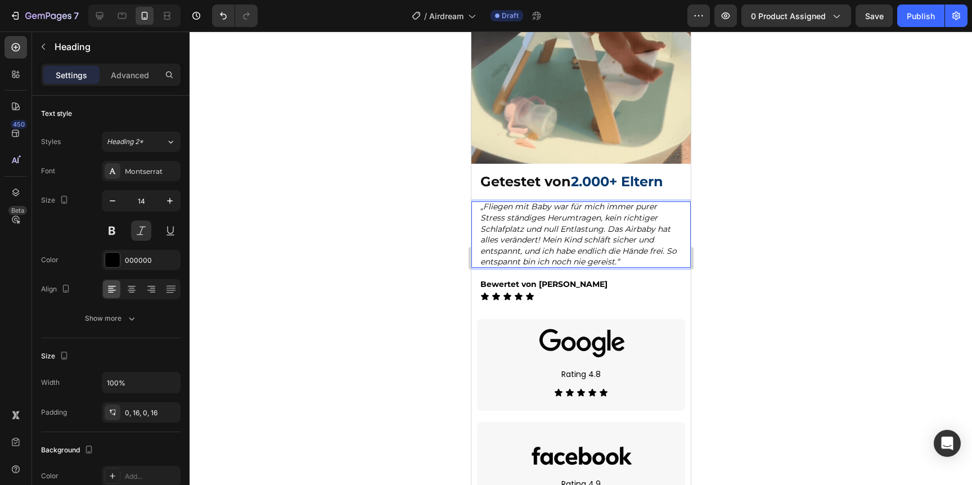
click at [781, 214] on div at bounding box center [581, 258] width 783 height 453
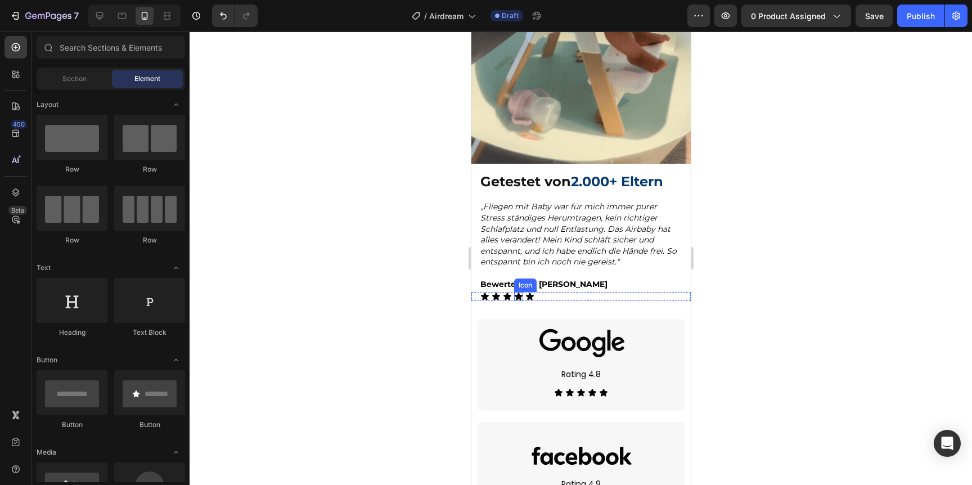
click at [535, 288] on div "Icon" at bounding box center [525, 285] width 23 height 14
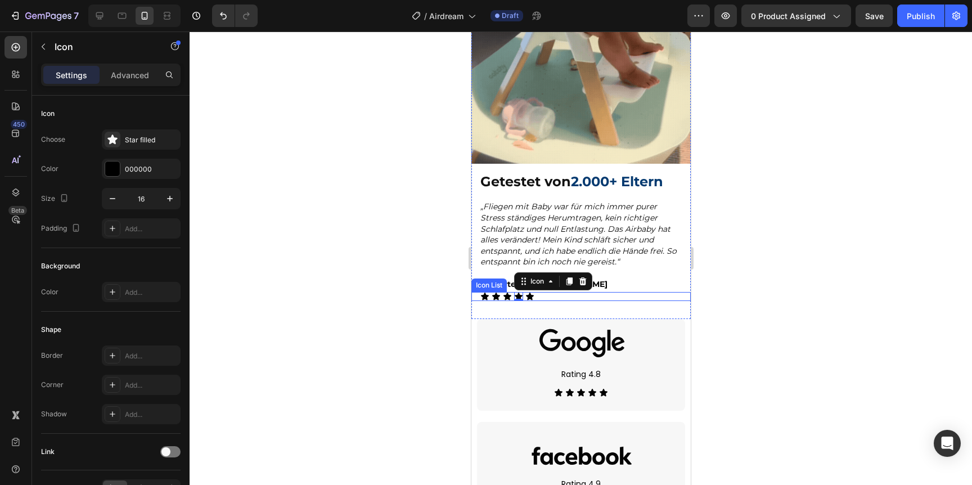
click at [557, 293] on div "Icon Icon Icon Icon 0 Icon" at bounding box center [585, 296] width 210 height 9
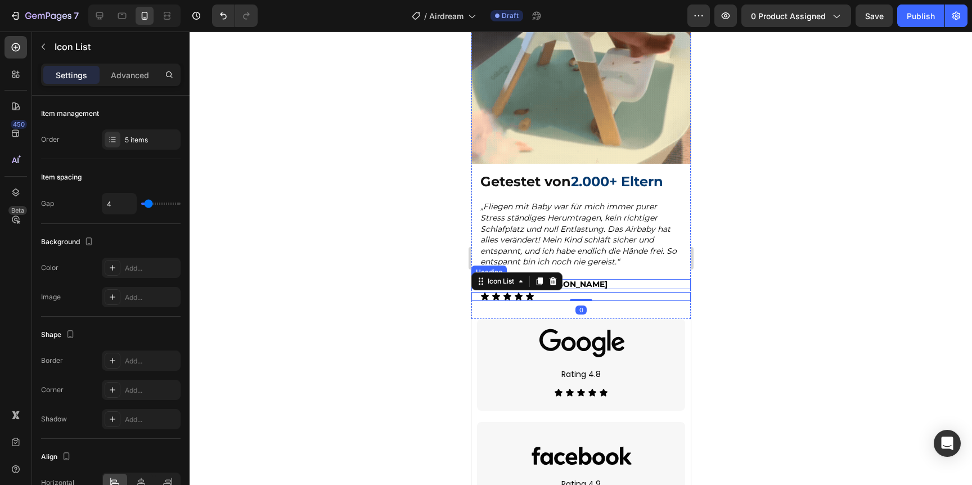
click at [573, 280] on h2 "Bewertet von [PERSON_NAME]" at bounding box center [580, 284] width 219 height 10
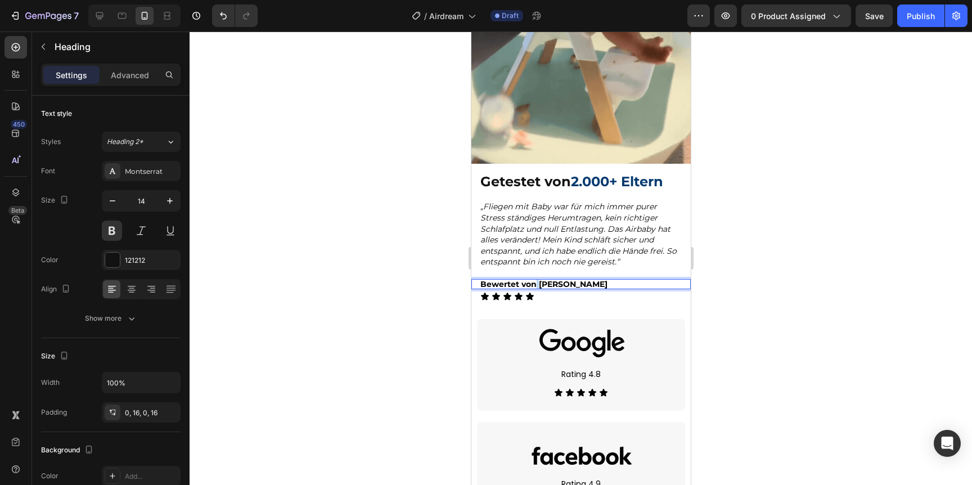
click at [536, 283] on span "Bewertet von [PERSON_NAME]" at bounding box center [543, 284] width 127 height 10
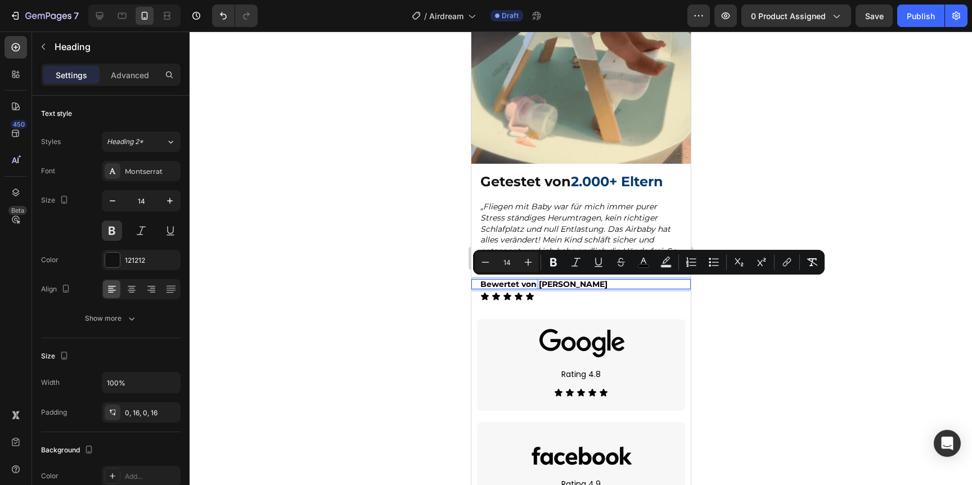
click at [537, 283] on span "Bewertet von [PERSON_NAME]" at bounding box center [543, 284] width 127 height 10
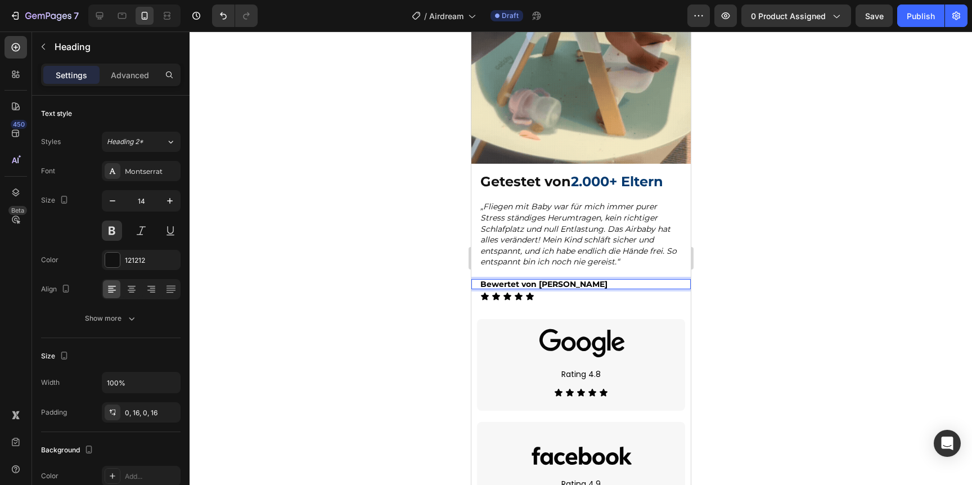
click at [536, 283] on span "Bewertet von [PERSON_NAME]" at bounding box center [543, 284] width 127 height 10
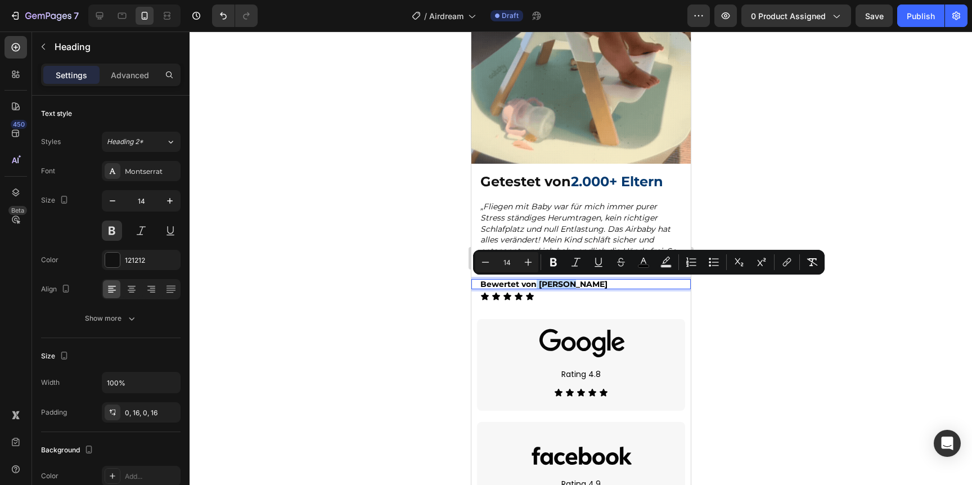
drag, startPoint x: 536, startPoint y: 283, endPoint x: 576, endPoint y: 281, distance: 39.4
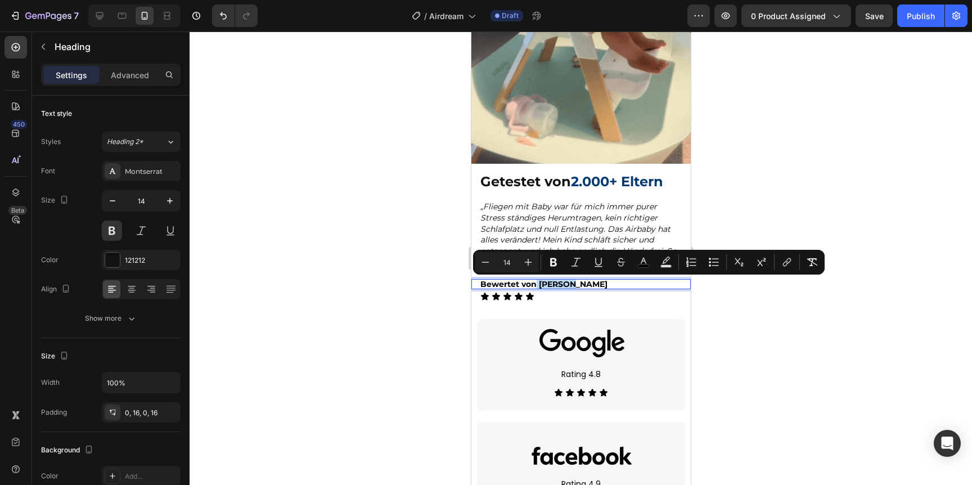
click at [576, 281] on p "Bewertet von [PERSON_NAME]" at bounding box center [580, 284] width 201 height 10
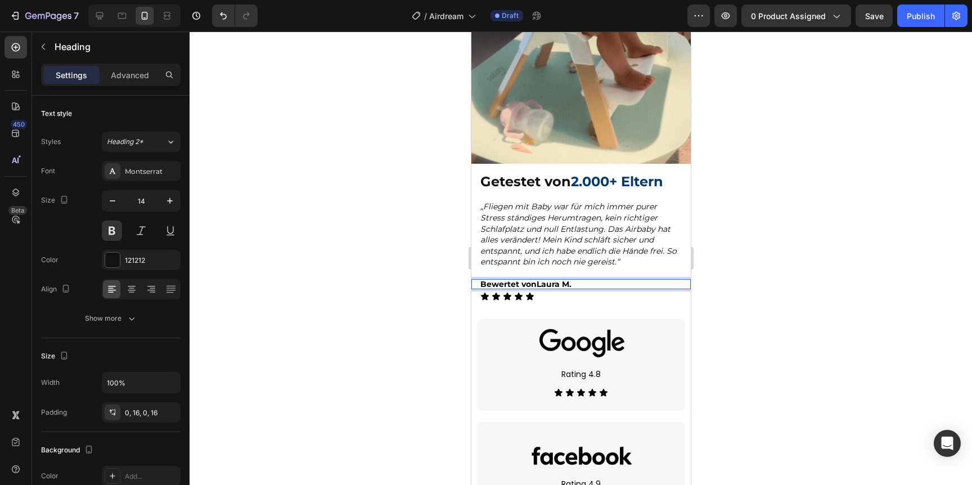
click at [534, 283] on span "Bewertet vonLaura M." at bounding box center [525, 284] width 91 height 10
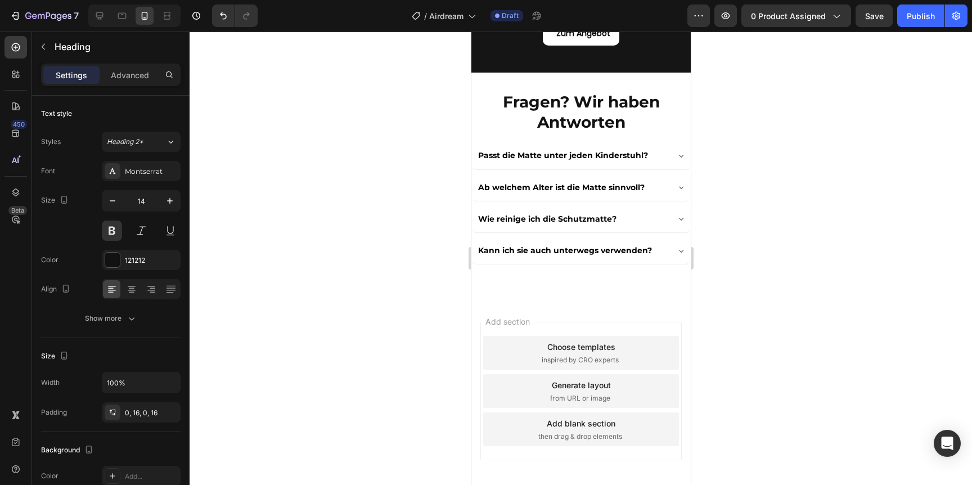
scroll to position [3339, 0]
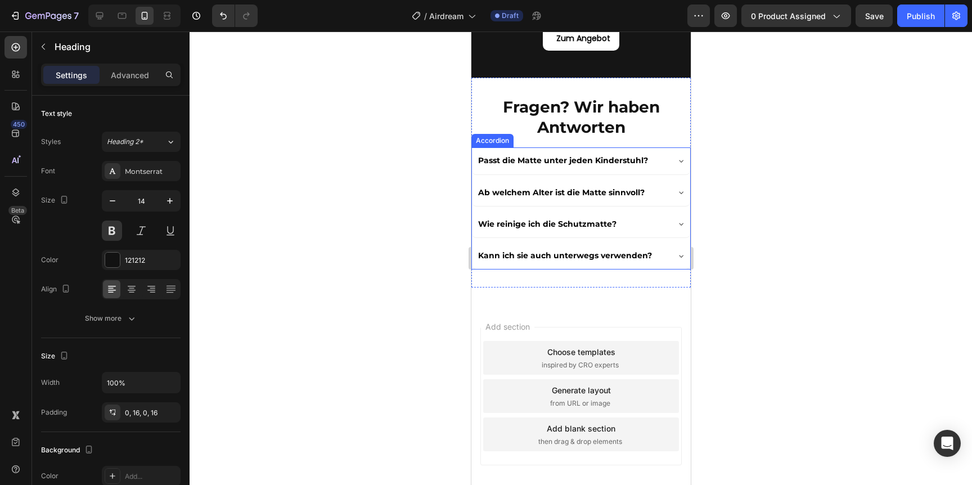
click at [569, 161] on p "Passt die Matte unter jeden Kinderstuhl?" at bounding box center [563, 161] width 170 height 14
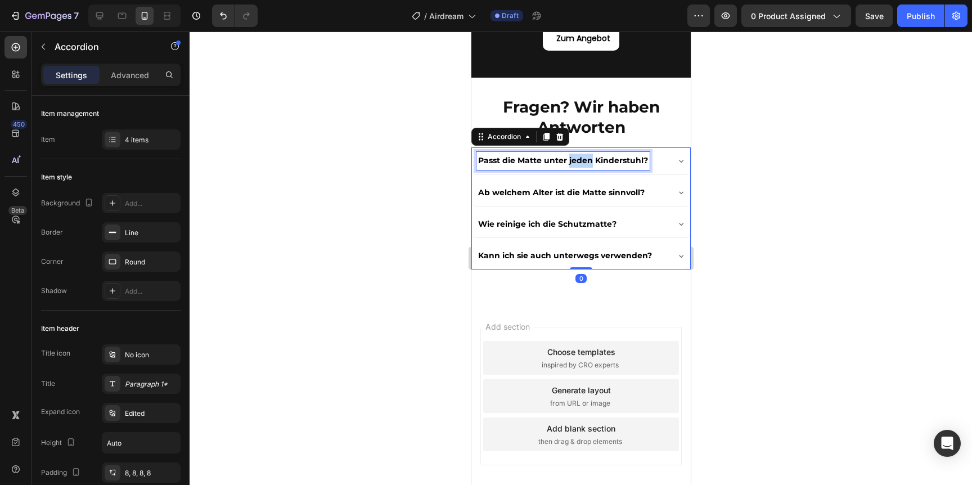
click at [569, 161] on p "Passt die Matte unter jeden Kinderstuhl?" at bounding box center [563, 161] width 170 height 14
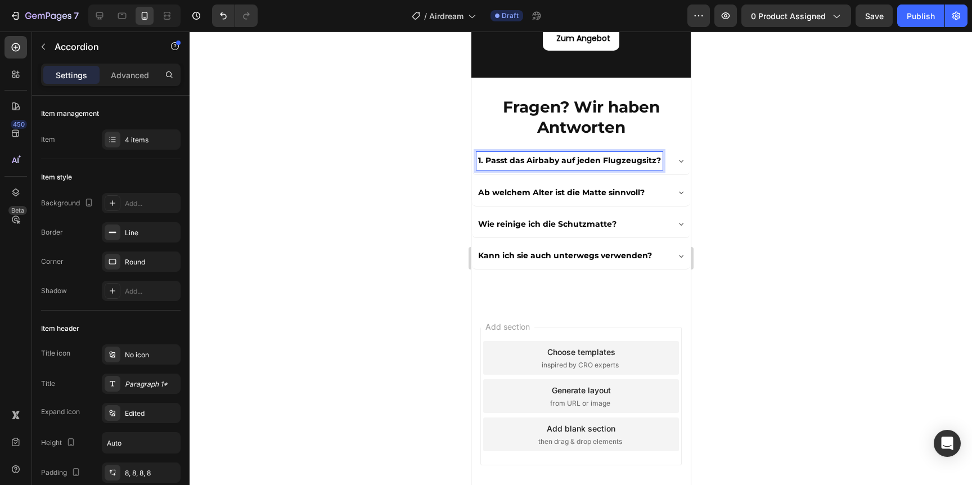
click at [666, 165] on div "1. Passt das Airbaby auf jeden Flugzeugsitz?" at bounding box center [571, 160] width 191 height 17
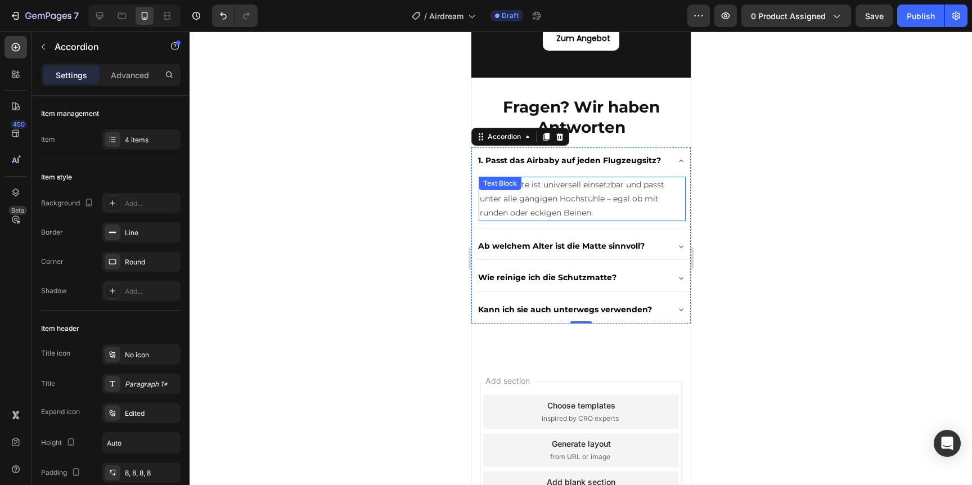
click at [573, 188] on div "Ja, die Matte ist universell einsetzbar und passt unter alle gängigen Hochstühl…" at bounding box center [581, 199] width 207 height 45
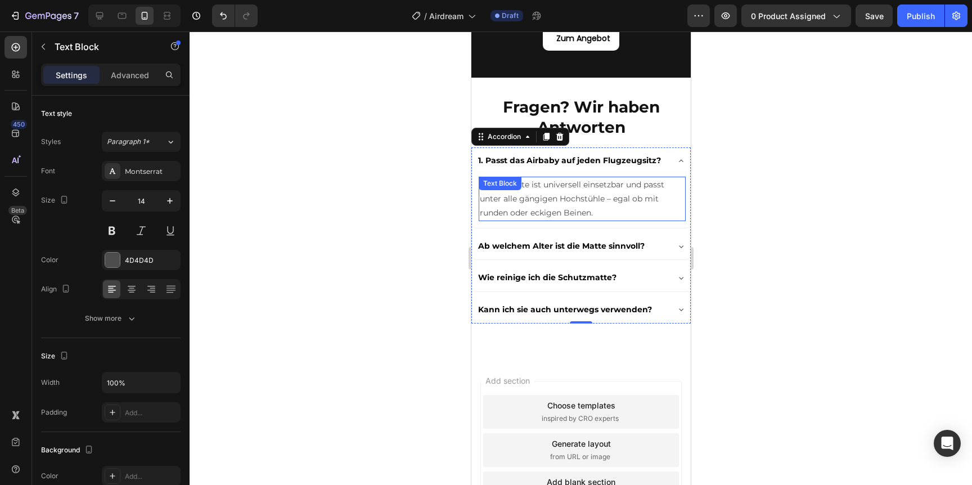
click at [521, 188] on div "Text Block" at bounding box center [499, 184] width 43 height 14
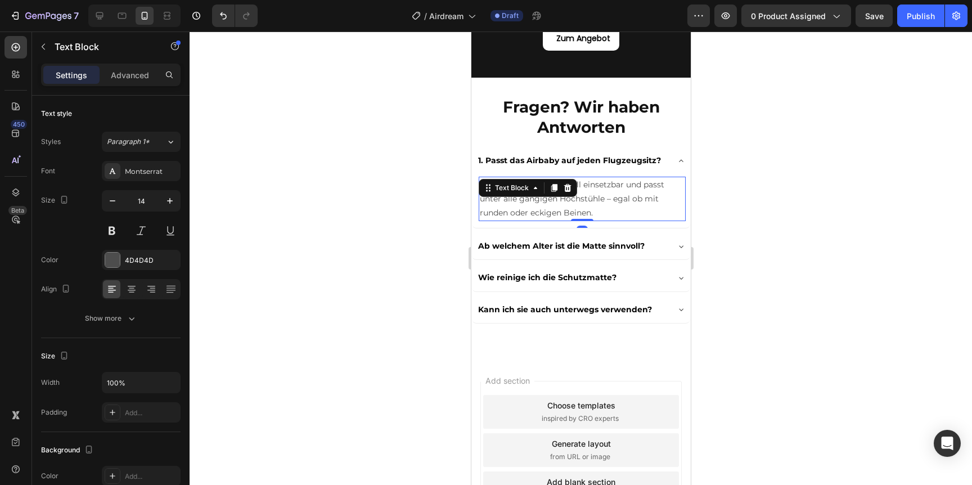
click at [573, 188] on div "Text Block" at bounding box center [527, 188] width 98 height 18
click at [590, 196] on p "Ja, die Matte ist universell einsetzbar und passt unter alle gängigen Hochstühl…" at bounding box center [581, 199] width 205 height 43
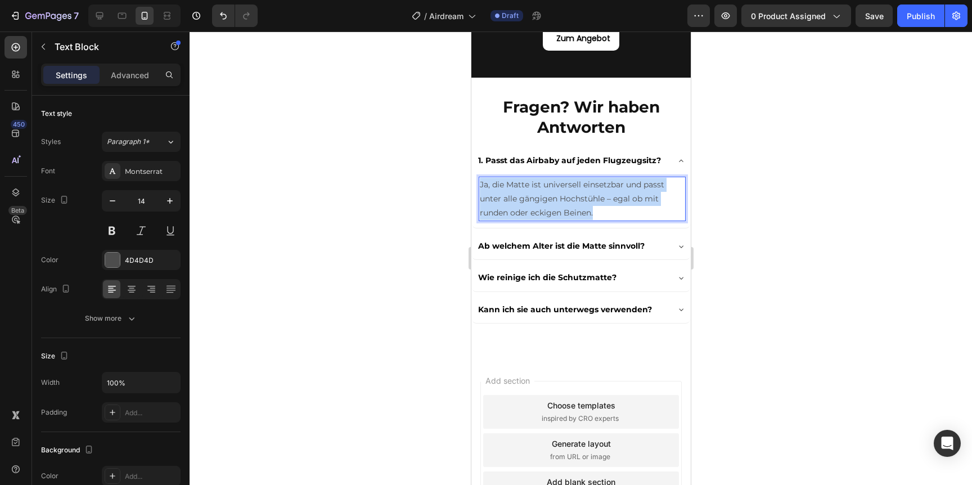
click at [590, 196] on p "Ja, die Matte ist universell einsetzbar und passt unter alle gängigen Hochstühl…" at bounding box center [581, 199] width 205 height 43
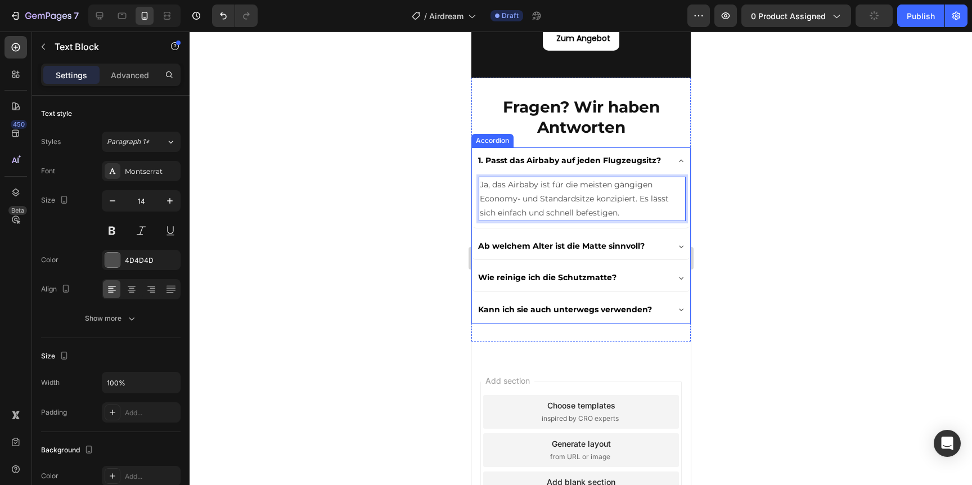
click at [536, 244] on p "Ab welchem Alter ist die Matte sinnvoll?" at bounding box center [561, 246] width 167 height 14
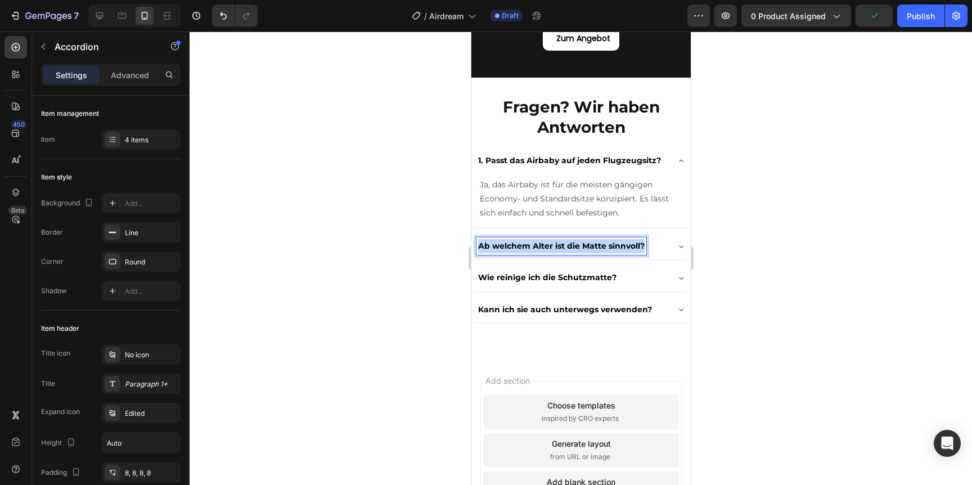
click at [536, 244] on p "Ab welchem Alter ist die Matte sinnvoll?" at bounding box center [561, 246] width 167 height 14
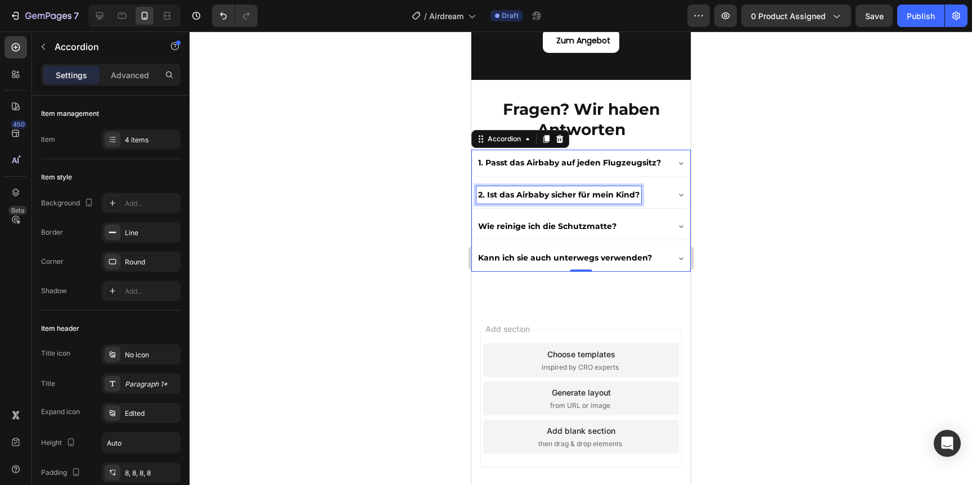
scroll to position [3285, 0]
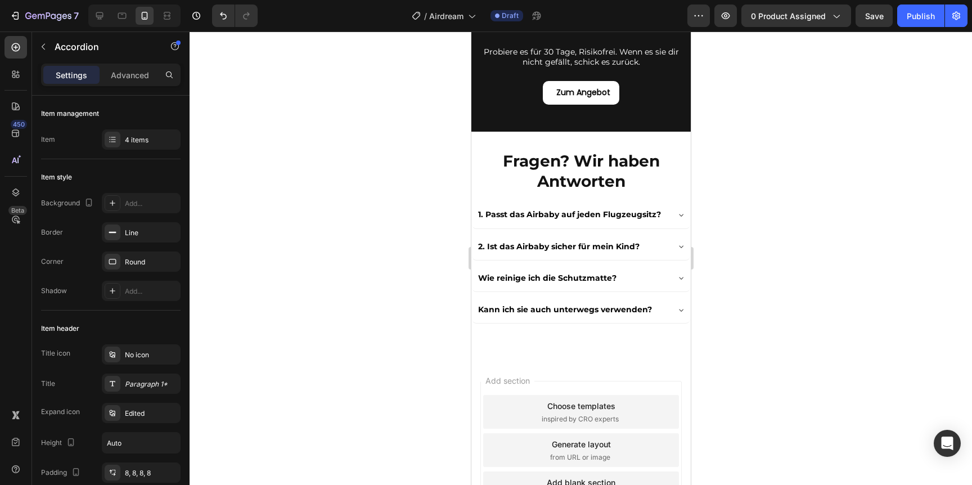
click at [646, 251] on div "2. Ist das Airbaby sicher für mein Kind?" at bounding box center [571, 246] width 191 height 17
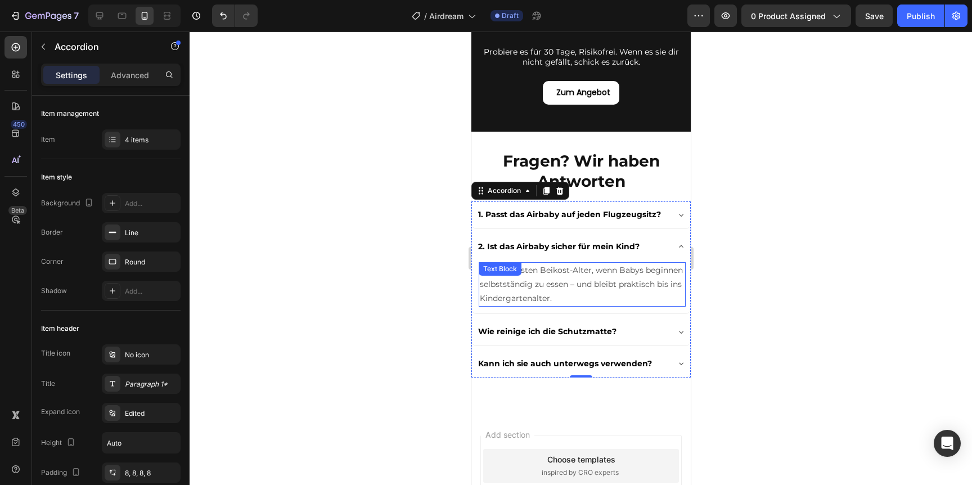
click at [599, 263] on p "Ab dem ersten Beikost-Alter, wenn Babys beginnen selbstständig zu essen – und b…" at bounding box center [581, 284] width 205 height 43
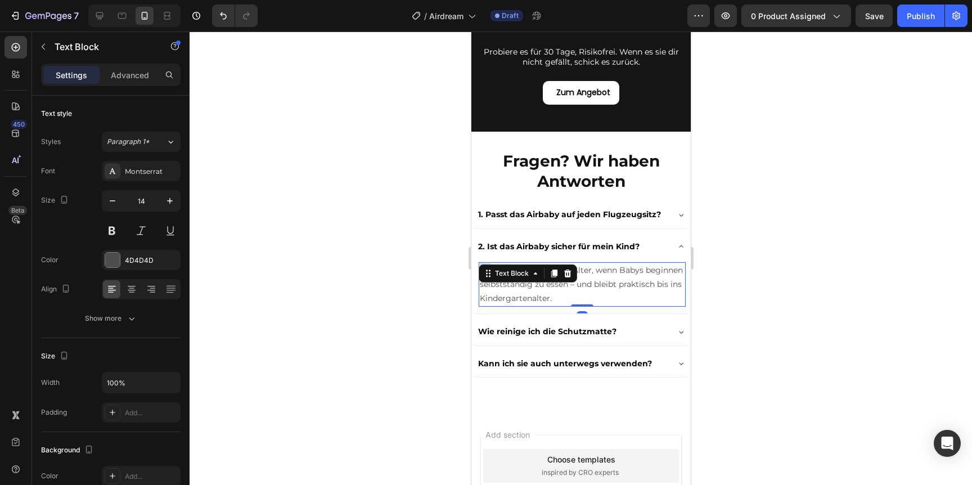
click at [599, 263] on p "Ab dem ersten Beikost-Alter, wenn Babys beginnen selbstständig zu essen – und b…" at bounding box center [581, 284] width 205 height 43
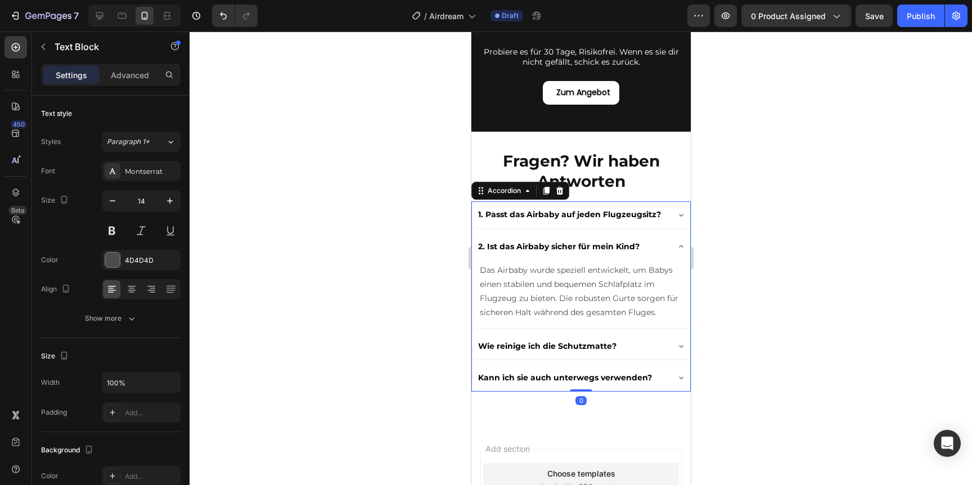
click at [655, 246] on div "2. Ist das Airbaby sicher für mein Kind?" at bounding box center [571, 246] width 191 height 17
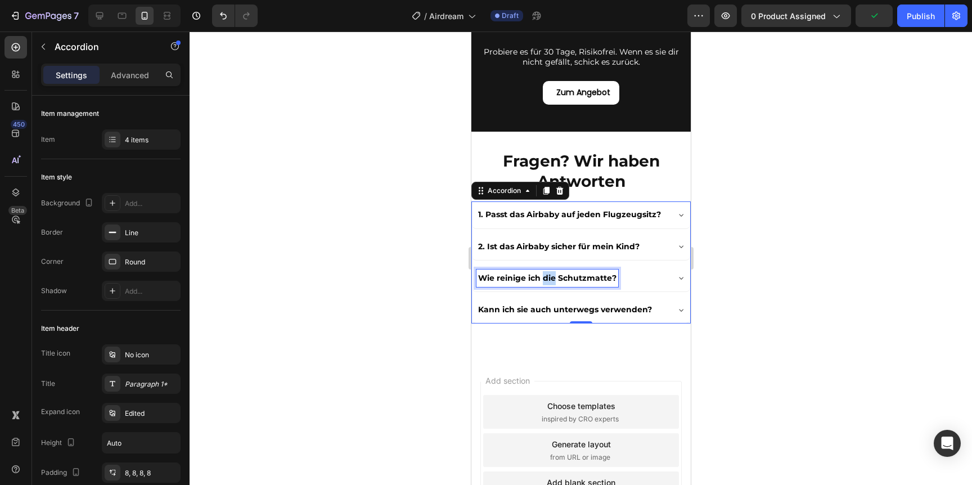
click at [551, 275] on p "Wie reinige ich die Schutzmatte?" at bounding box center [547, 278] width 138 height 14
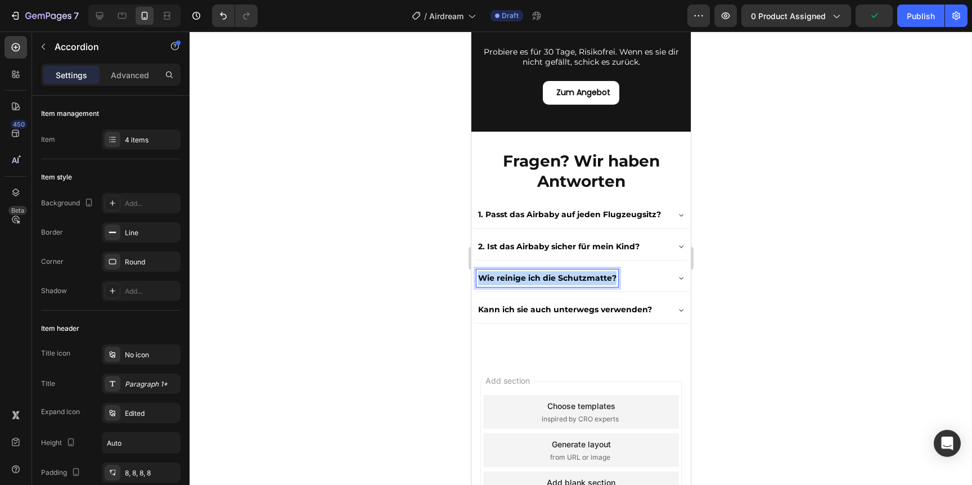
click at [551, 275] on p "Wie reinige ich die Schutzmatte?" at bounding box center [547, 278] width 138 height 14
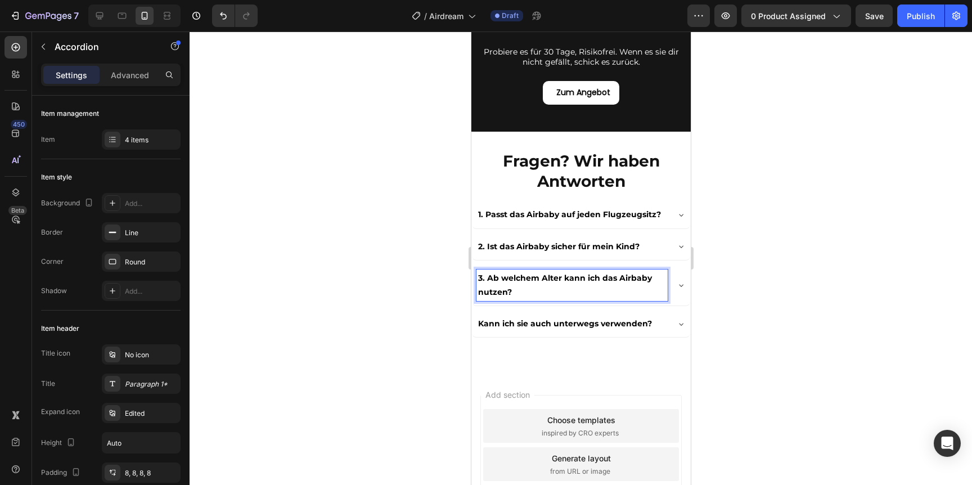
click at [671, 293] on div "3. Ab welchem Alter kann ich das Airbaby nutzen?" at bounding box center [580, 285] width 218 height 41
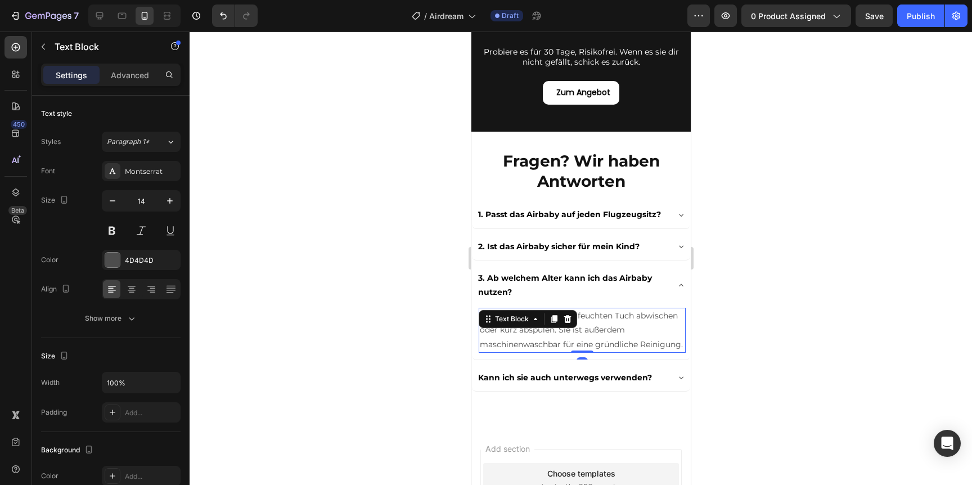
click at [592, 318] on p "Ganz einfach: mit einem feuchten Tuch abwischen oder kurz abspülen. Sie ist auß…" at bounding box center [581, 330] width 205 height 43
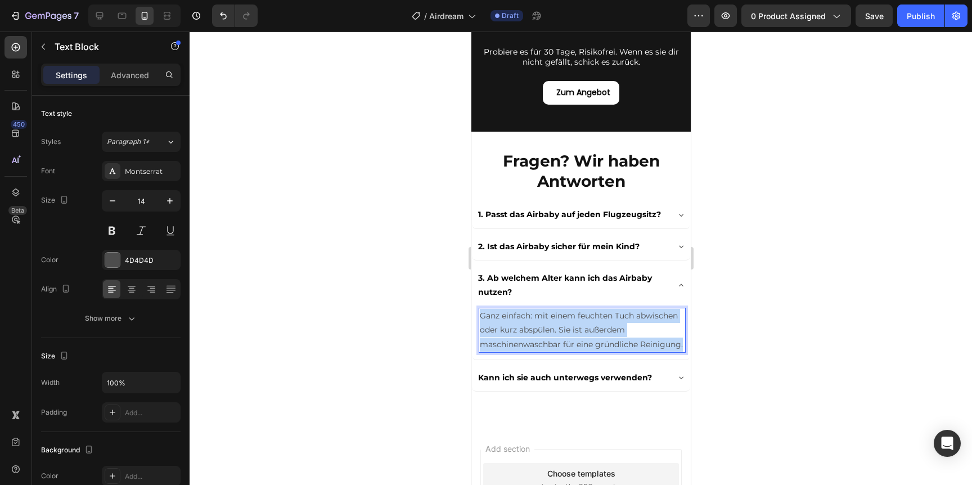
click at [592, 318] on p "Ganz einfach: mit einem feuchten Tuch abwischen oder kurz abspülen. Sie ist auß…" at bounding box center [581, 330] width 205 height 43
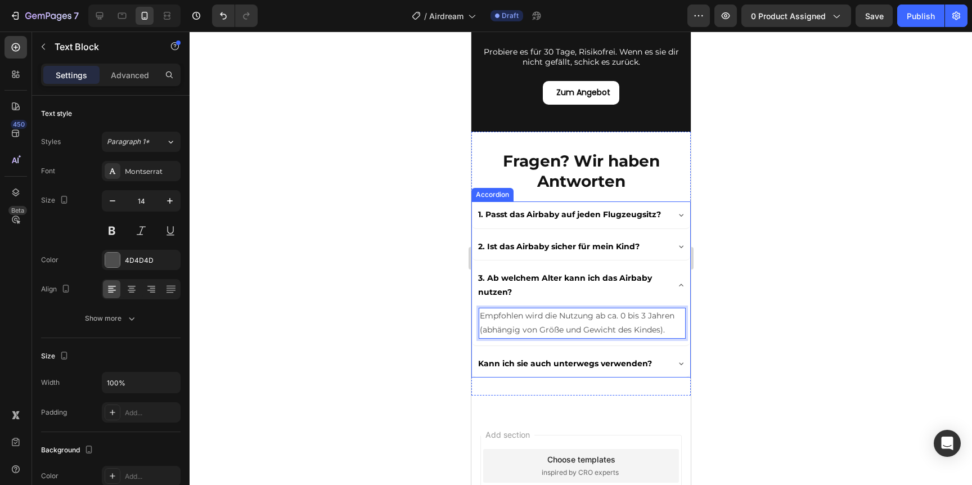
click at [550, 362] on p "Kann ich sie auch unterwegs verwenden?" at bounding box center [565, 364] width 174 height 14
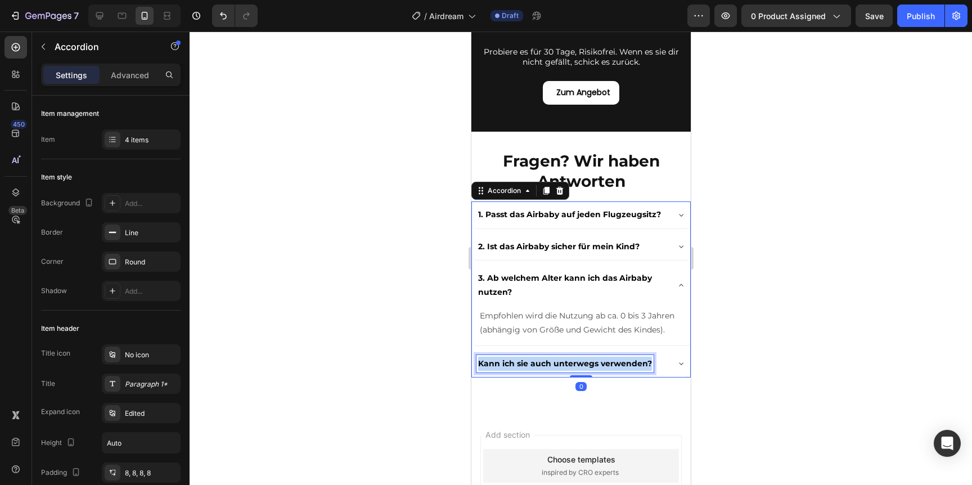
click at [550, 362] on p "Kann ich sie auch unterwegs verwenden?" at bounding box center [565, 364] width 174 height 14
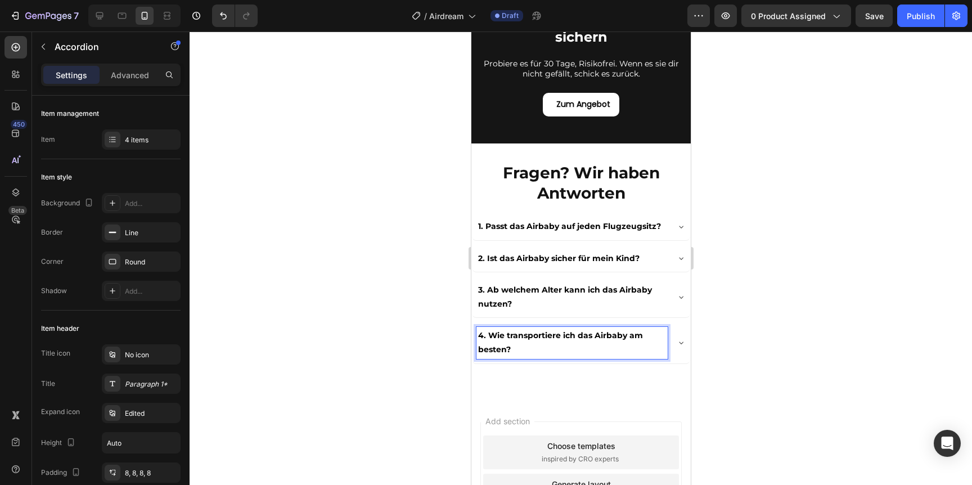
scroll to position [3249, 0]
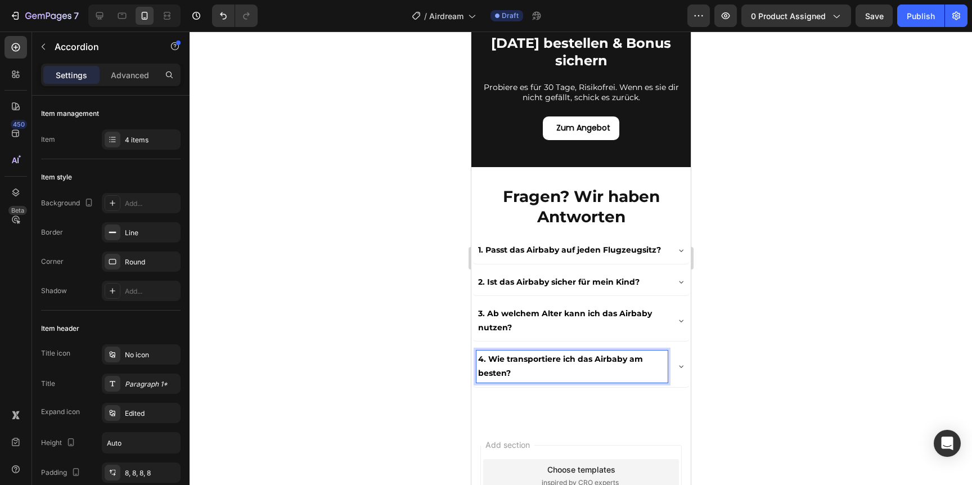
click at [680, 368] on icon at bounding box center [680, 366] width 9 height 9
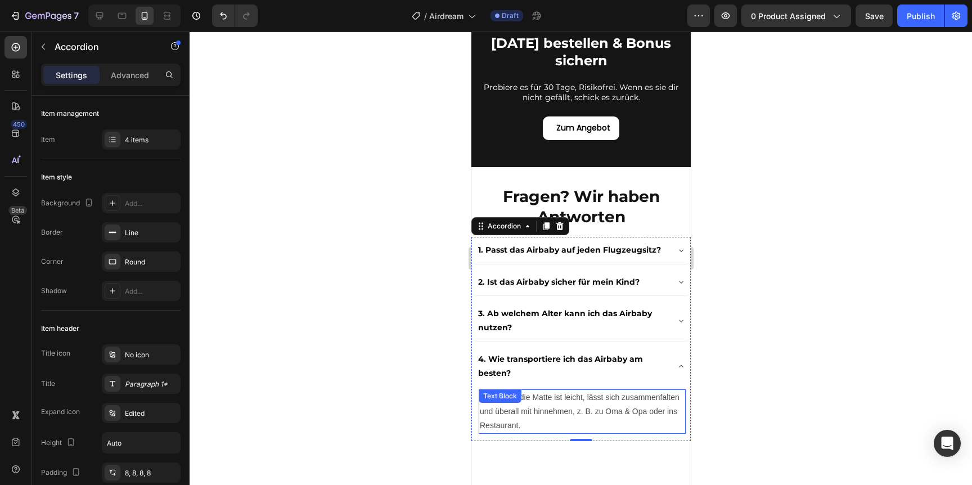
drag, startPoint x: 517, startPoint y: 432, endPoint x: 517, endPoint y: 422, distance: 9.0
click at [517, 432] on p "Natürlich – die Matte ist leicht, lässt sich zusammenfalten und überall mit hin…" at bounding box center [581, 411] width 205 height 43
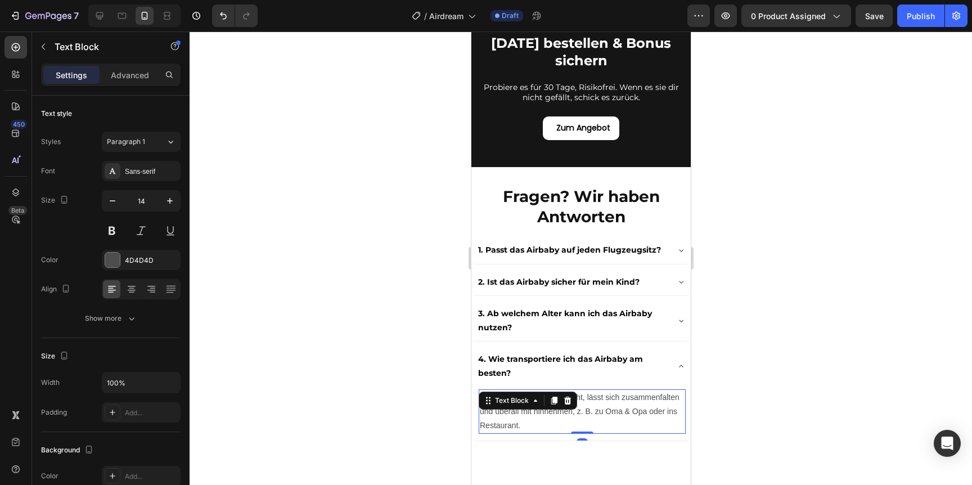
click at [520, 420] on p "Natürlich – die Matte ist leicht, lässt sich zusammenfalten und überall mit hin…" at bounding box center [581, 411] width 205 height 43
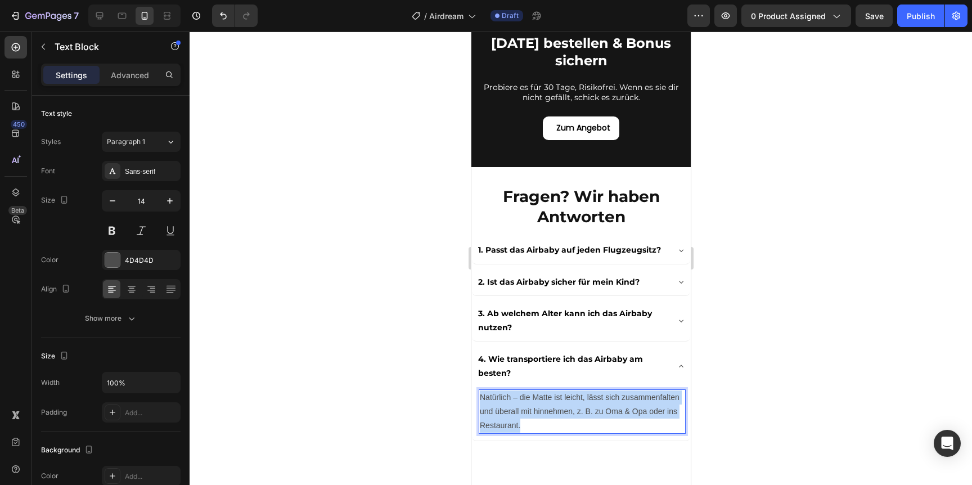
click at [520, 420] on p "Natürlich – die Matte ist leicht, lässt sich zusammenfalten und überall mit hin…" at bounding box center [581, 411] width 205 height 43
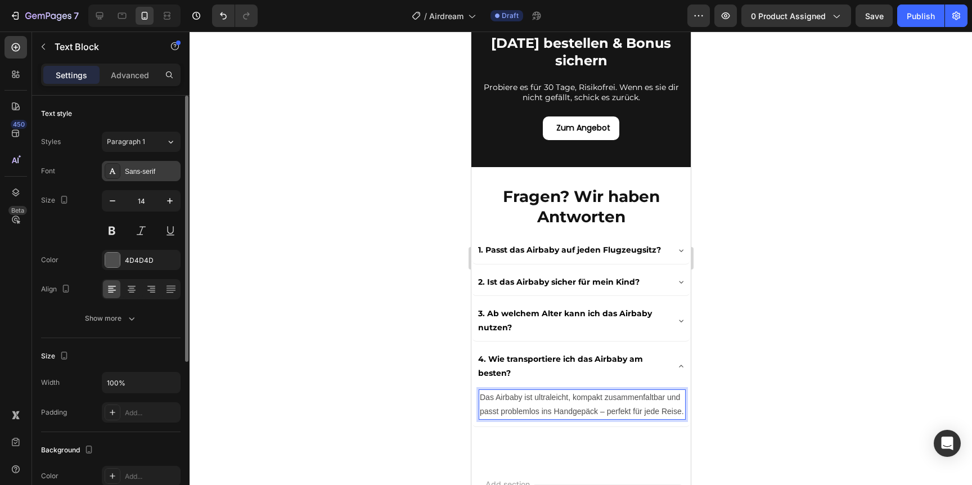
click at [168, 178] on div "Sans-serif" at bounding box center [141, 171] width 79 height 20
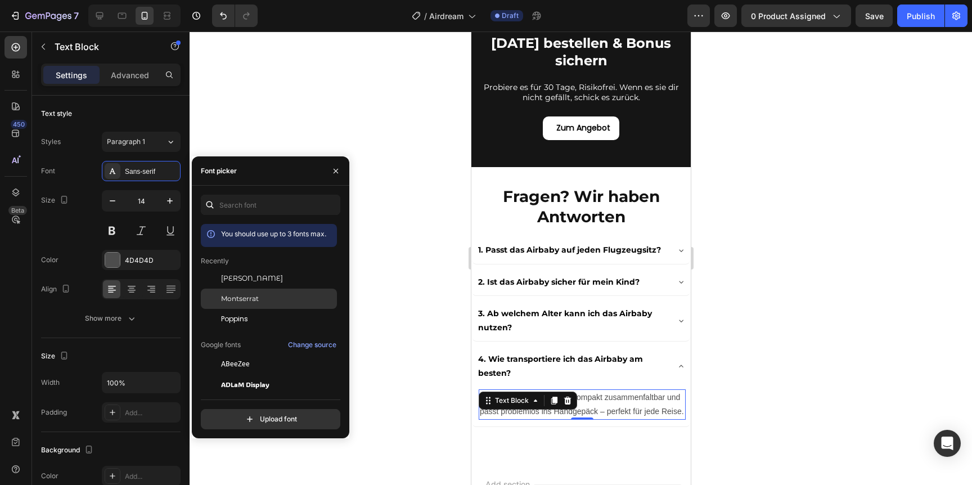
click at [245, 302] on span "Montserrat" at bounding box center [240, 299] width 38 height 10
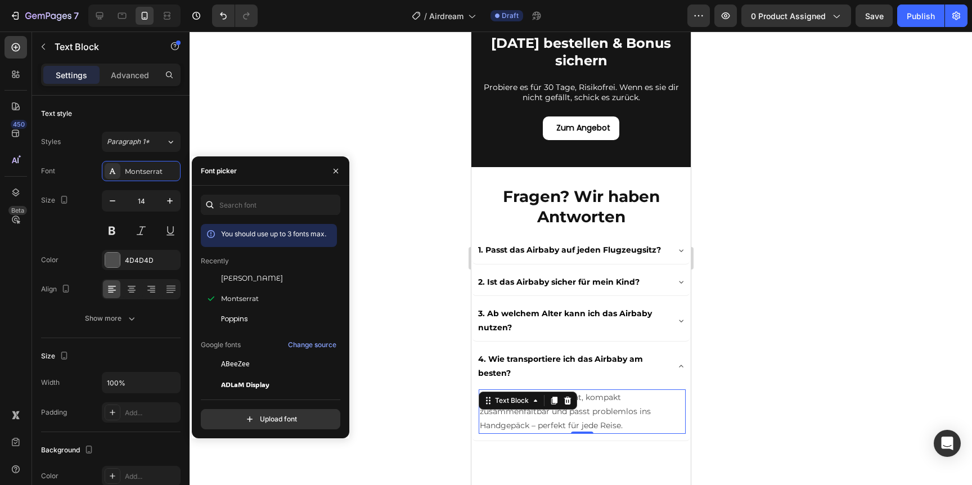
click at [317, 137] on div at bounding box center [581, 258] width 783 height 453
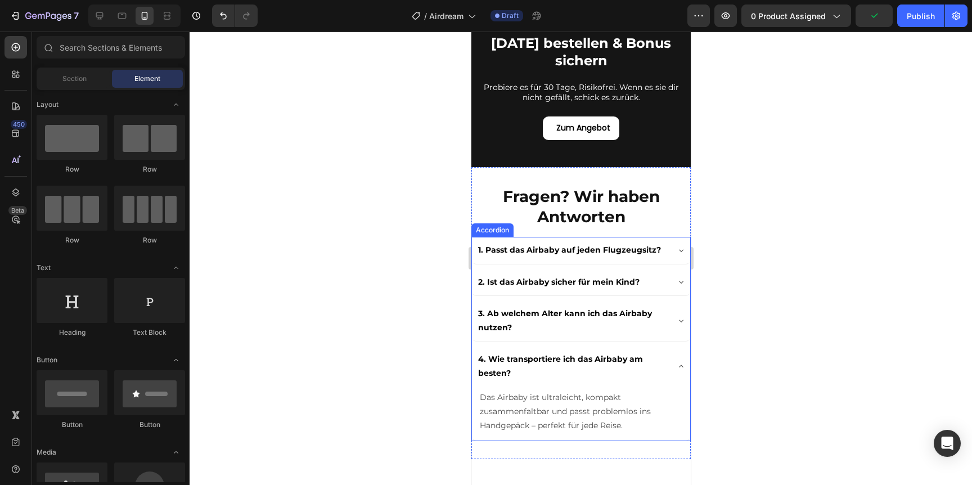
click at [671, 363] on div "4. Wie transportiere ich das Airbaby am besten?" at bounding box center [580, 366] width 218 height 41
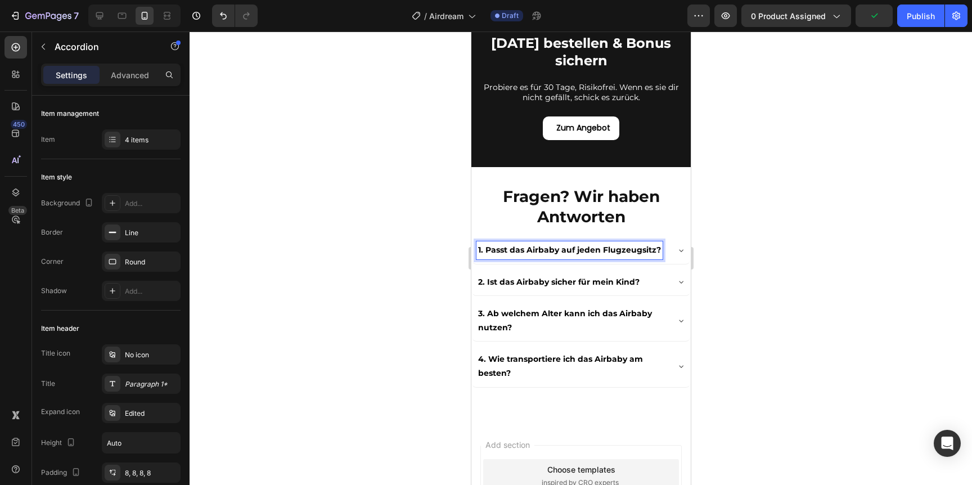
click at [482, 250] on p "1. Passt das Airbaby auf jeden Flugzeugsitz?" at bounding box center [569, 250] width 183 height 14
click at [486, 284] on p "2. Ist das Airbaby sicher für mein Kind?" at bounding box center [558, 282] width 161 height 14
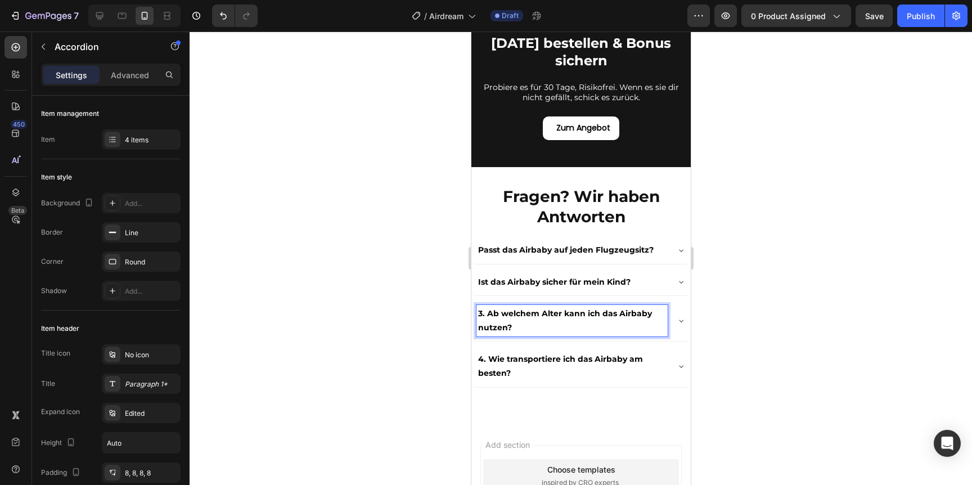
click at [487, 314] on p "3. Ab welchem Alter kann ich das Airbaby nutzen?" at bounding box center [572, 321] width 188 height 28
click at [488, 362] on p "4. Wie transportiere ich das Airbaby am besten?" at bounding box center [572, 366] width 188 height 28
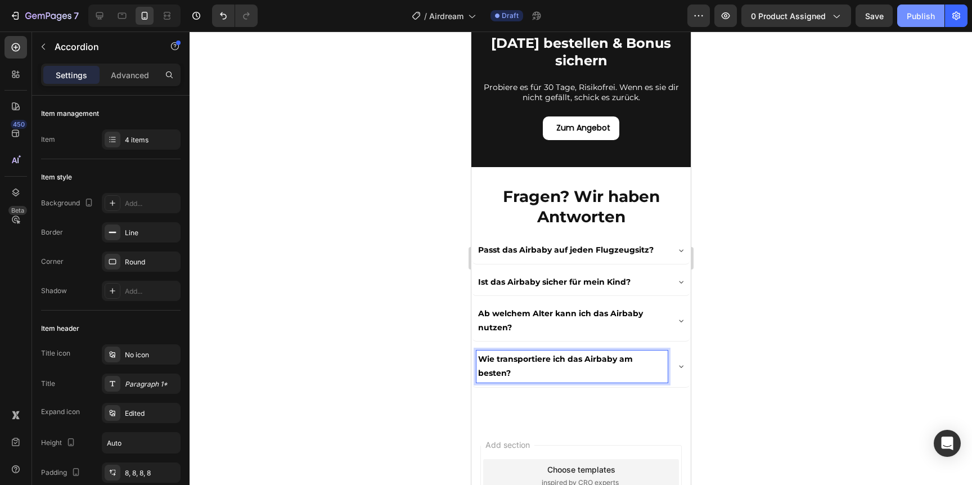
click at [918, 23] on button "Publish" at bounding box center [920, 16] width 47 height 23
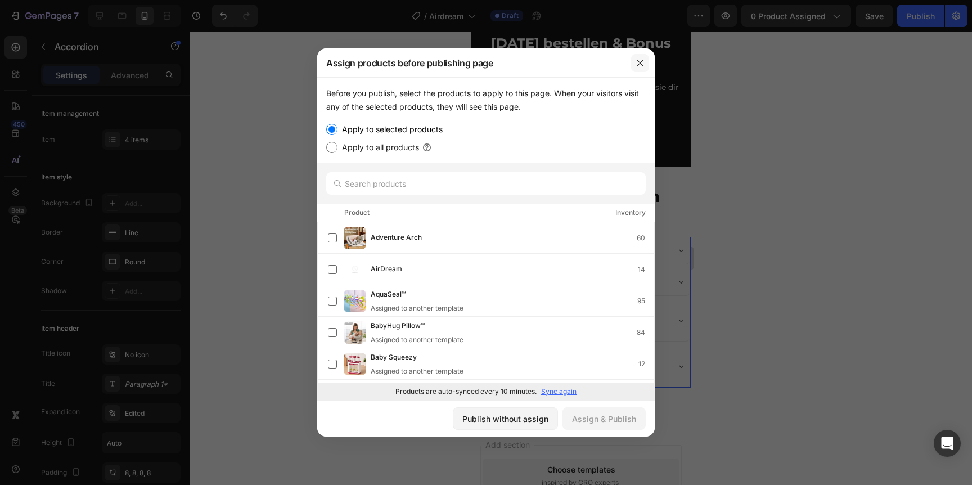
click at [641, 61] on icon "button" at bounding box center [640, 63] width 9 height 9
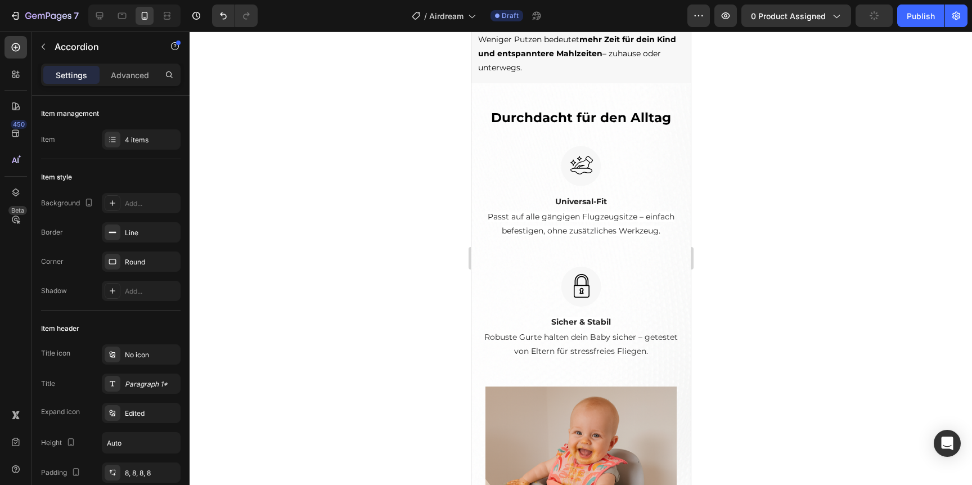
scroll to position [1558, 0]
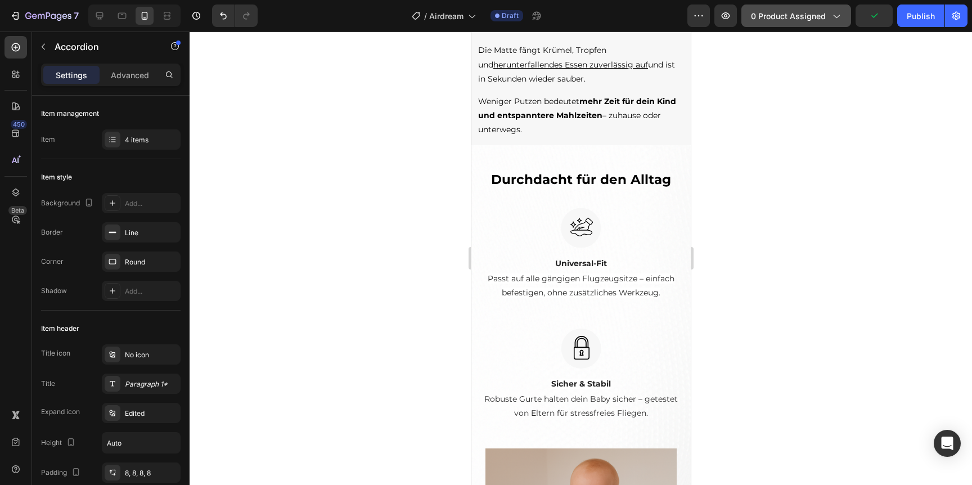
click at [825, 12] on span "0 product assigned" at bounding box center [788, 16] width 75 height 12
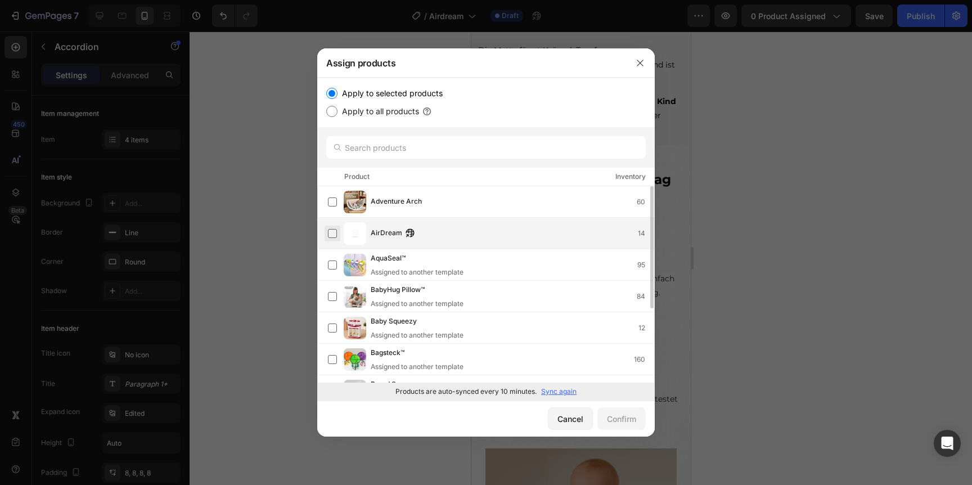
click at [329, 231] on label at bounding box center [332, 233] width 9 height 9
click at [609, 417] on div "Confirm" at bounding box center [621, 419] width 29 height 12
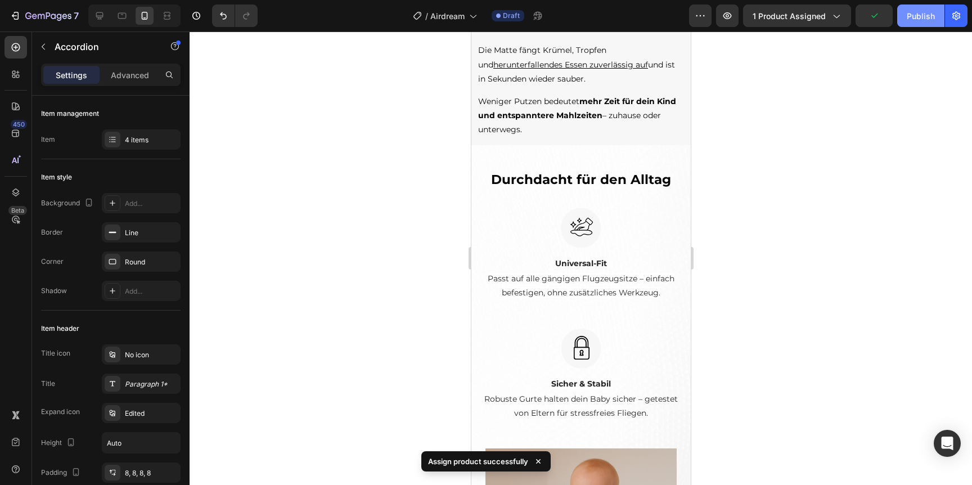
click at [915, 17] on div "Publish" at bounding box center [921, 16] width 28 height 12
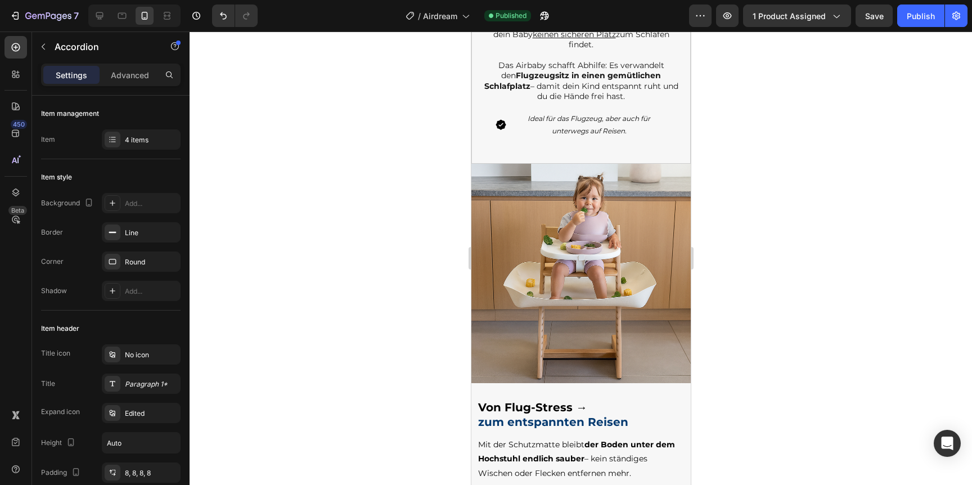
scroll to position [0, 0]
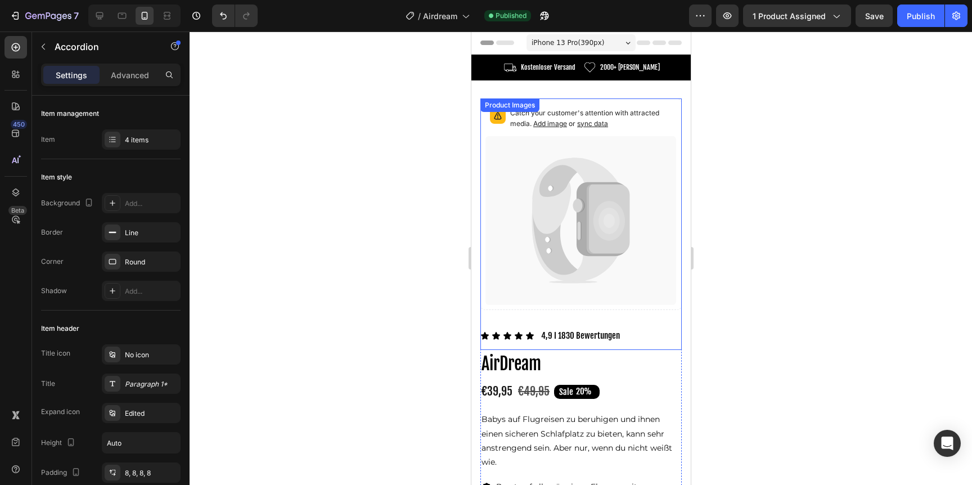
click at [576, 161] on icon at bounding box center [575, 196] width 87 height 77
